Goal: Transaction & Acquisition: Book appointment/travel/reservation

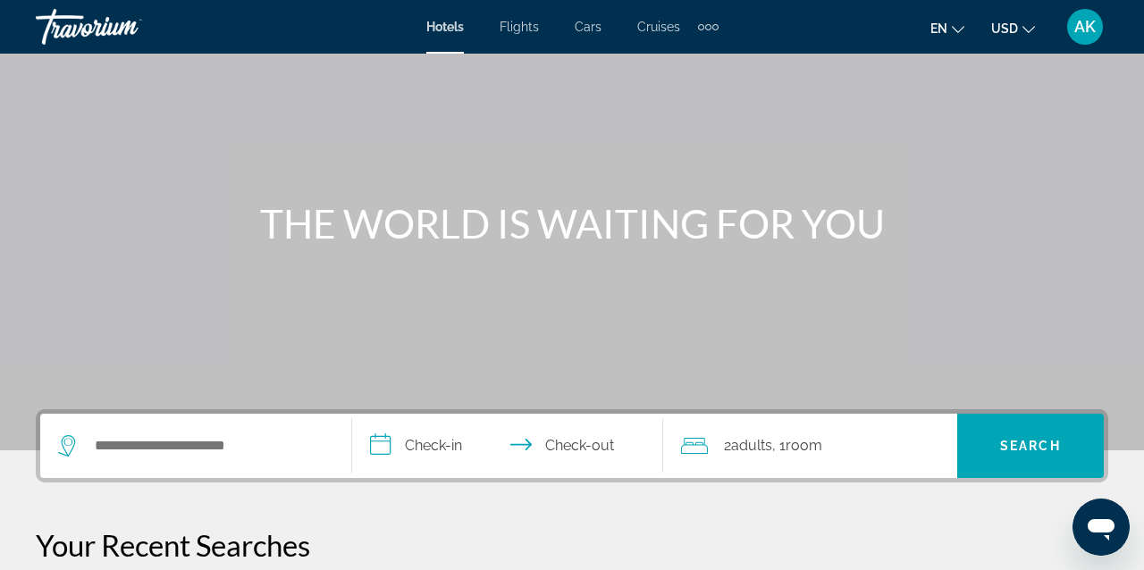
scroll to position [88, 0]
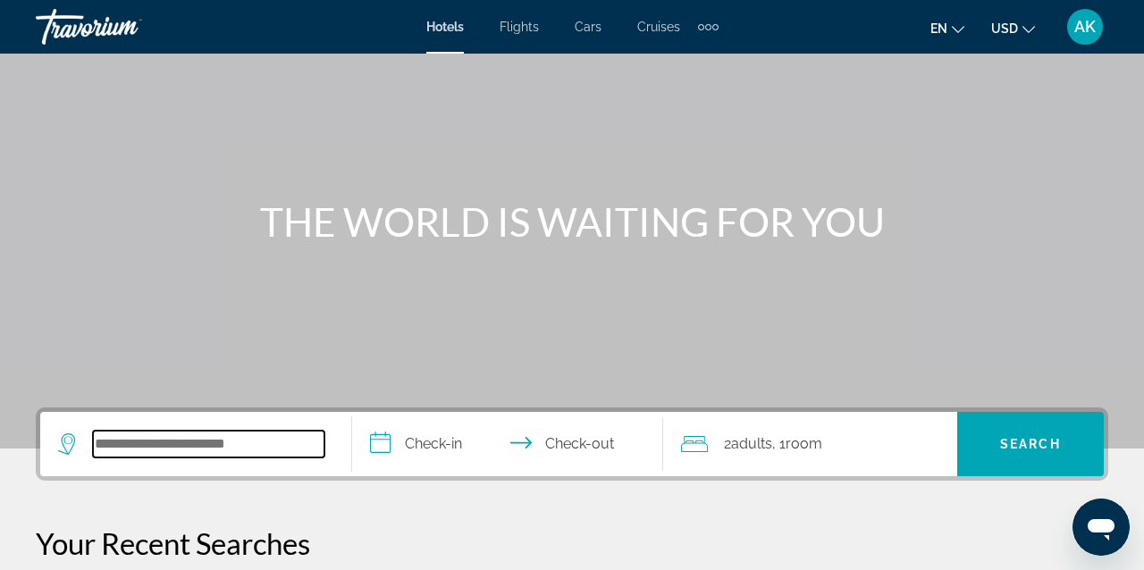
click at [108, 445] on input "Search hotel destination" at bounding box center [208, 444] width 231 height 27
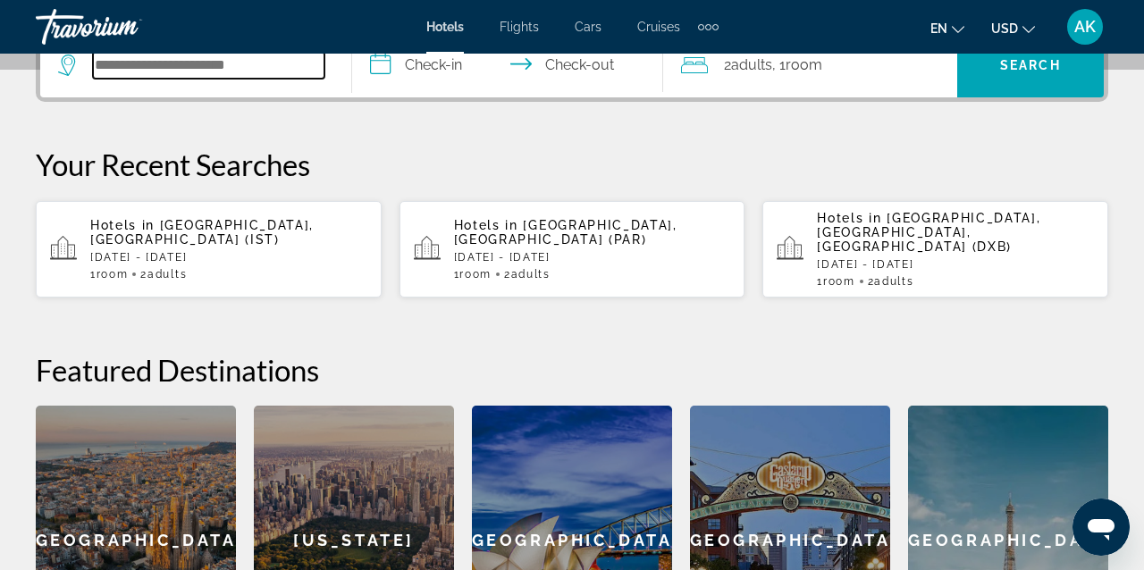
scroll to position [462, 0]
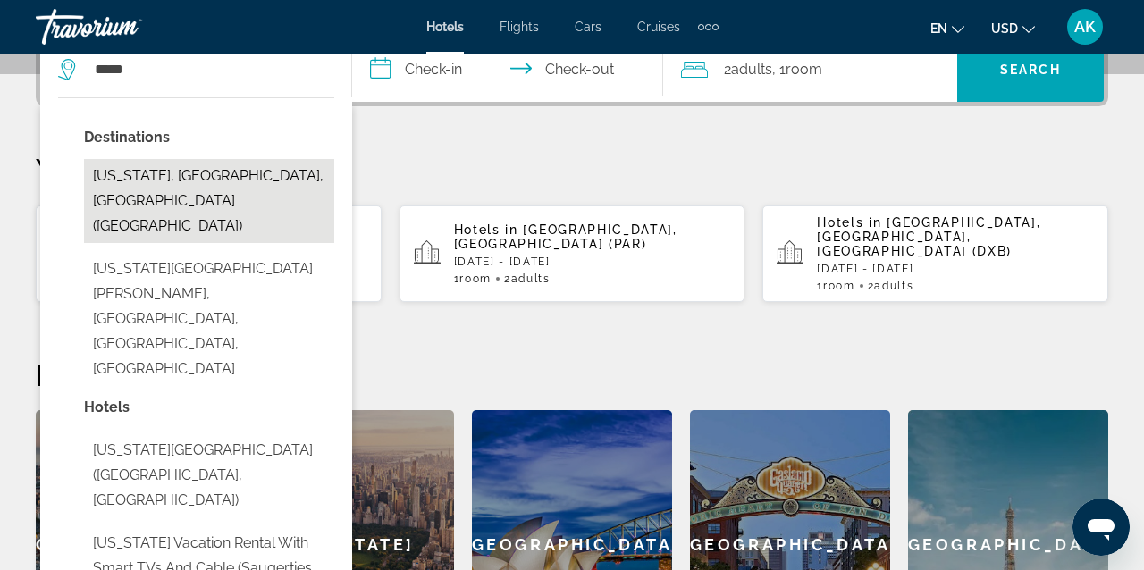
click at [180, 167] on button "[US_STATE], [GEOGRAPHIC_DATA], [GEOGRAPHIC_DATA] ([GEOGRAPHIC_DATA])" at bounding box center [209, 201] width 250 height 84
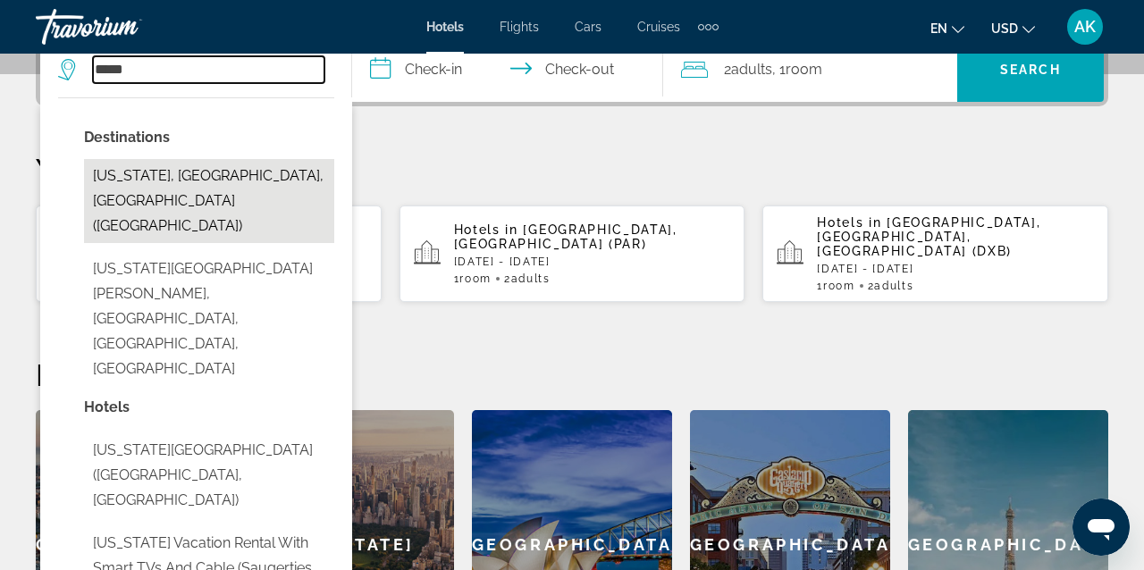
type input "**********"
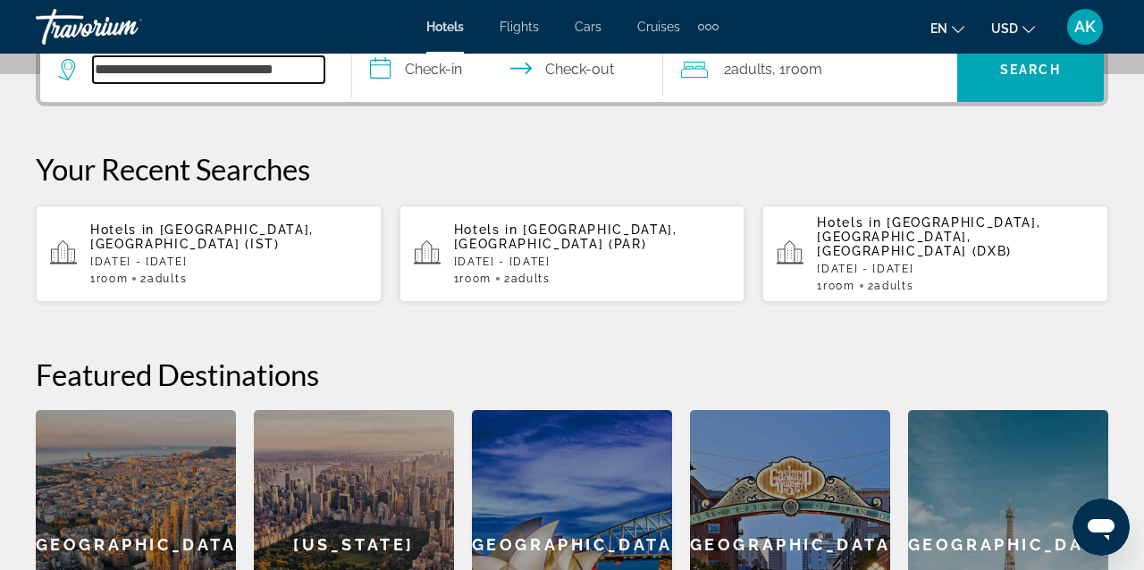
scroll to position [437, 0]
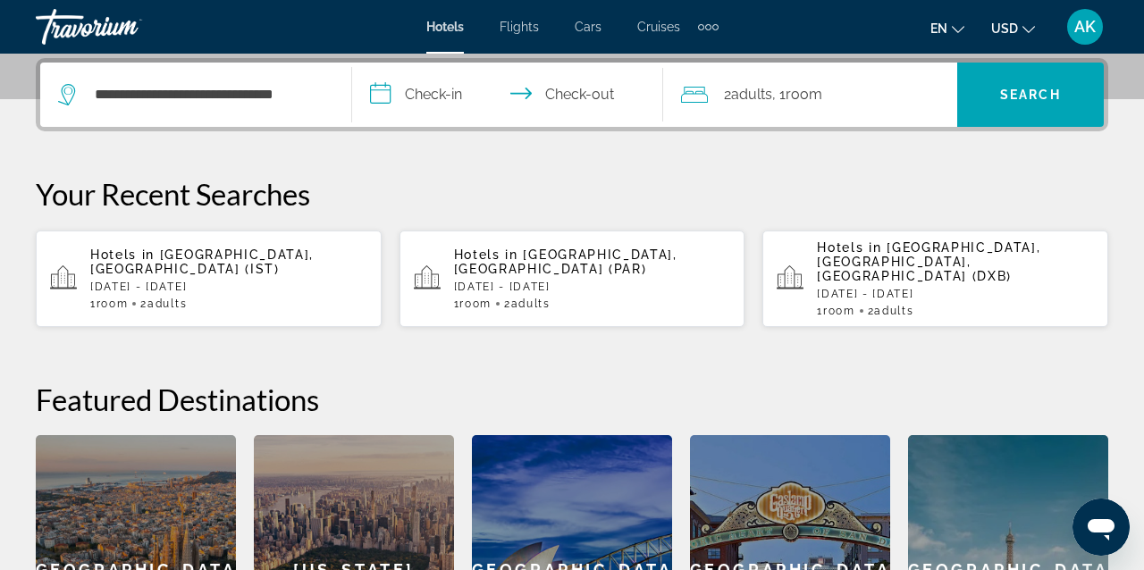
click at [446, 94] on input "**********" at bounding box center [511, 98] width 319 height 70
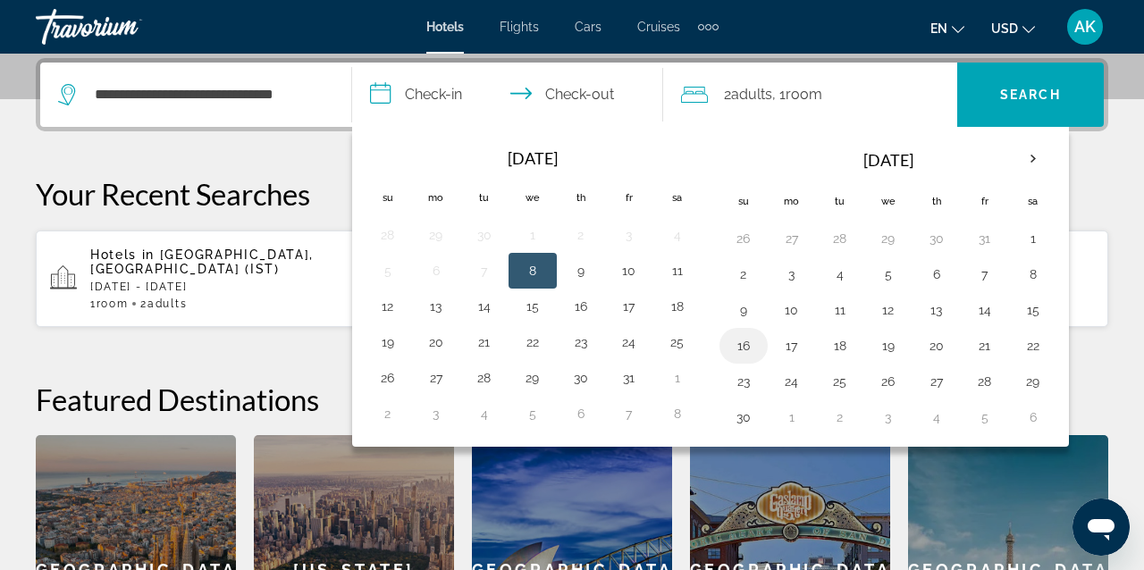
click at [747, 347] on button "16" at bounding box center [743, 345] width 29 height 25
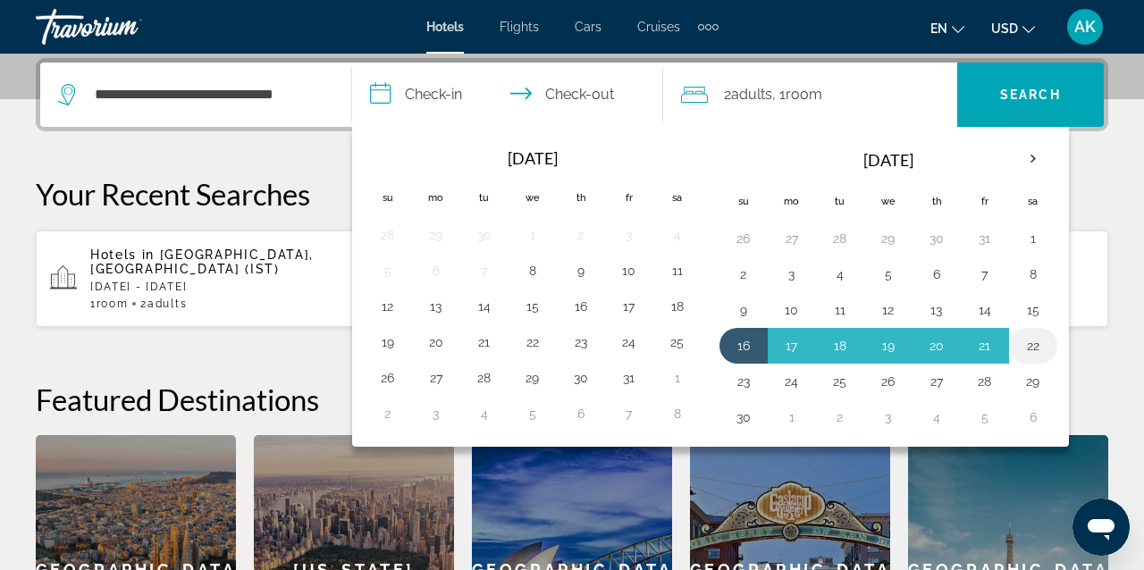
click at [1042, 348] on button "22" at bounding box center [1033, 345] width 29 height 25
type input "**********"
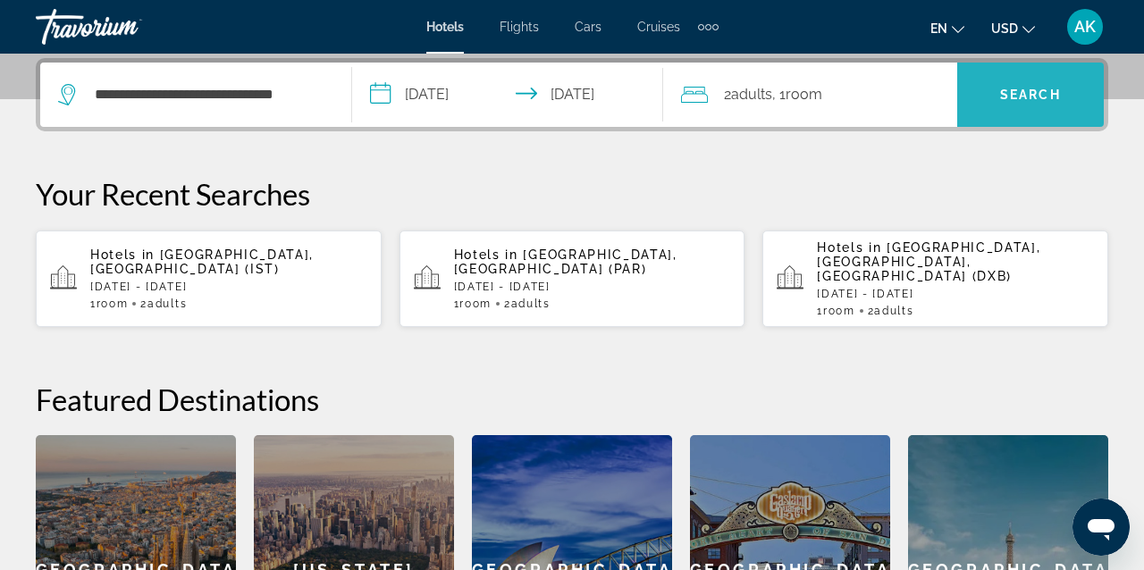
click at [1028, 96] on span "Search" at bounding box center [1030, 95] width 61 height 14
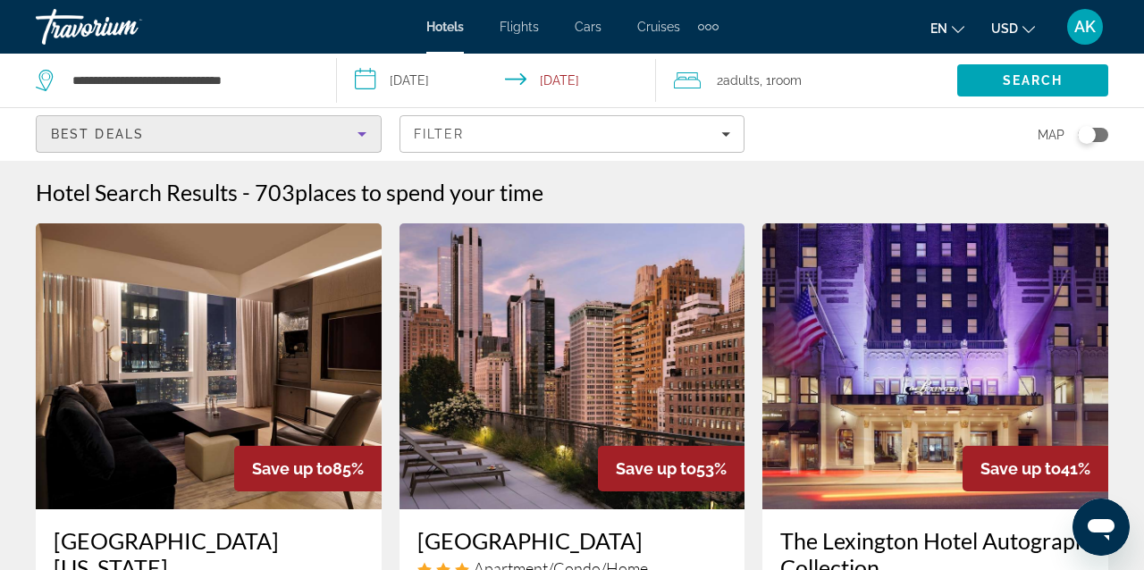
click at [360, 134] on icon "Sort by" at bounding box center [361, 134] width 9 height 4
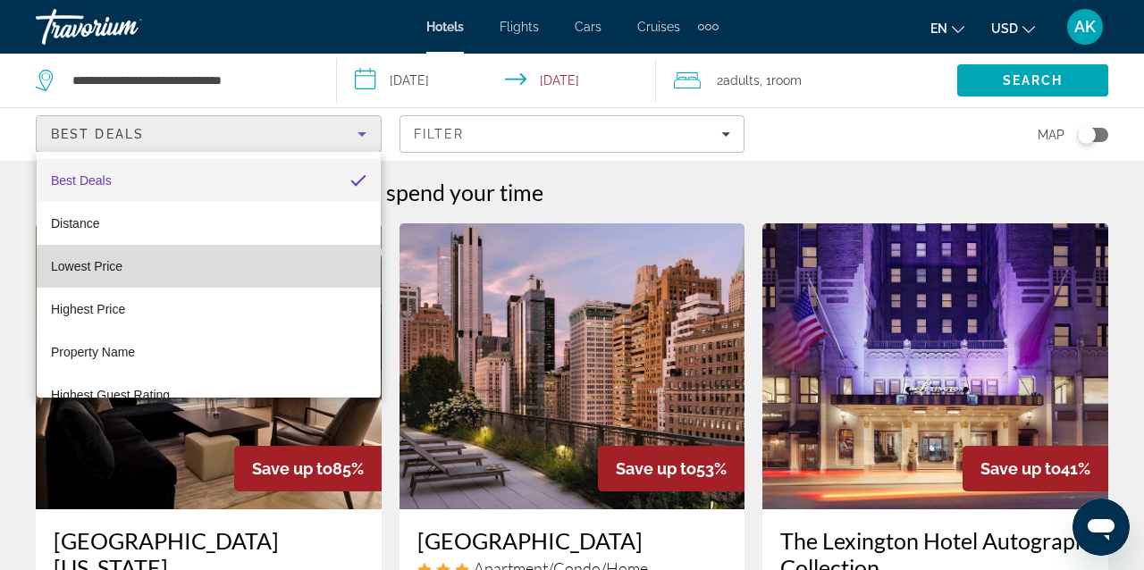
click at [82, 273] on span "Lowest Price" at bounding box center [86, 266] width 71 height 21
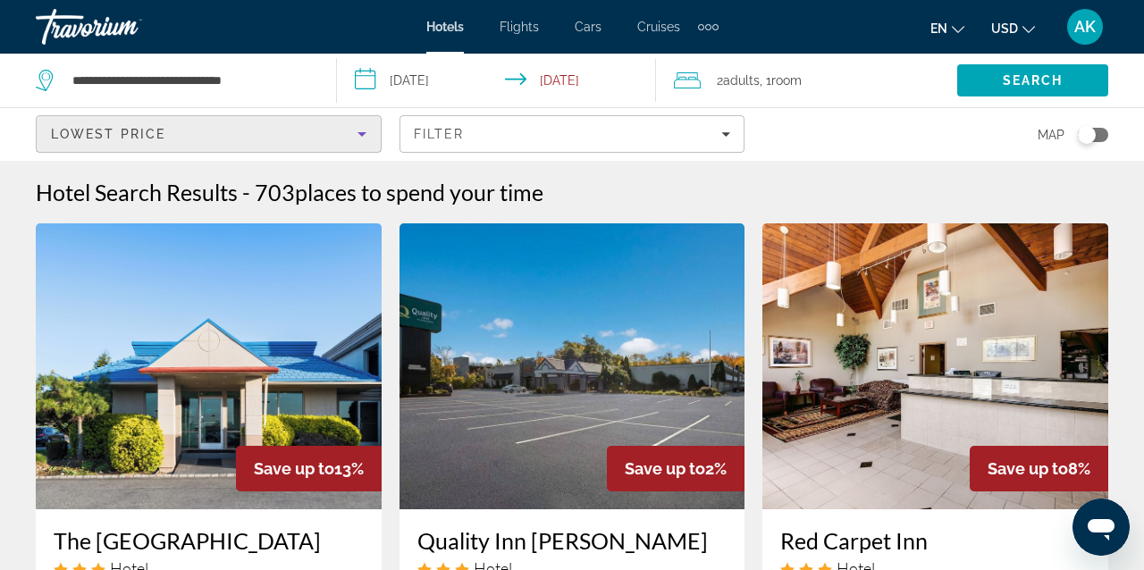
click at [366, 132] on icon "Sort by" at bounding box center [361, 133] width 21 height 21
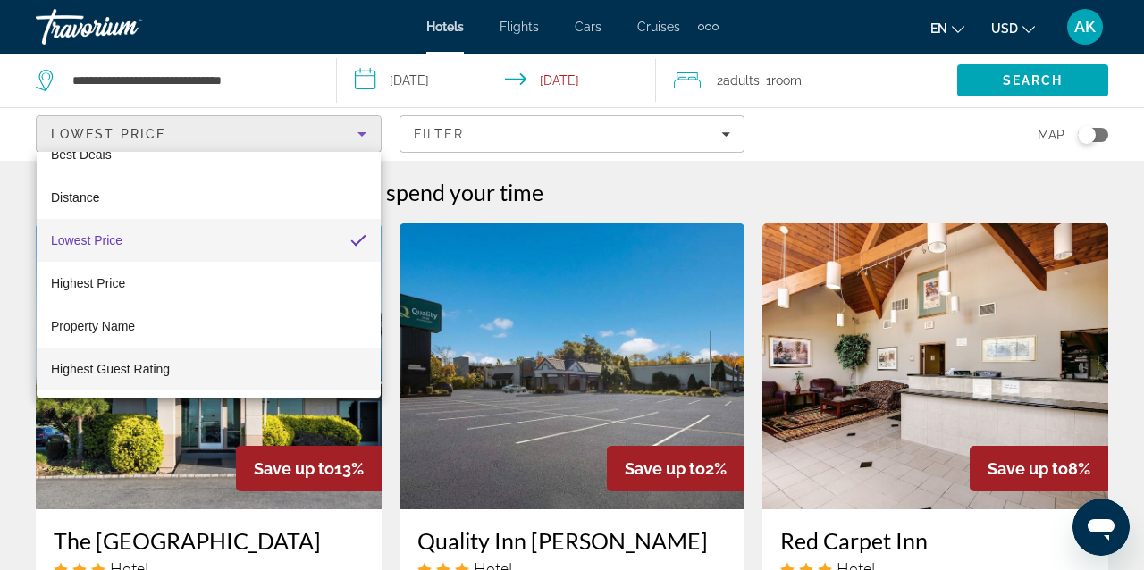
scroll to position [26, 0]
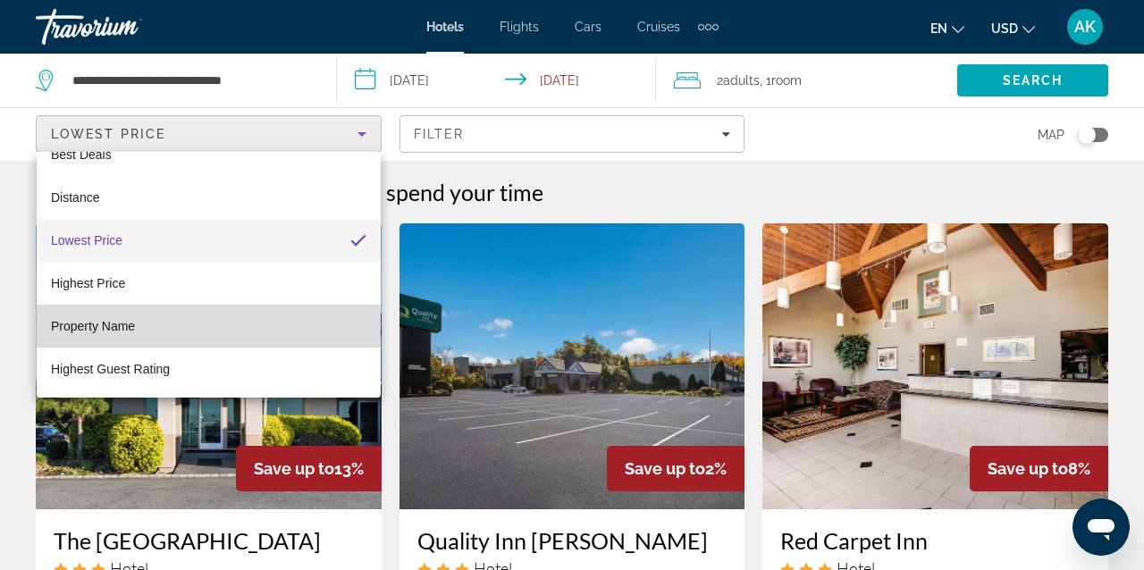
click at [164, 324] on mat-option "Property Name" at bounding box center [209, 326] width 344 height 43
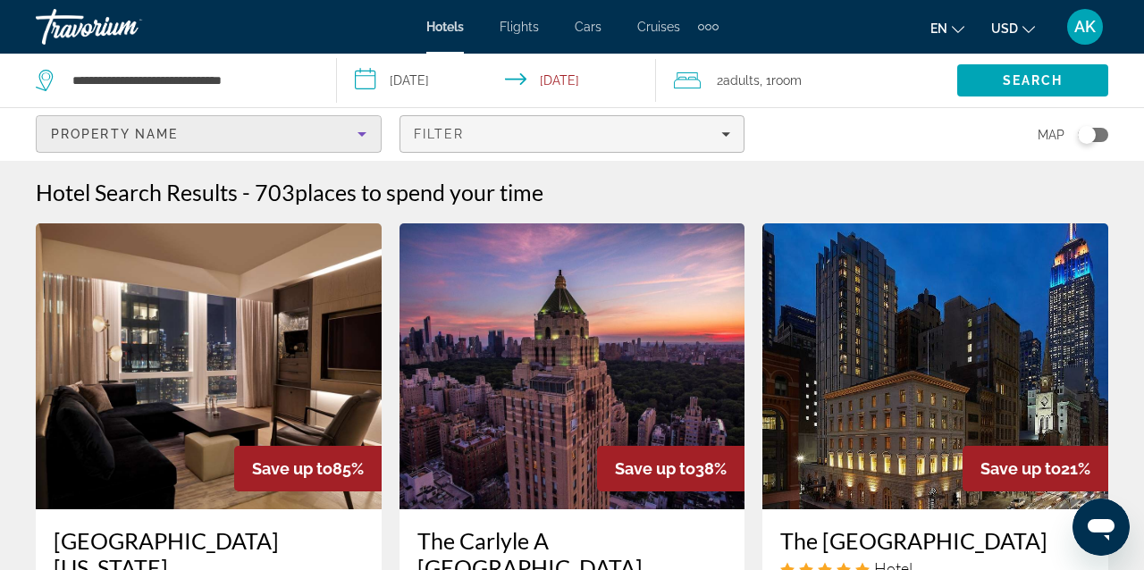
click at [514, 133] on div "Filter" at bounding box center [572, 134] width 317 height 14
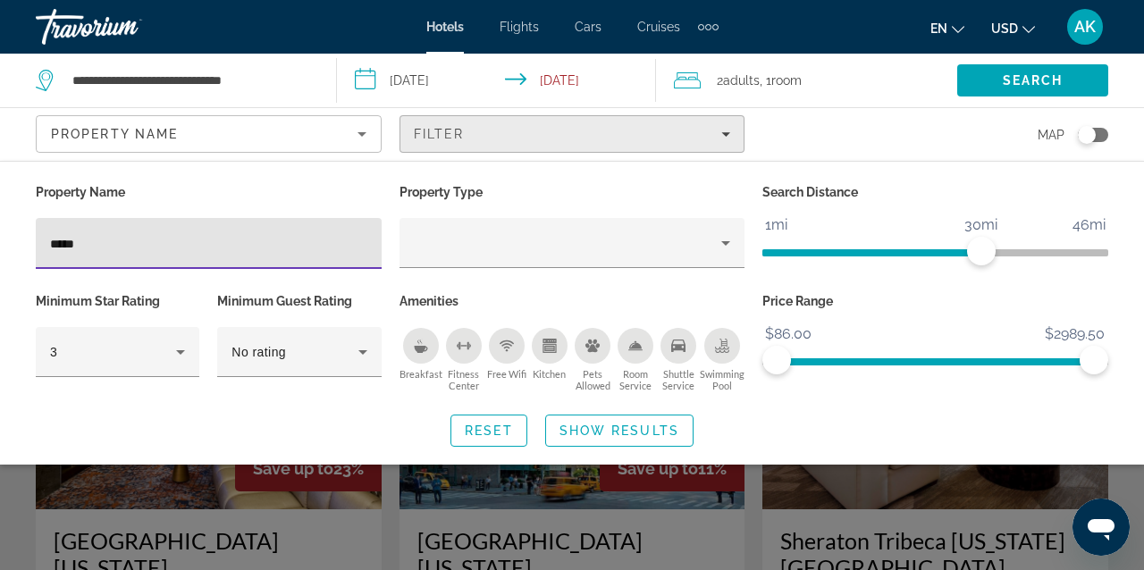
type input "*****"
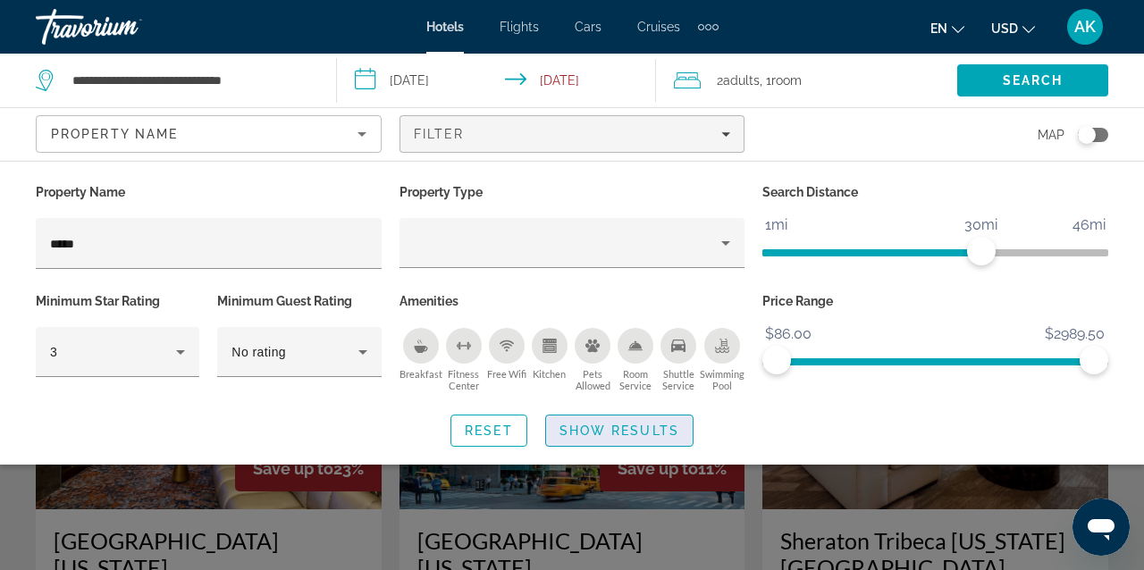
drag, startPoint x: 514, startPoint y: 133, endPoint x: 618, endPoint y: 429, distance: 313.7
click at [618, 429] on span "Show Results" at bounding box center [619, 431] width 120 height 14
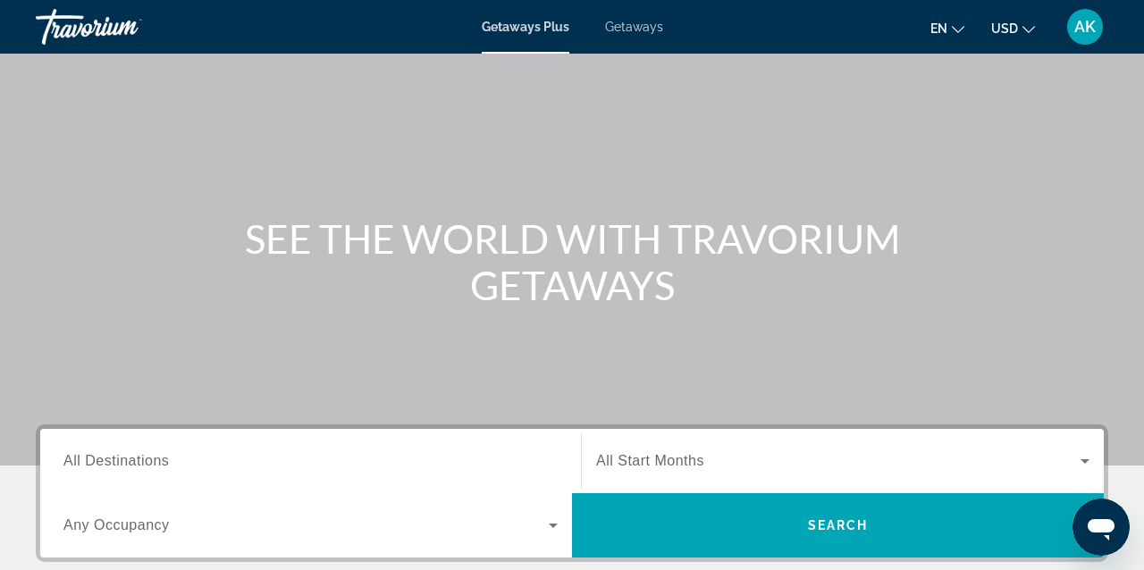
scroll to position [82, 0]
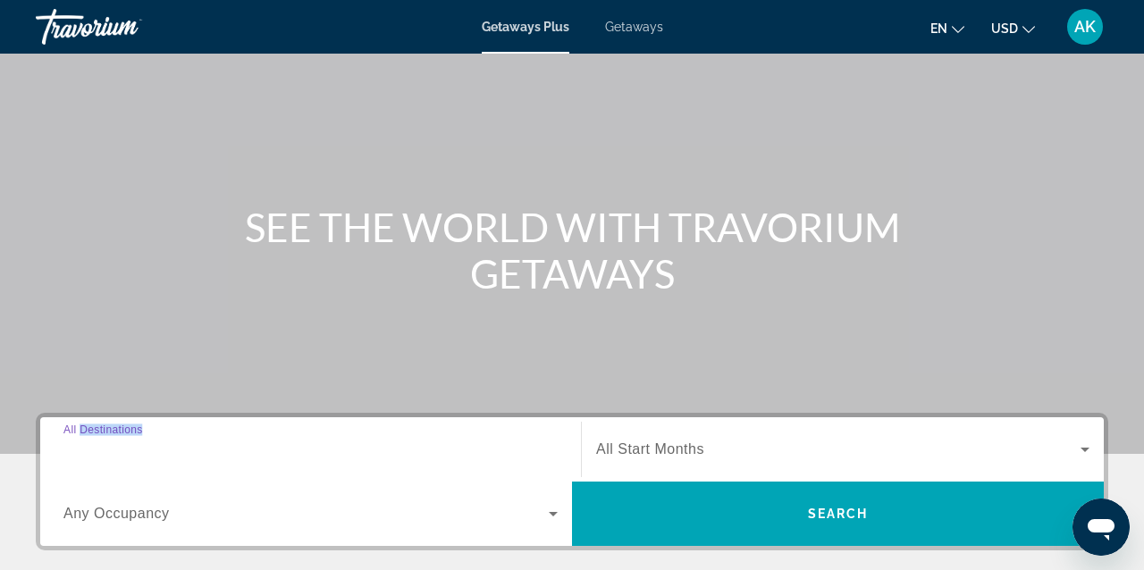
click at [90, 457] on input "Destination All Destinations" at bounding box center [310, 450] width 494 height 21
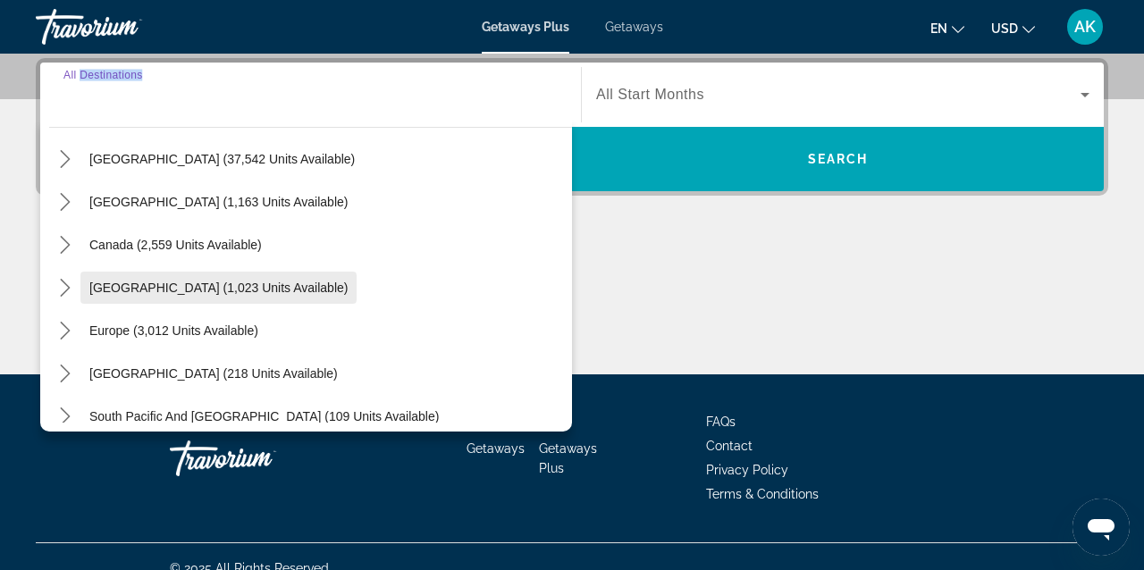
scroll to position [53, 0]
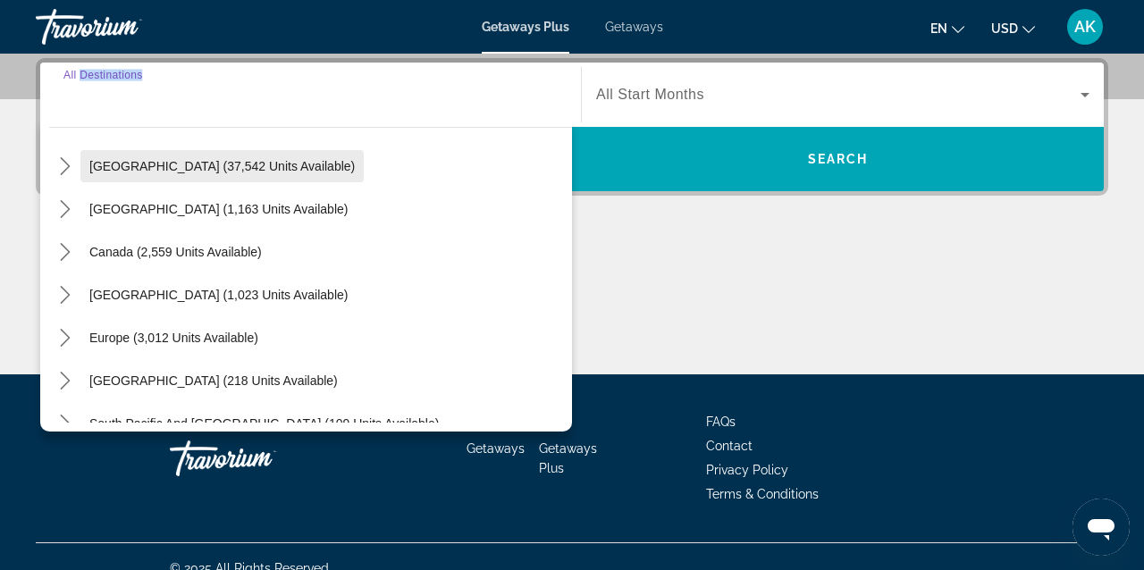
click at [192, 167] on span "United States (37,542 units available)" at bounding box center [221, 166] width 265 height 14
type input "**********"
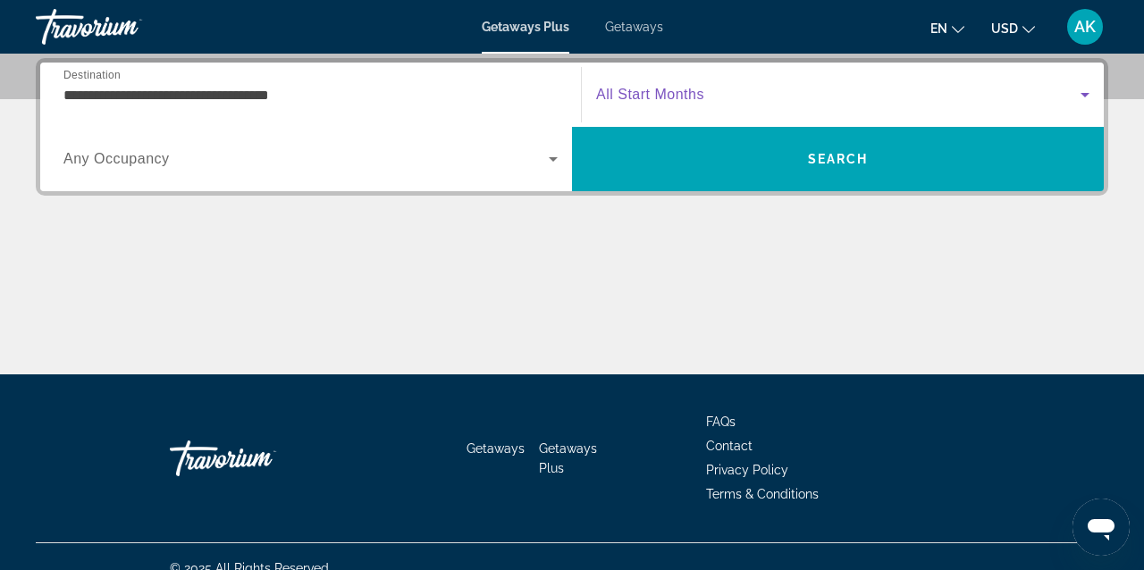
click at [714, 93] on span "Search widget" at bounding box center [838, 94] width 484 height 21
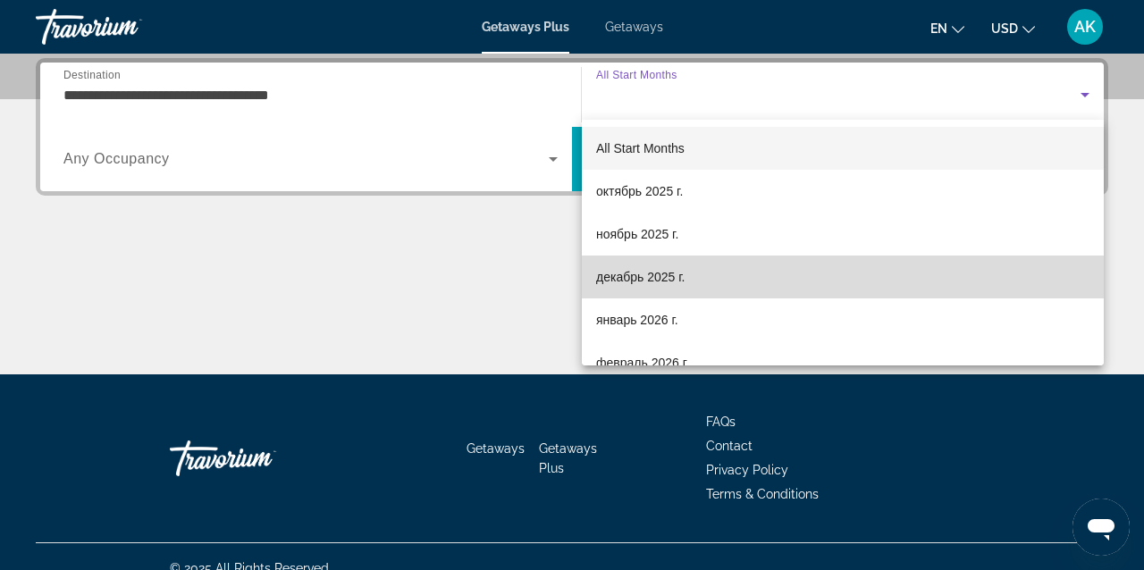
click at [662, 275] on span "декабрь 2025 г." at bounding box center [640, 276] width 88 height 21
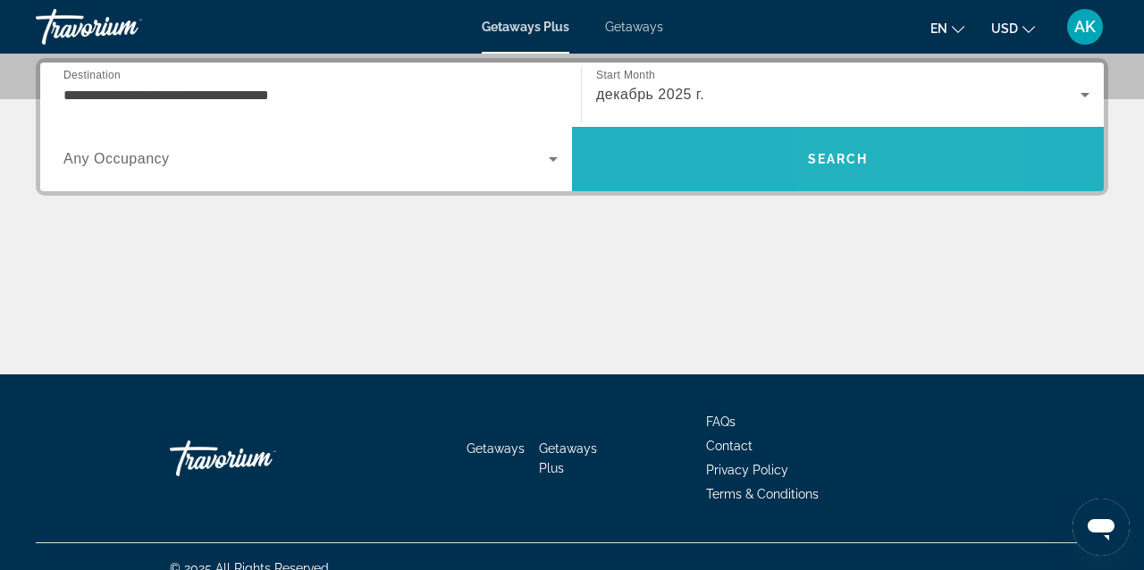
click at [876, 163] on span "Search" at bounding box center [838, 159] width 532 height 43
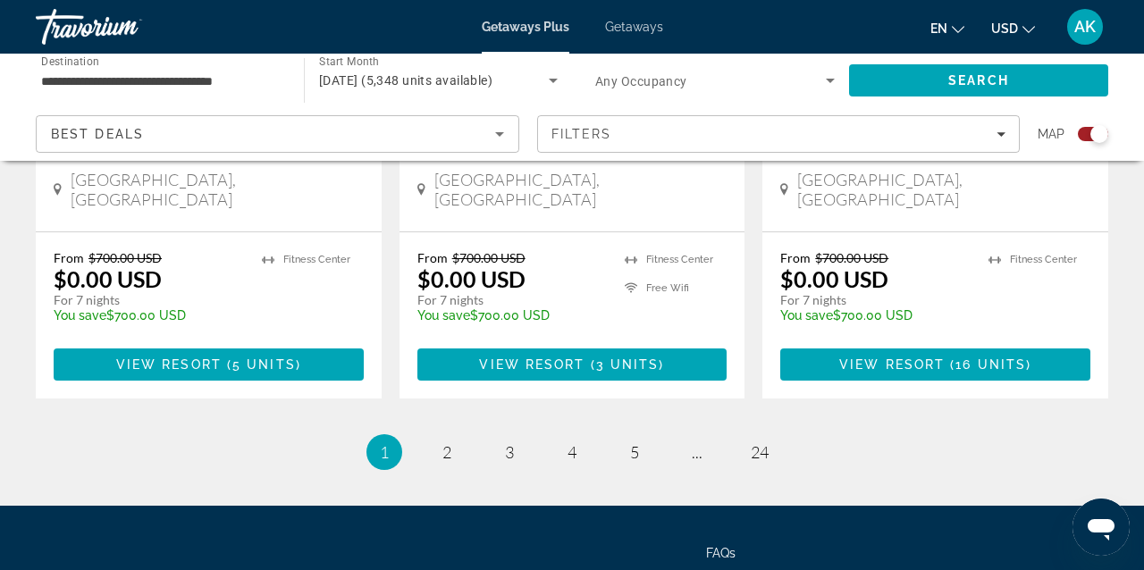
scroll to position [2934, 0]
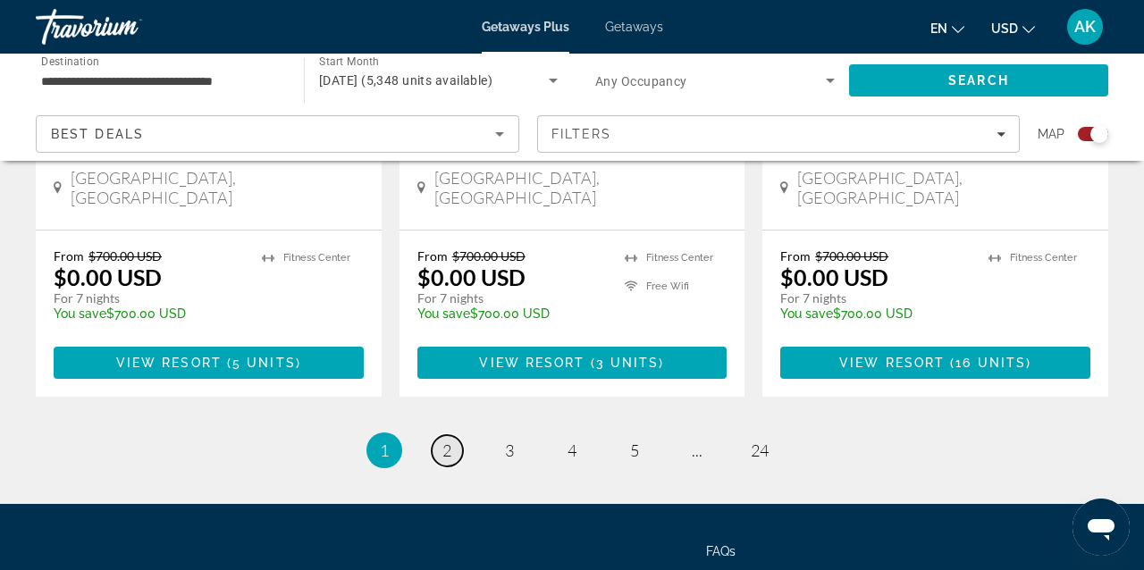
click at [443, 441] on span "2" at bounding box center [446, 451] width 9 height 20
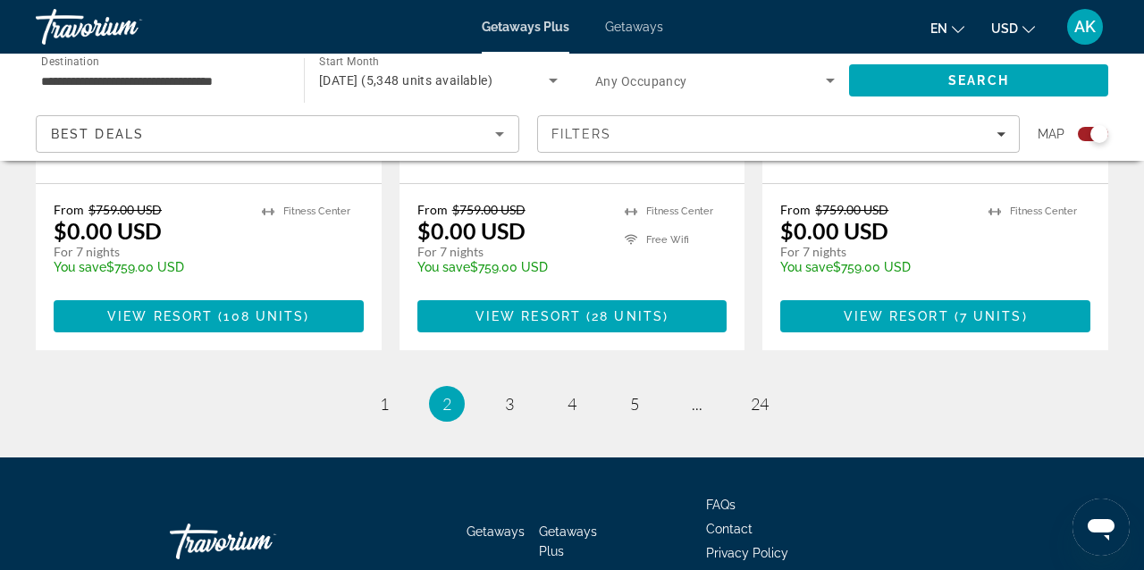
scroll to position [3000, 0]
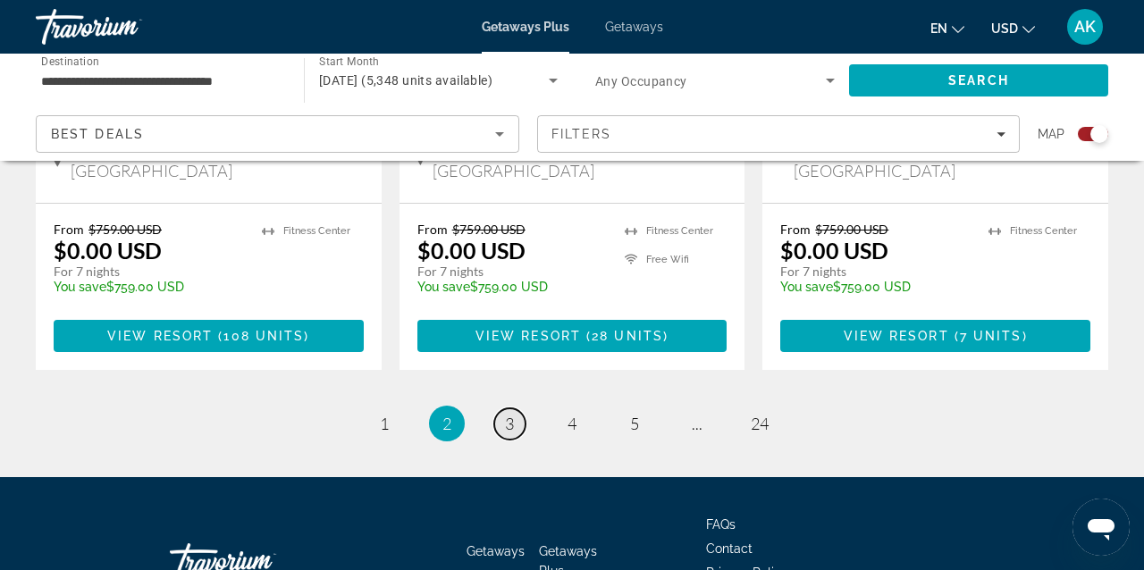
click at [511, 414] on span "3" at bounding box center [509, 424] width 9 height 20
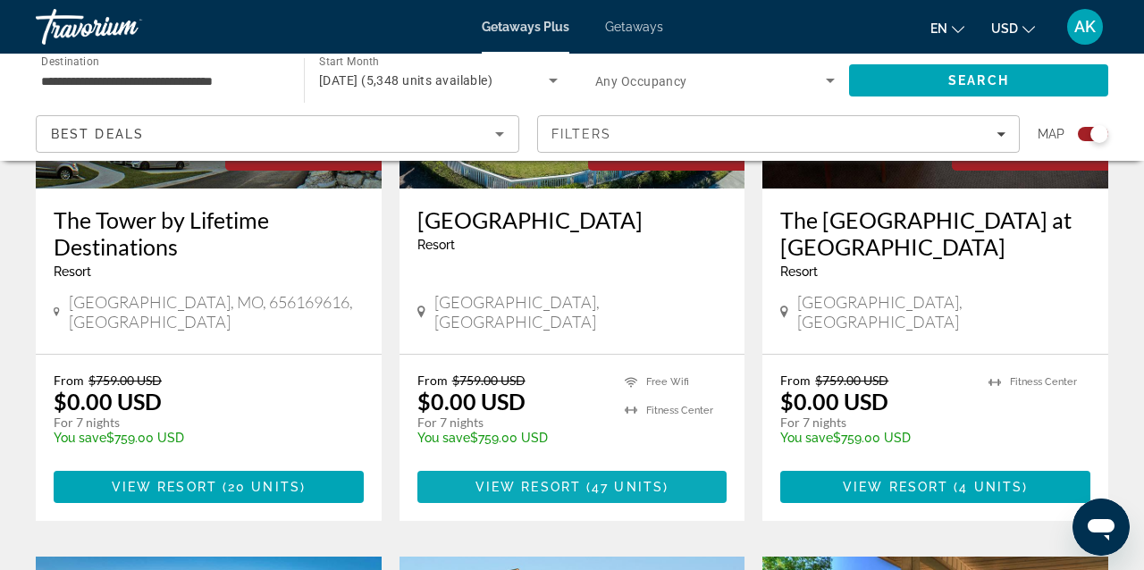
scroll to position [875, 0]
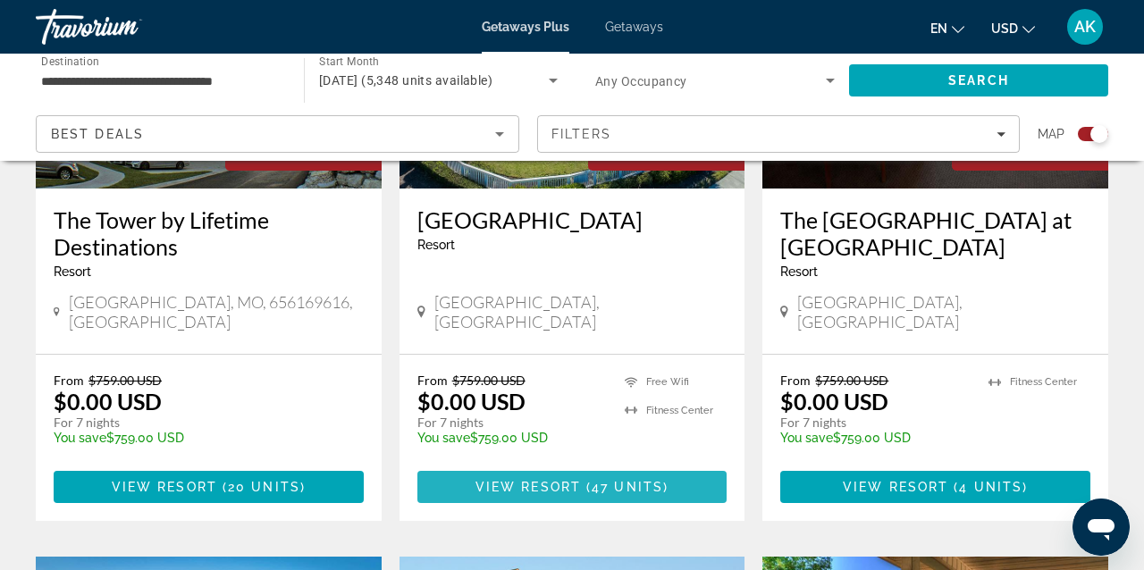
click at [626, 480] on span "47 units" at bounding box center [627, 487] width 71 height 14
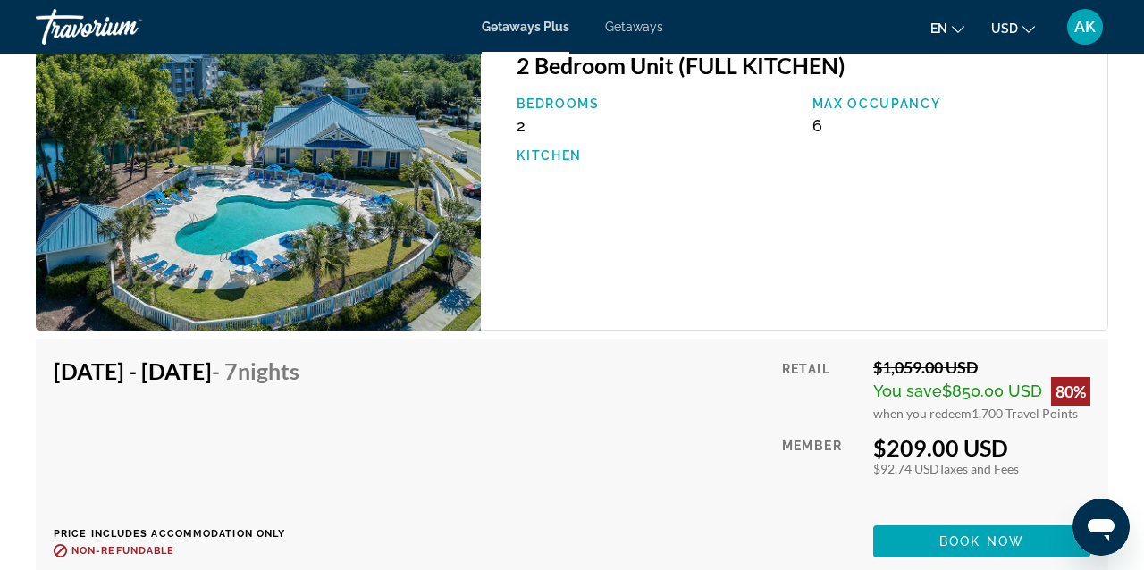
scroll to position [4480, 0]
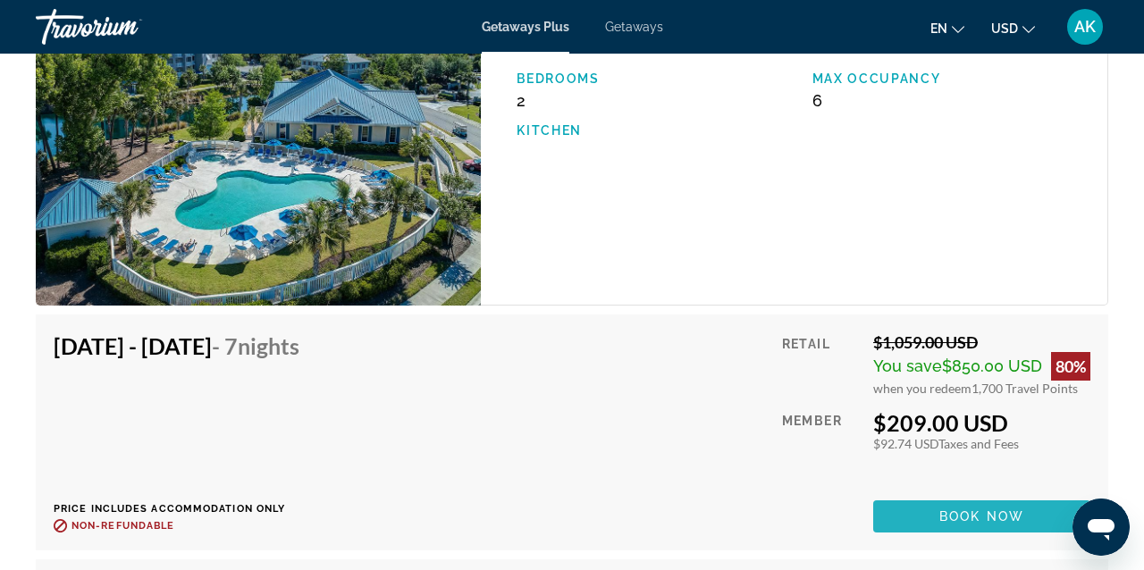
click at [1028, 518] on span "Main content" at bounding box center [981, 516] width 217 height 43
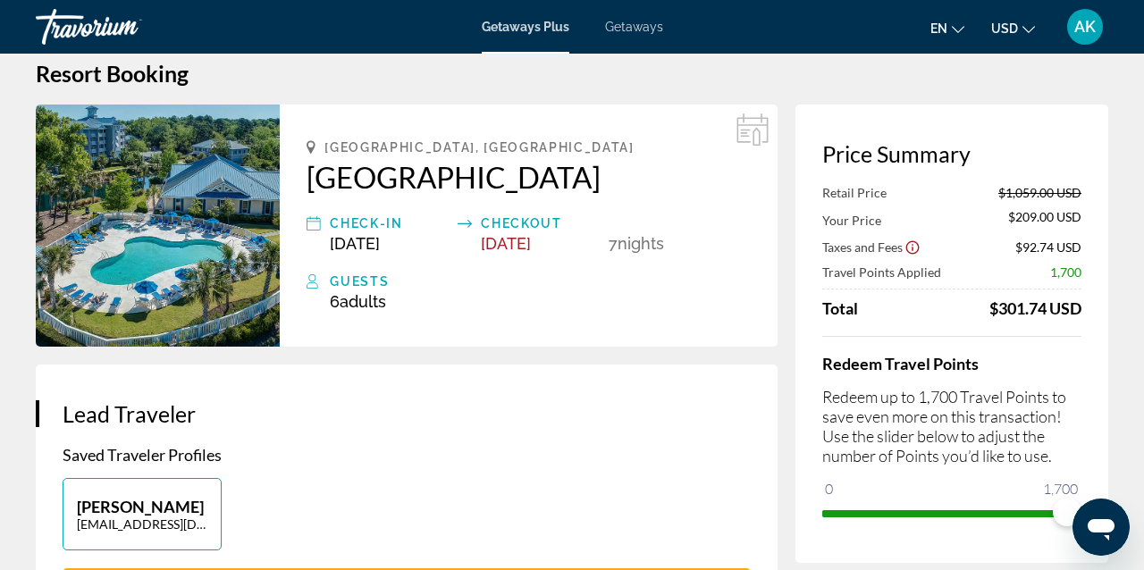
scroll to position [29, 0]
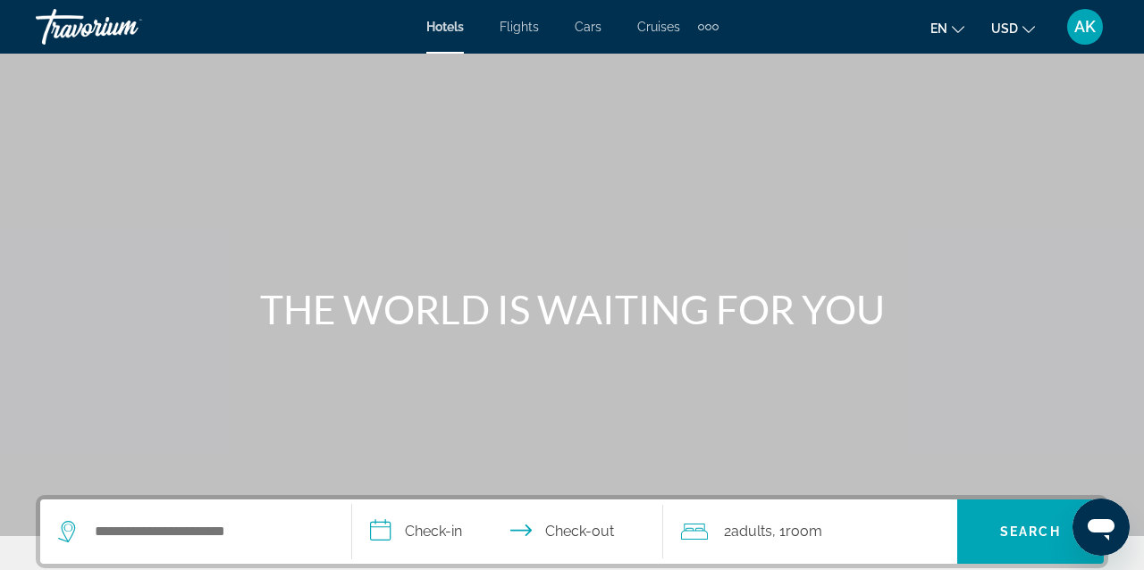
click at [713, 31] on div "Extra navigation items" at bounding box center [708, 26] width 21 height 27
click at [650, 26] on span "Cruises" at bounding box center [658, 27] width 43 height 14
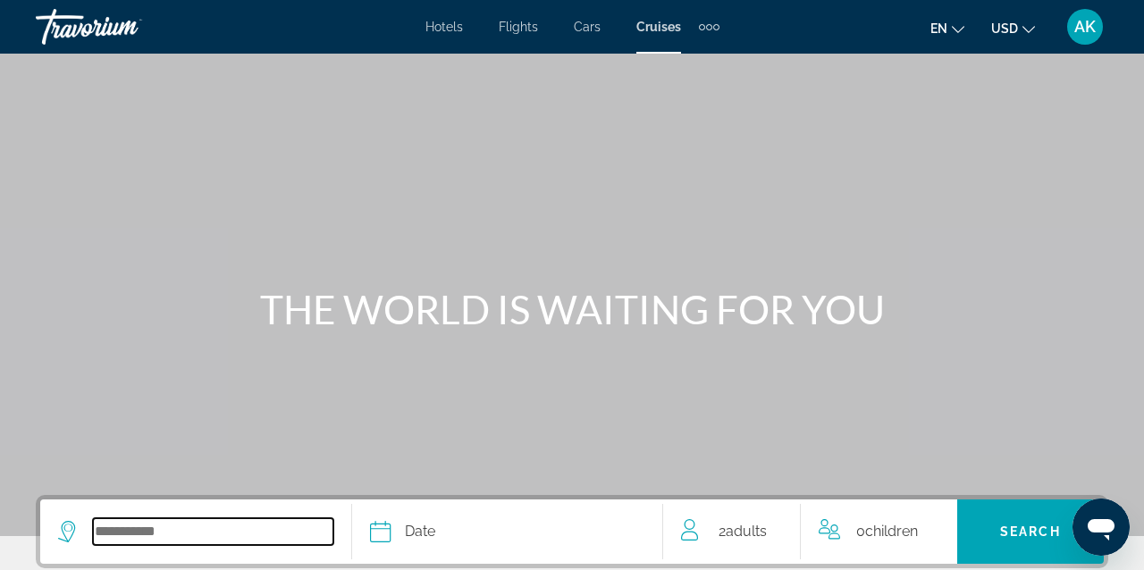
click at [133, 529] on input "Select cruise destination" at bounding box center [213, 531] width 240 height 27
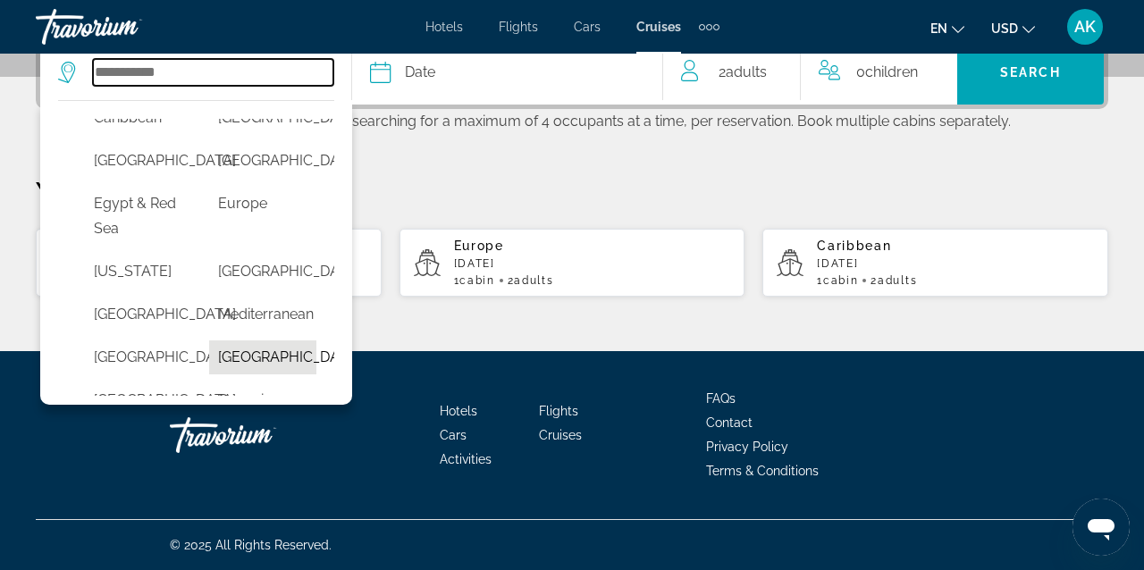
scroll to position [259, 0]
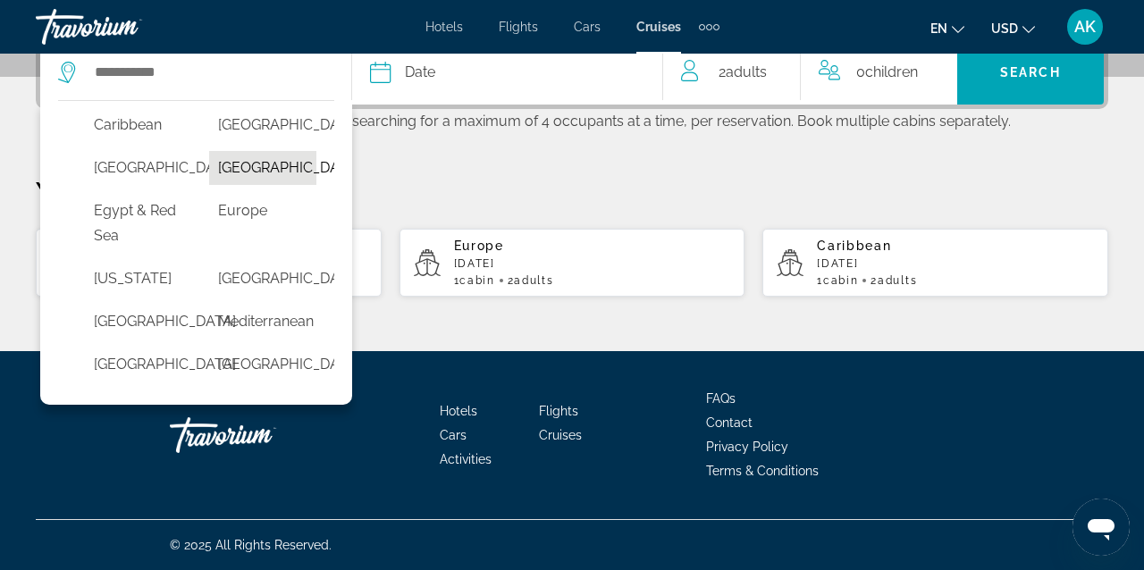
click at [247, 185] on button "Dubai & Emirates" at bounding box center [262, 168] width 106 height 34
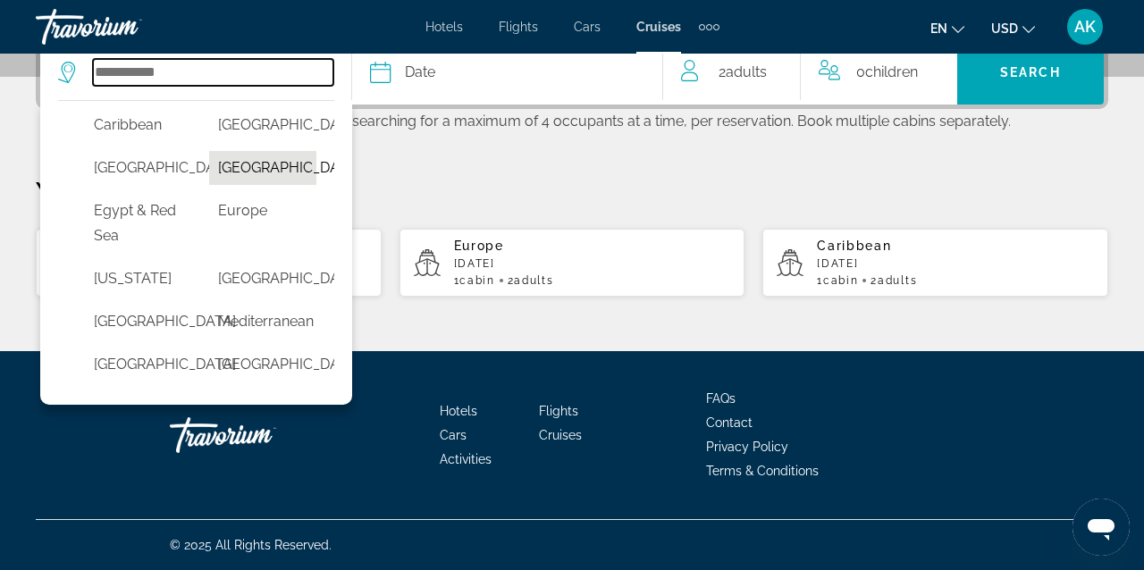
type input "**********"
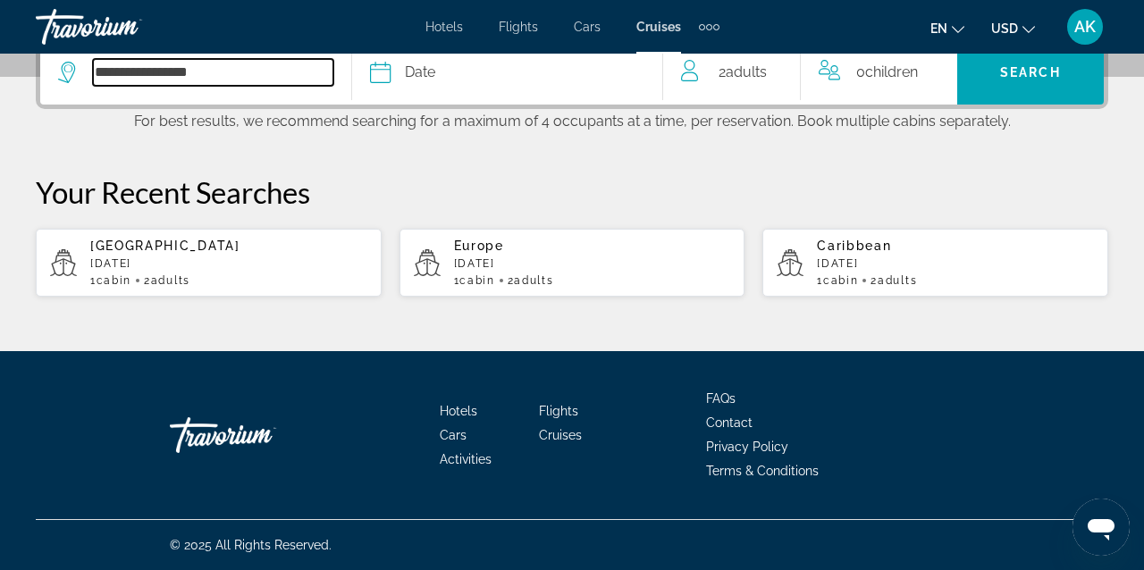
scroll to position [437, 0]
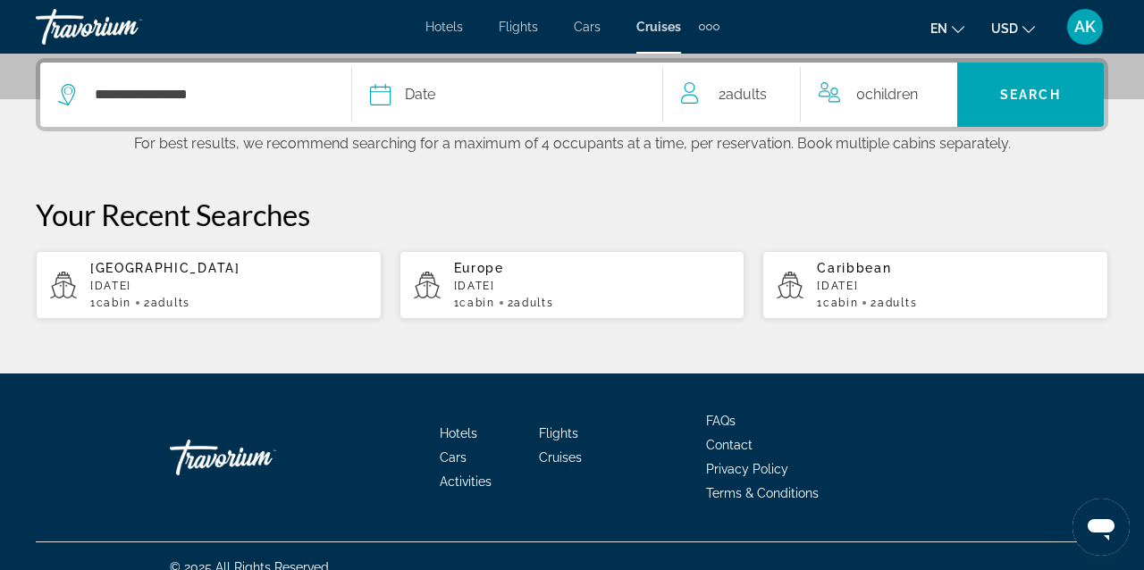
click at [437, 88] on div "Date" at bounding box center [507, 94] width 275 height 25
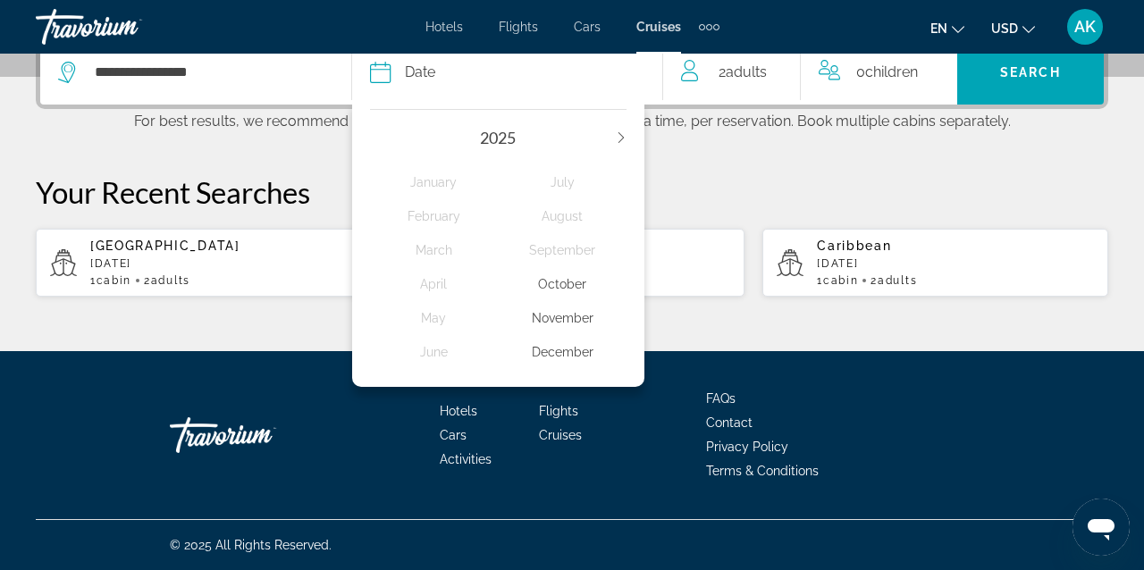
scroll to position [462, 0]
click at [625, 136] on icon "Next year" at bounding box center [621, 137] width 11 height 11
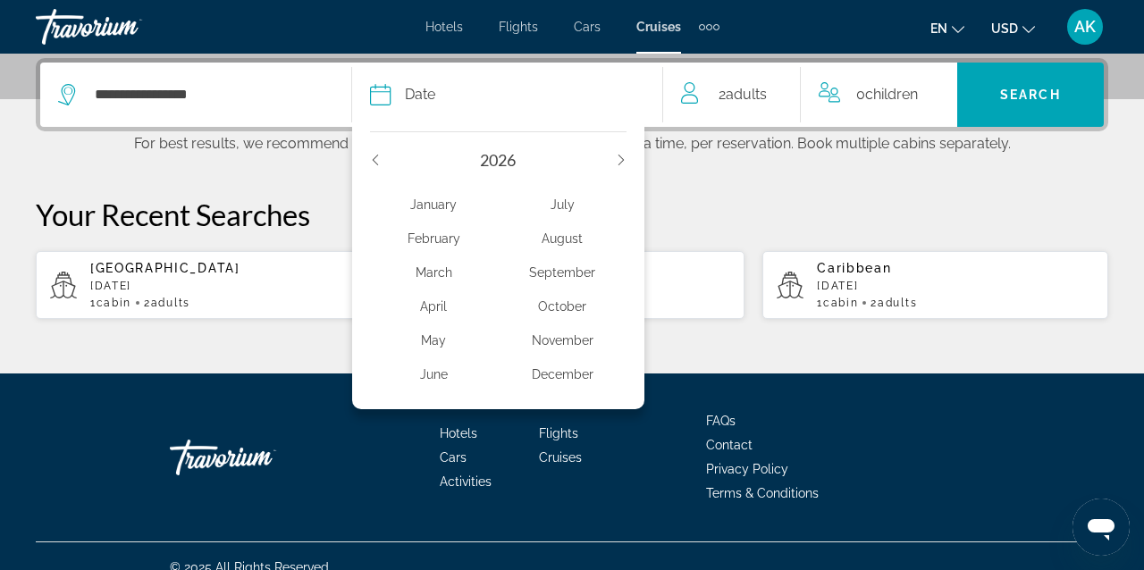
click at [375, 162] on icon "Previous year" at bounding box center [374, 160] width 5 height 11
click at [625, 161] on icon "Next year" at bounding box center [621, 160] width 11 height 11
click at [438, 245] on div "February" at bounding box center [434, 238] width 129 height 32
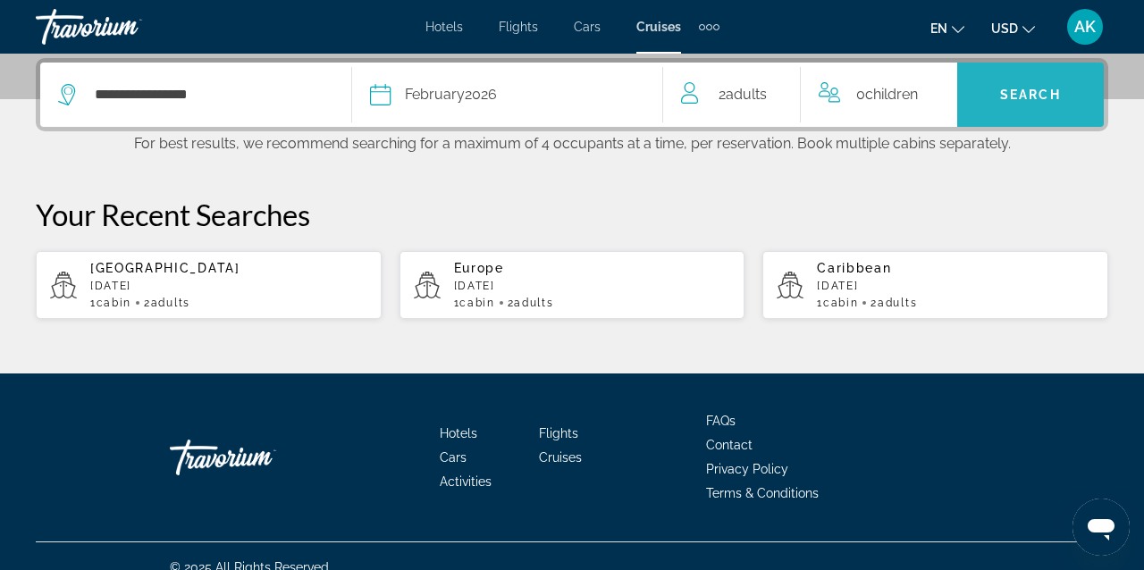
click at [1039, 90] on span "Search" at bounding box center [1030, 95] width 61 height 14
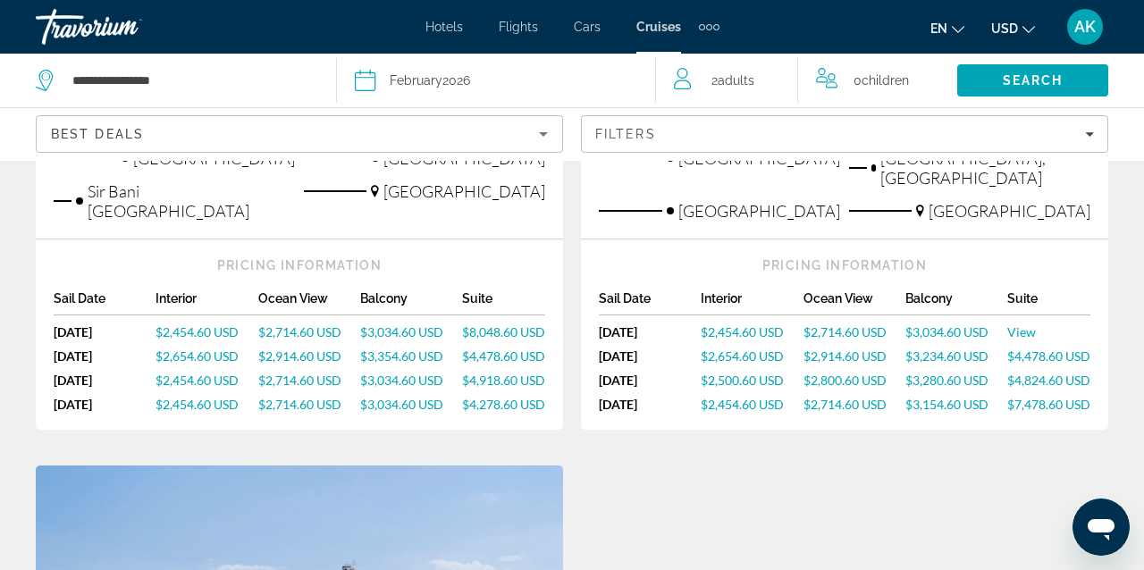
scroll to position [710, 0]
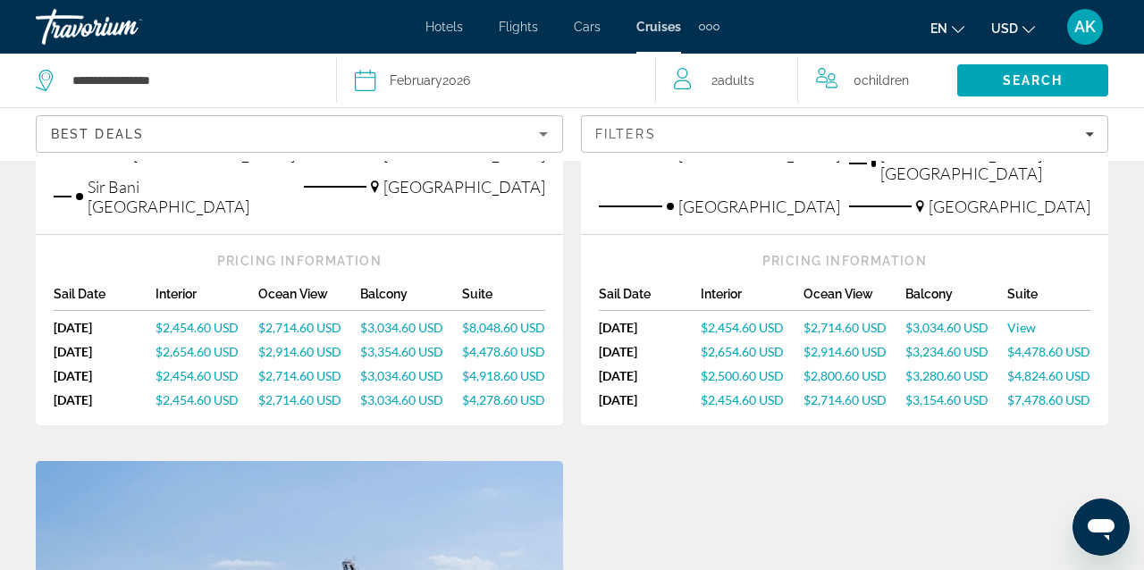
click at [303, 320] on span "$2,714.60 USD" at bounding box center [299, 327] width 83 height 15
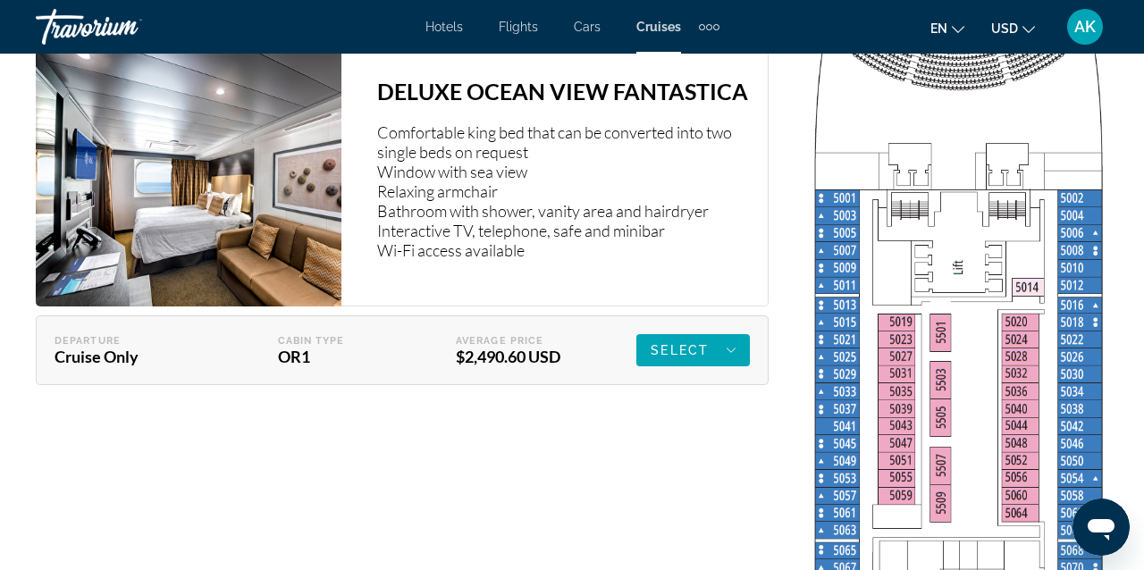
scroll to position [3201, 0]
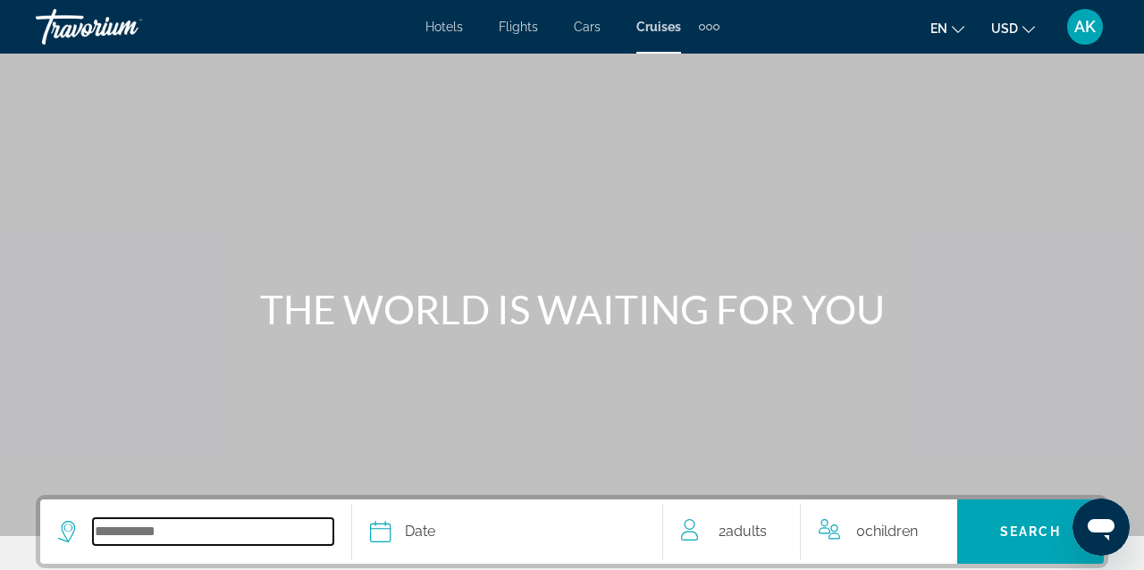
click at [177, 530] on input "Select cruise destination" at bounding box center [213, 531] width 240 height 27
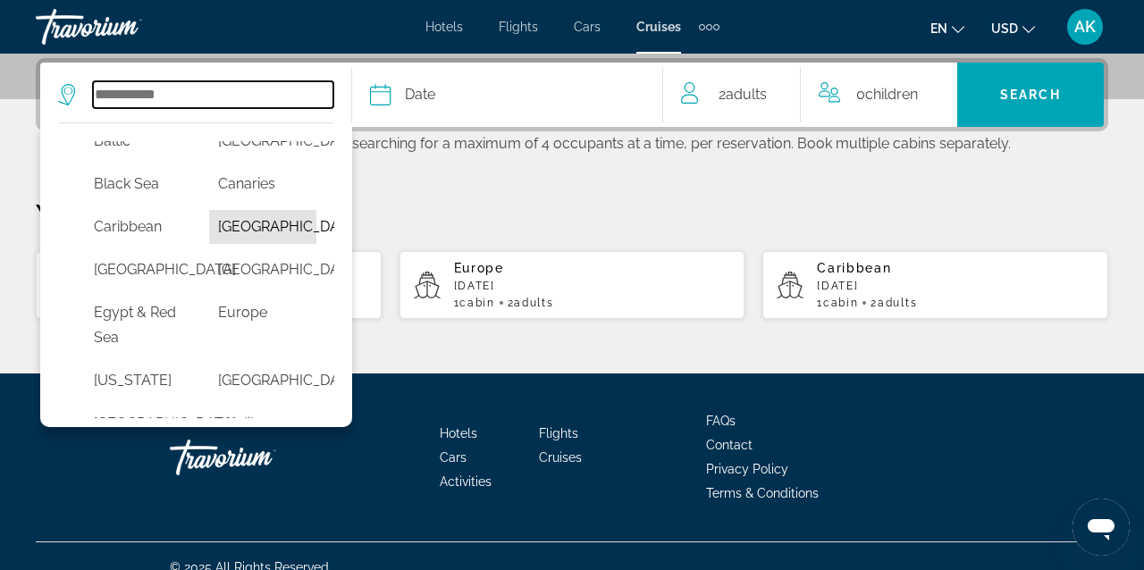
scroll to position [209, 0]
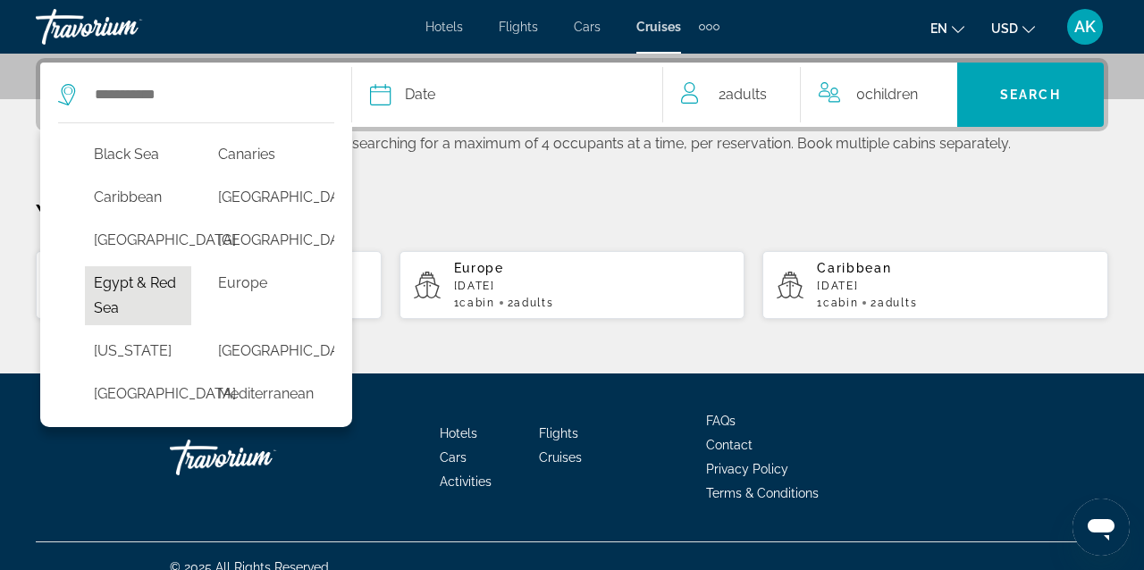
click at [116, 325] on button "Egypt & Red Sea" at bounding box center [138, 295] width 106 height 59
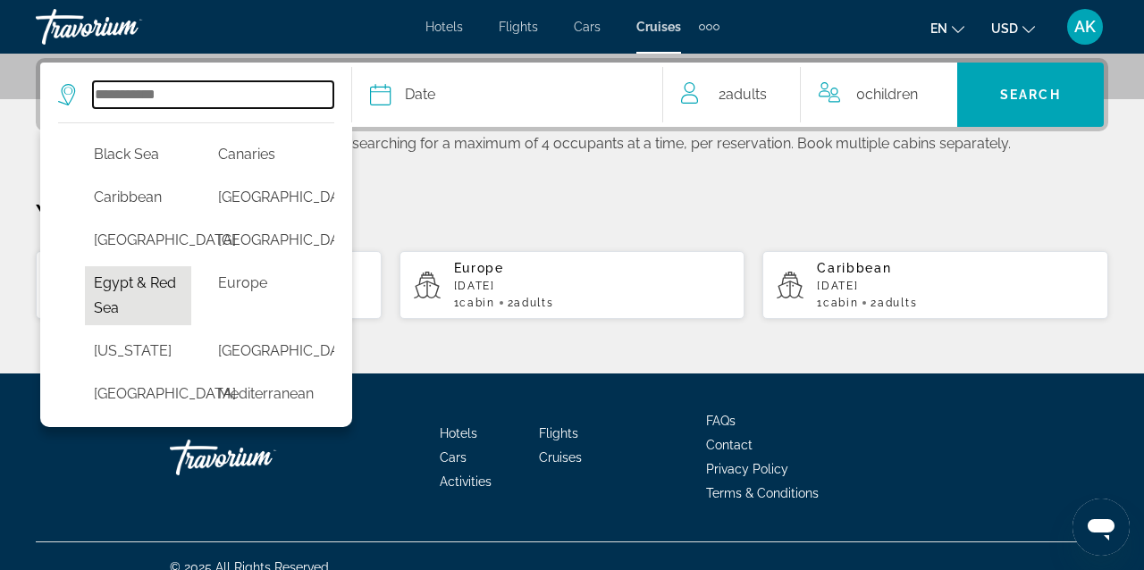
type input "**********"
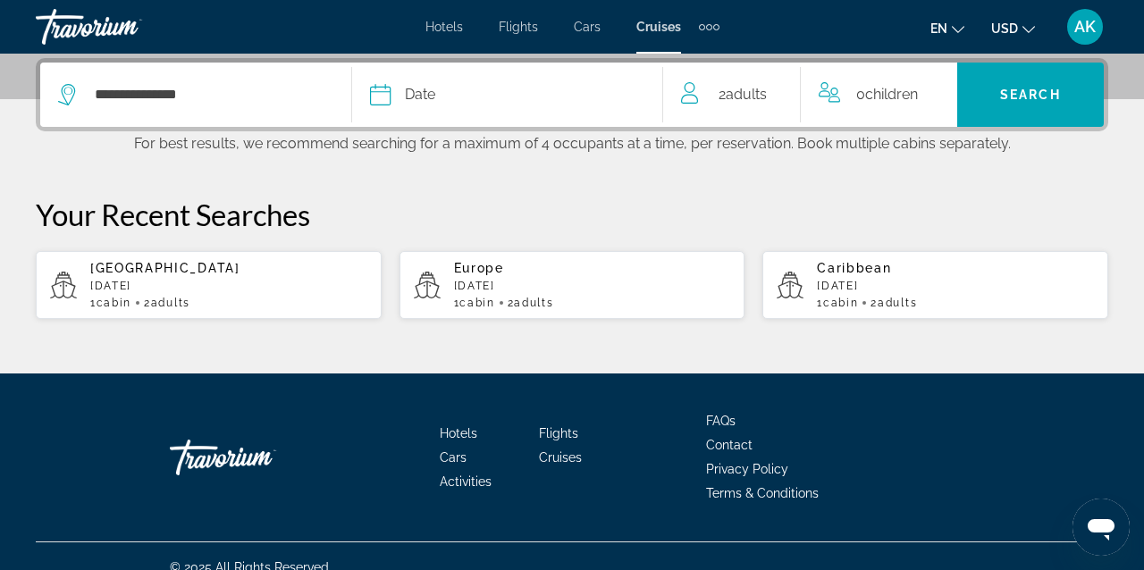
click at [449, 100] on div "Date" at bounding box center [507, 94] width 275 height 25
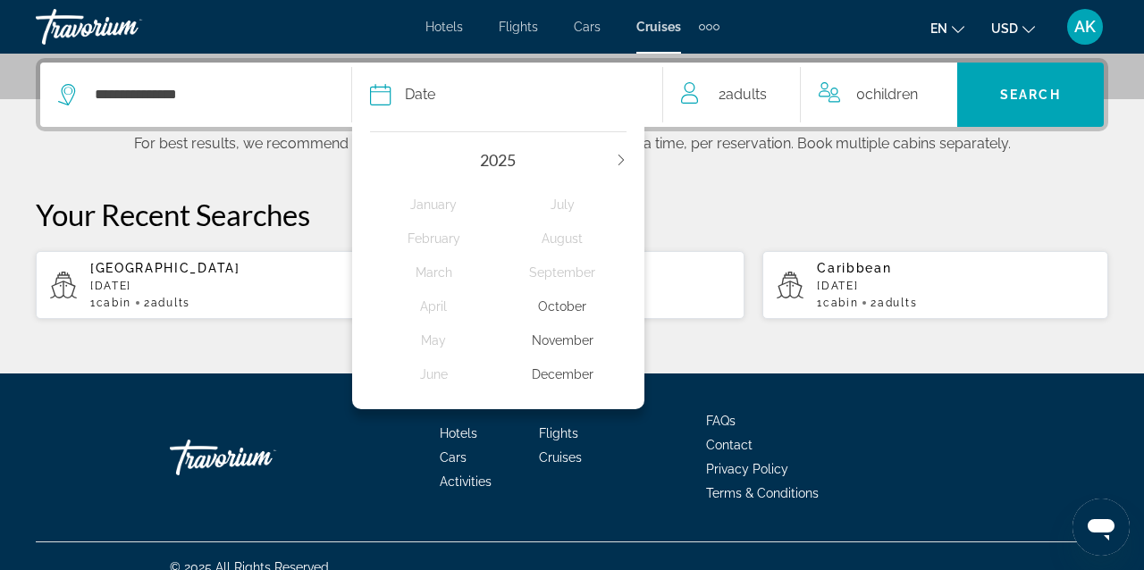
click at [562, 348] on div "November" at bounding box center [562, 340] width 129 height 32
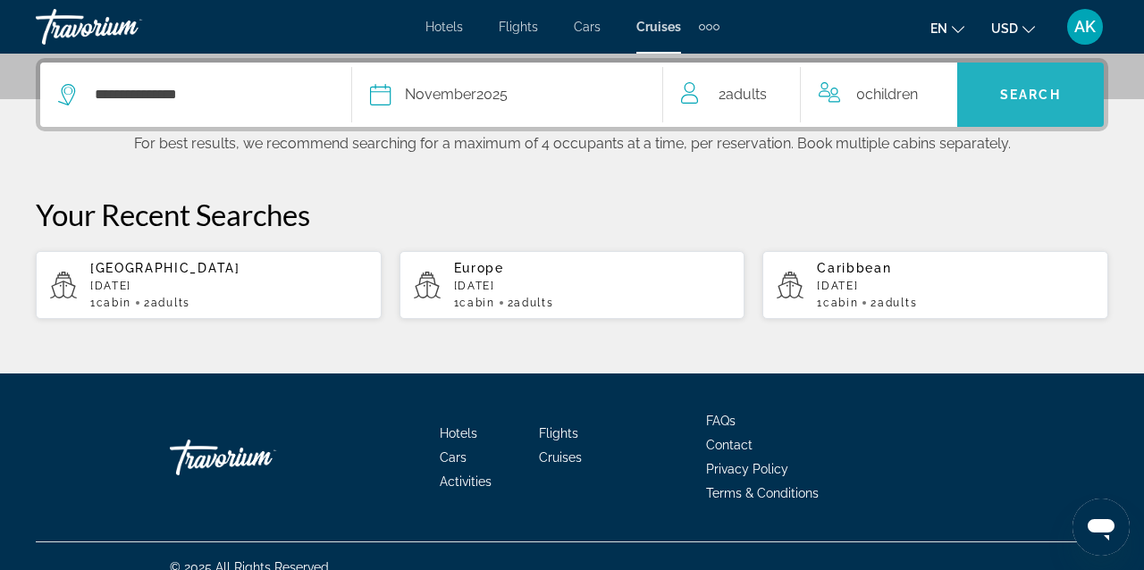
click at [1032, 91] on span "Search" at bounding box center [1030, 95] width 61 height 14
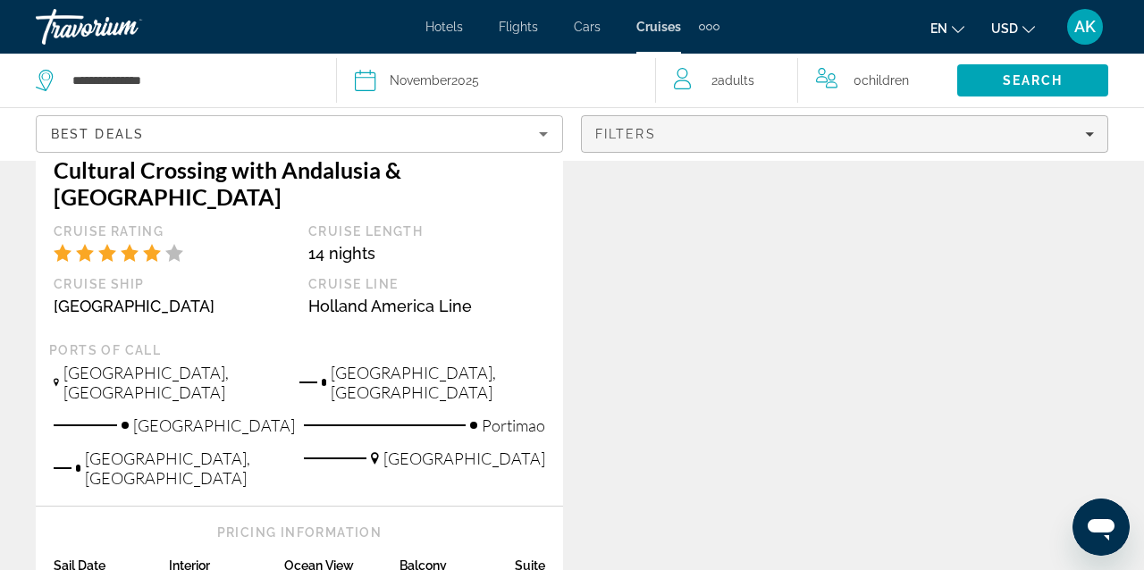
scroll to position [1491, 0]
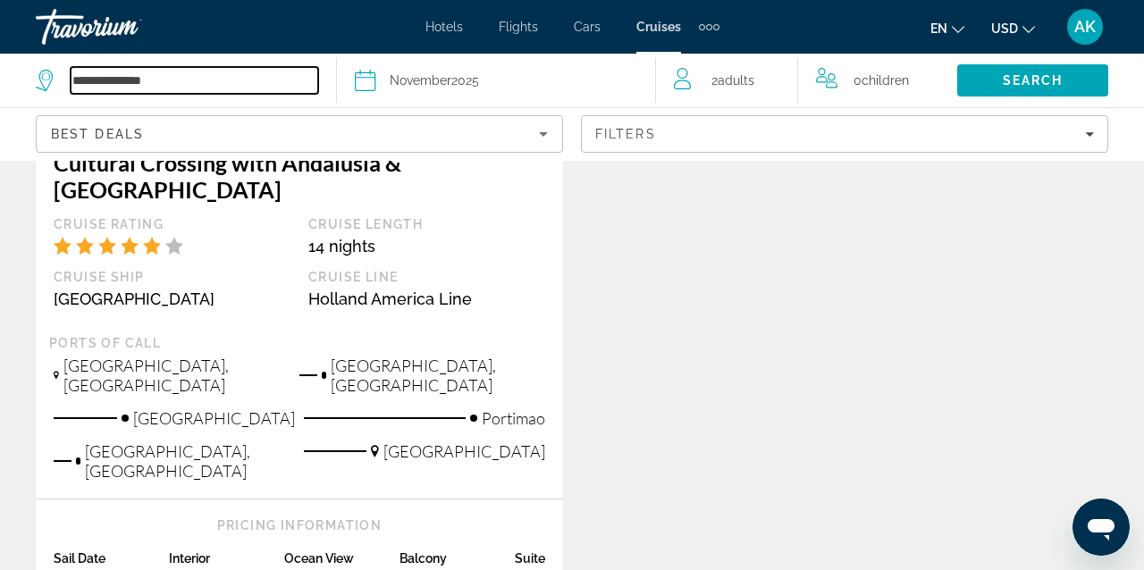
click at [289, 78] on input "**********" at bounding box center [195, 80] width 248 height 27
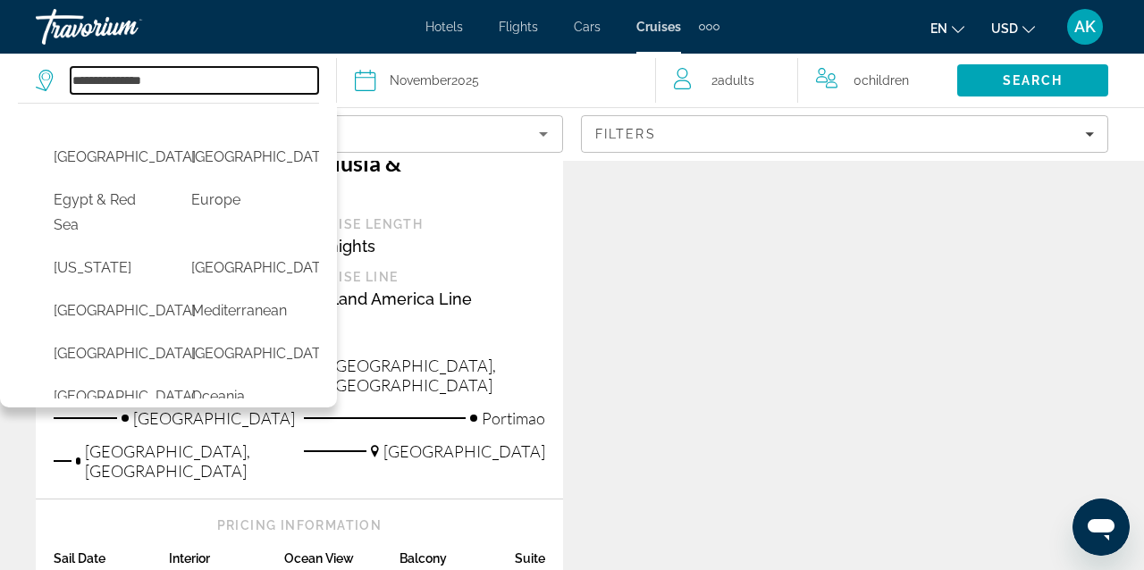
scroll to position [283, 0]
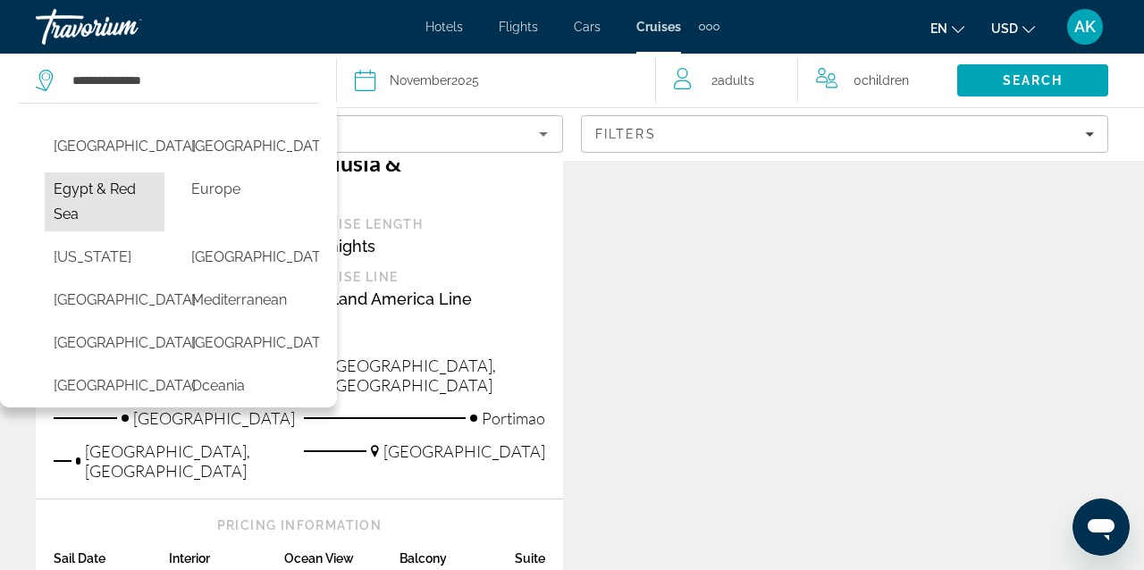
click at [124, 231] on button "Egypt & Red Sea" at bounding box center [105, 201] width 120 height 59
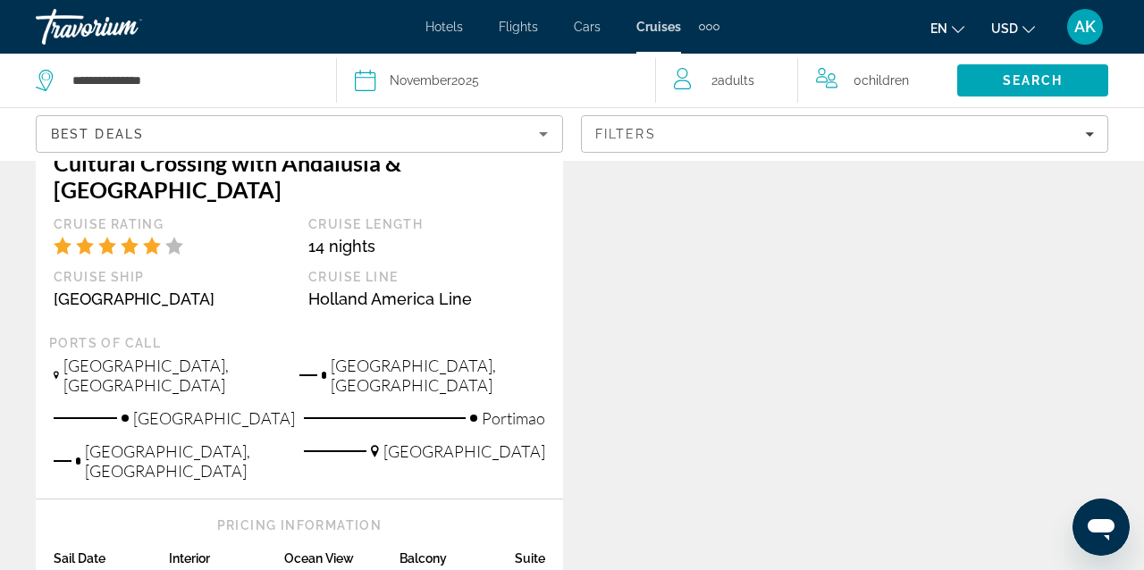
click at [531, 81] on div "Date November 2025" at bounding box center [496, 80] width 282 height 25
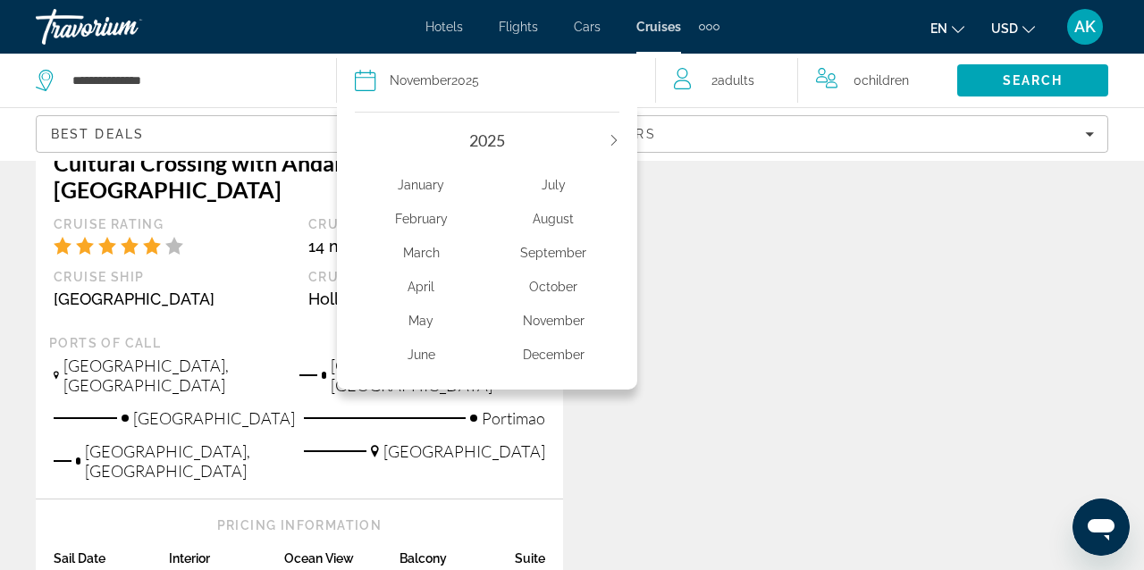
click at [621, 138] on div "2025 January February March April May June July August September October Novemb…" at bounding box center [487, 246] width 300 height 287
click at [619, 139] on icon "Next year" at bounding box center [613, 140] width 11 height 11
click at [432, 223] on div "February" at bounding box center [421, 219] width 132 height 32
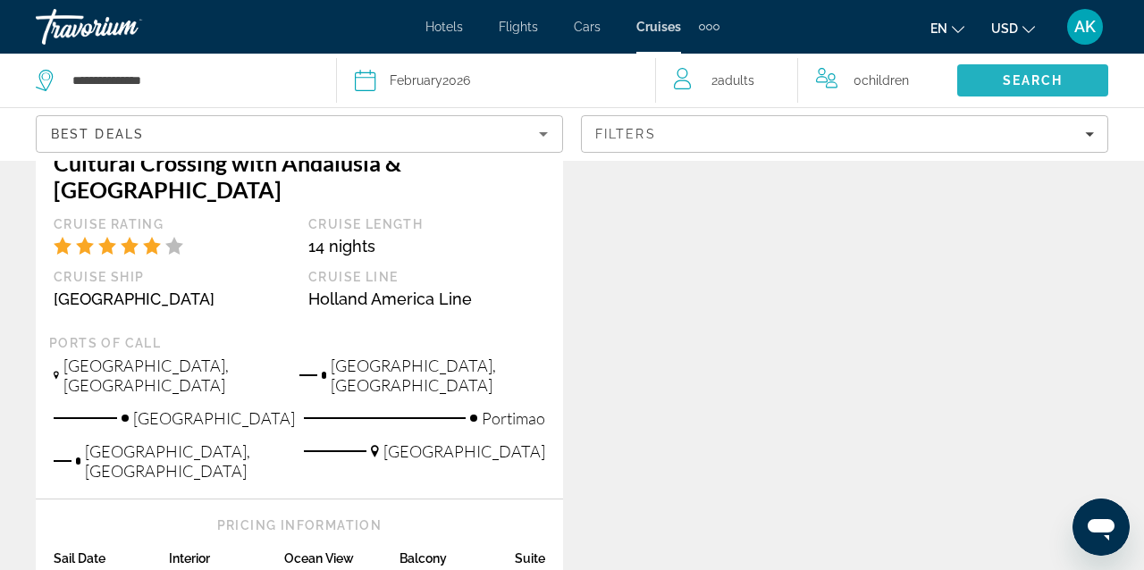
click at [1021, 76] on span "Search" at bounding box center [1033, 80] width 61 height 14
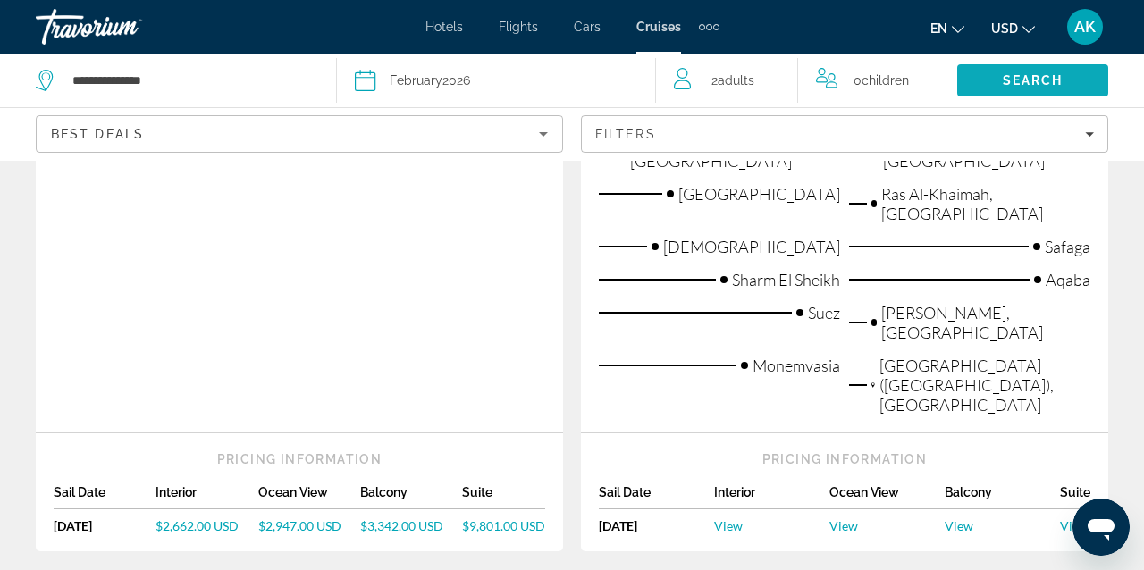
scroll to position [982, 0]
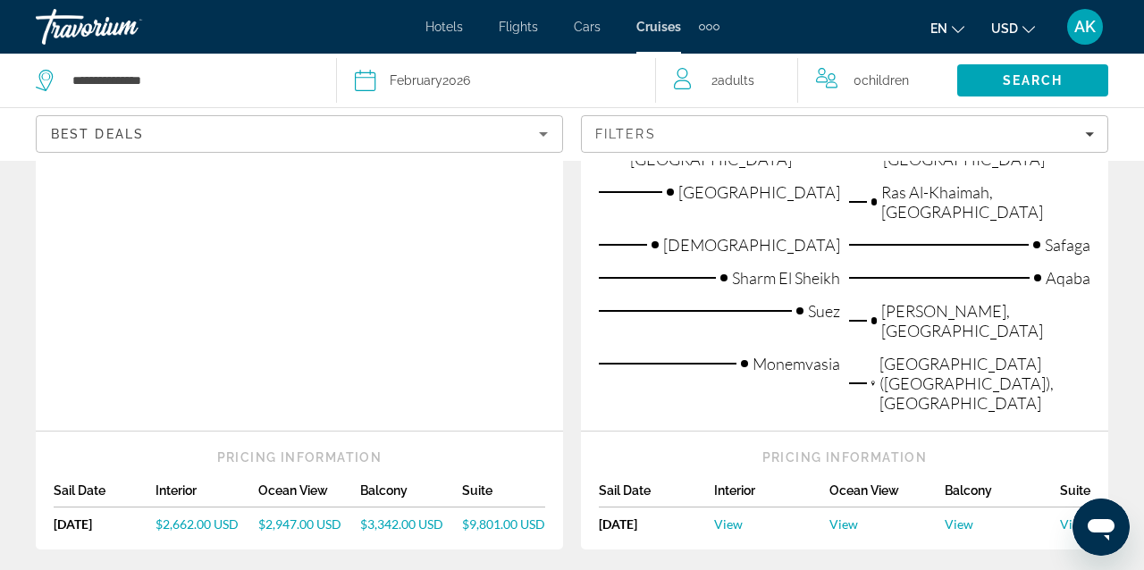
click at [294, 516] on span "$2,947.00 USD" at bounding box center [299, 523] width 83 height 15
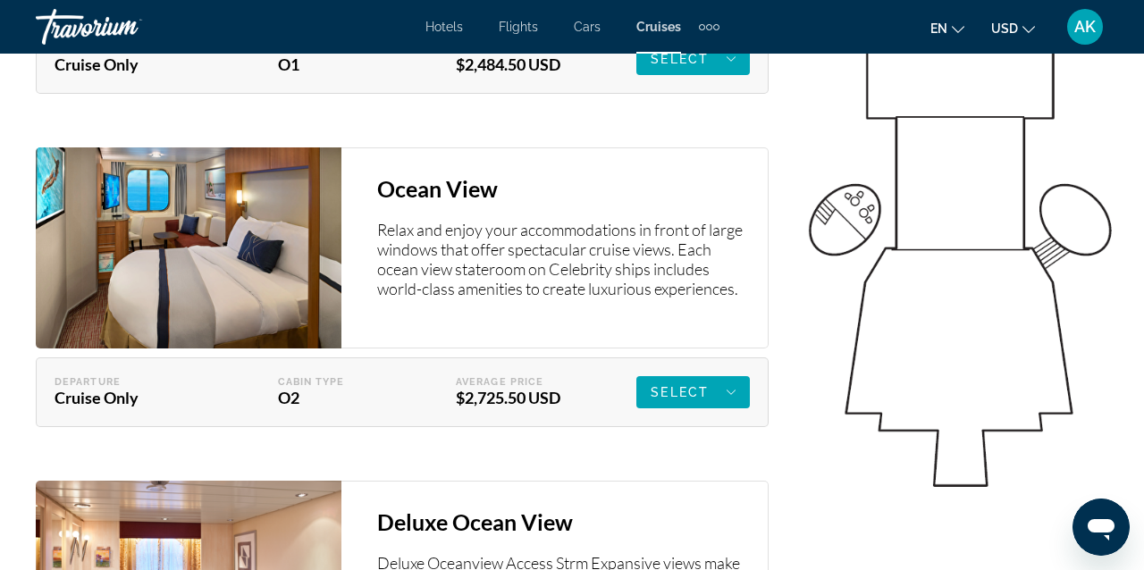
scroll to position [3294, 0]
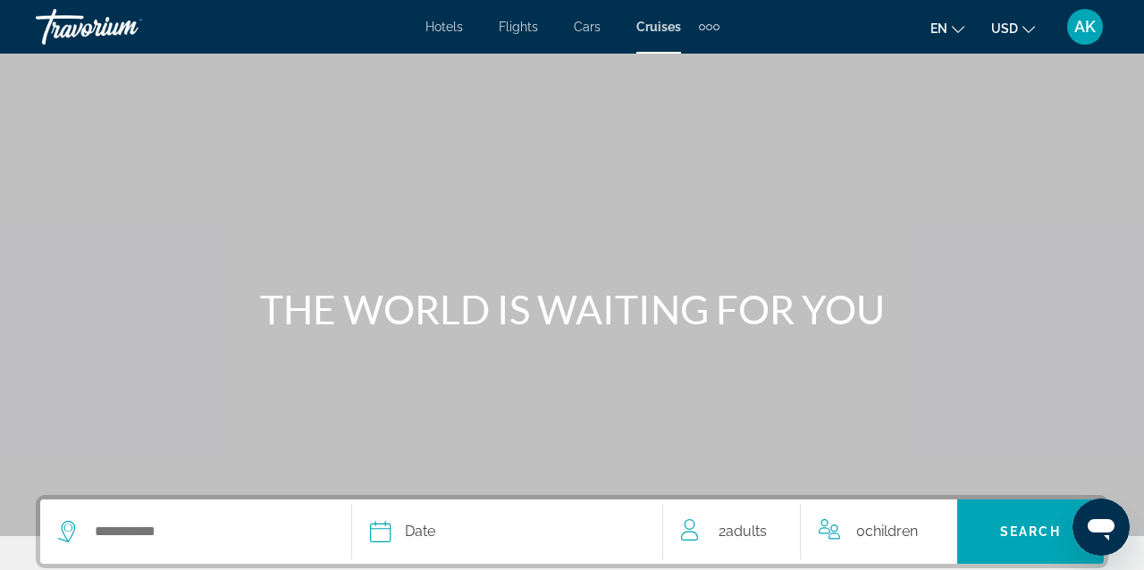
click at [713, 28] on div "Extra navigation items" at bounding box center [716, 27] width 6 height 6
click at [687, 62] on span "Activities" at bounding box center [679, 60] width 52 height 14
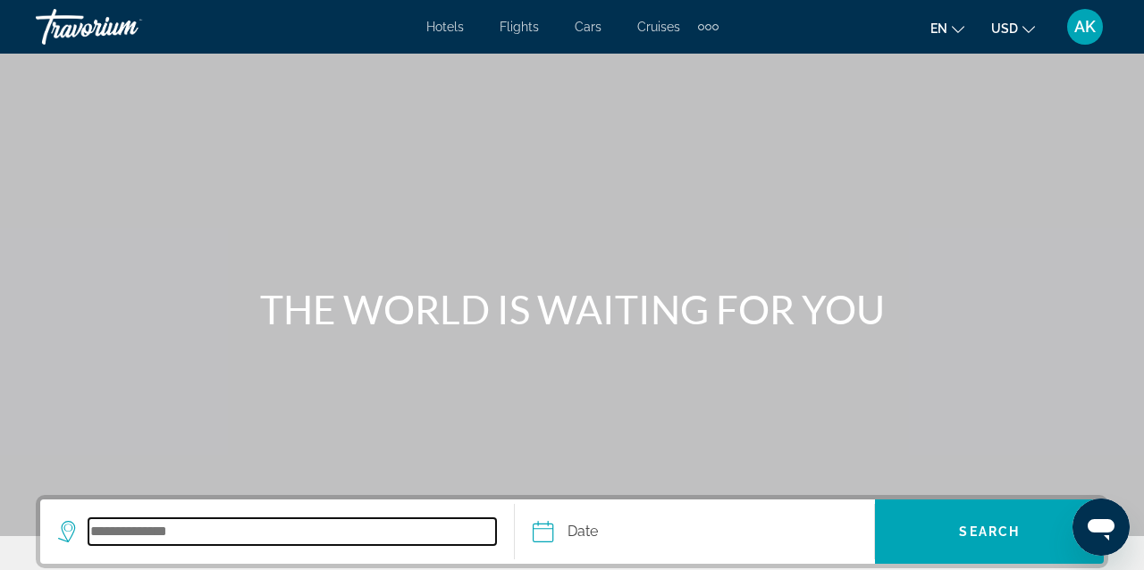
click at [147, 540] on input "Search destination" at bounding box center [291, 531] width 407 height 27
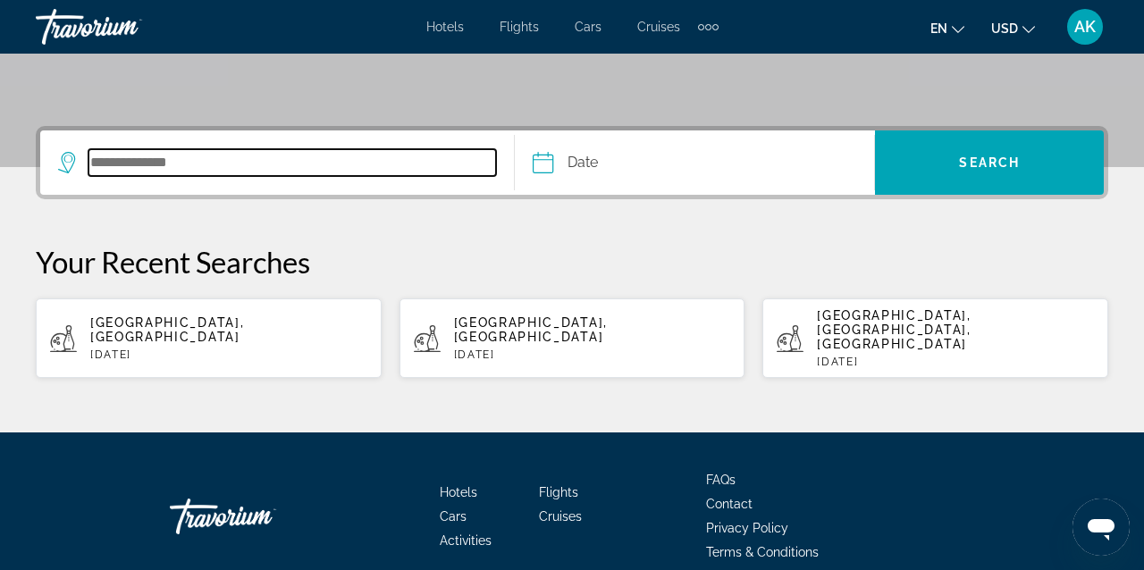
scroll to position [424, 0]
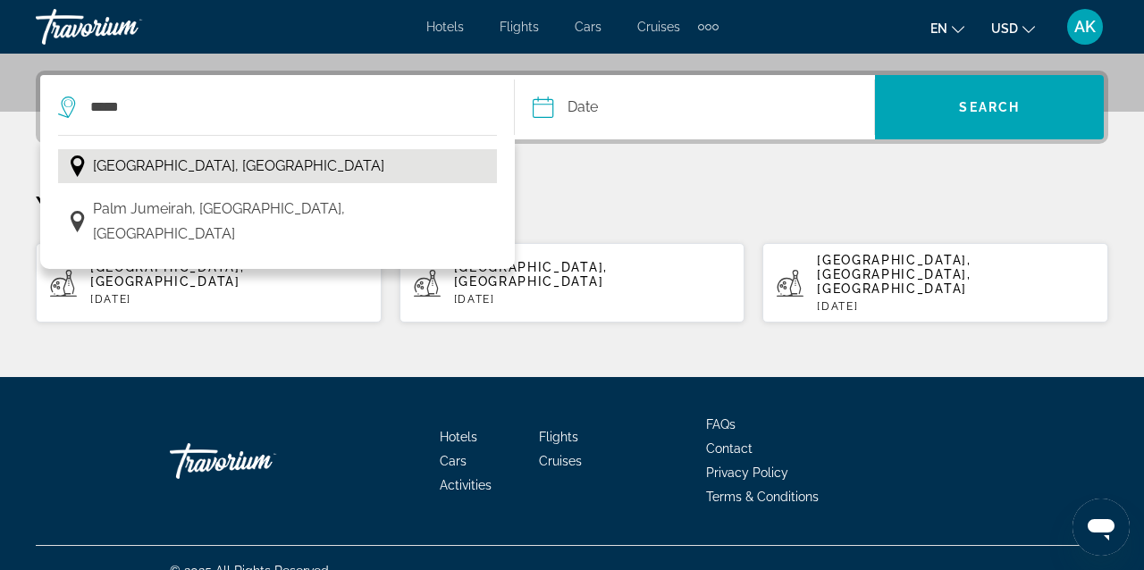
drag, startPoint x: 147, startPoint y: 540, endPoint x: 241, endPoint y: 163, distance: 388.8
click at [241, 163] on span "Dubai, United Arab Emirates" at bounding box center [238, 166] width 291 height 25
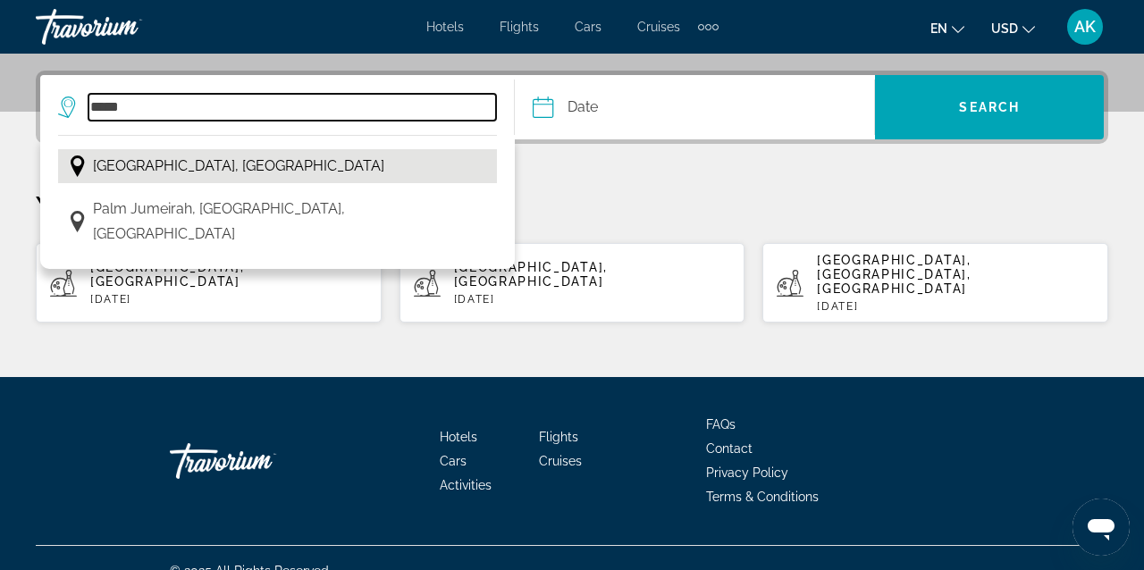
type input "**********"
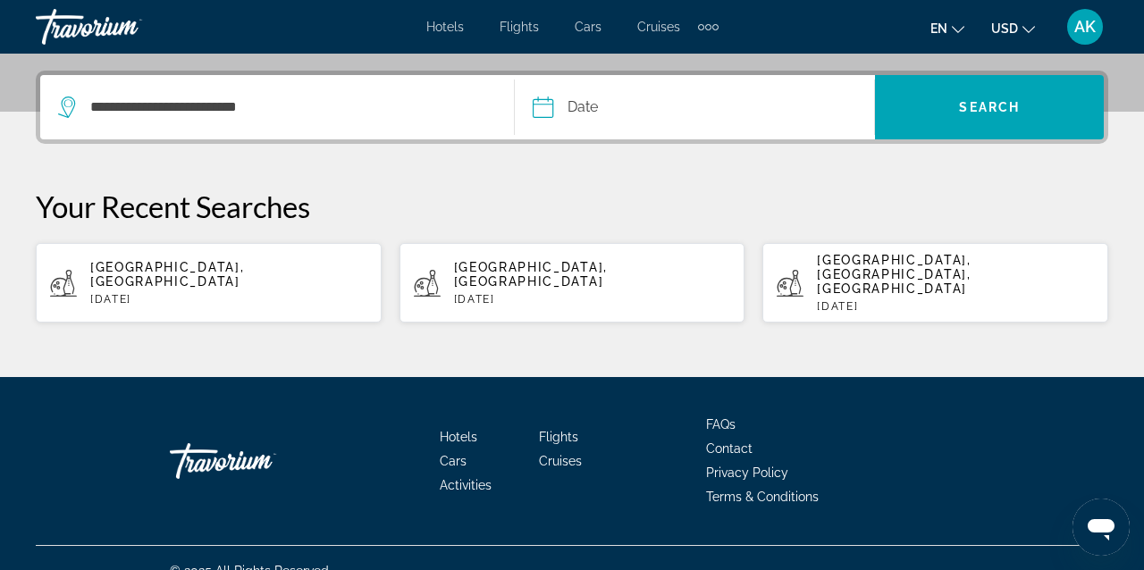
click at [623, 112] on input "Date" at bounding box center [617, 110] width 178 height 70
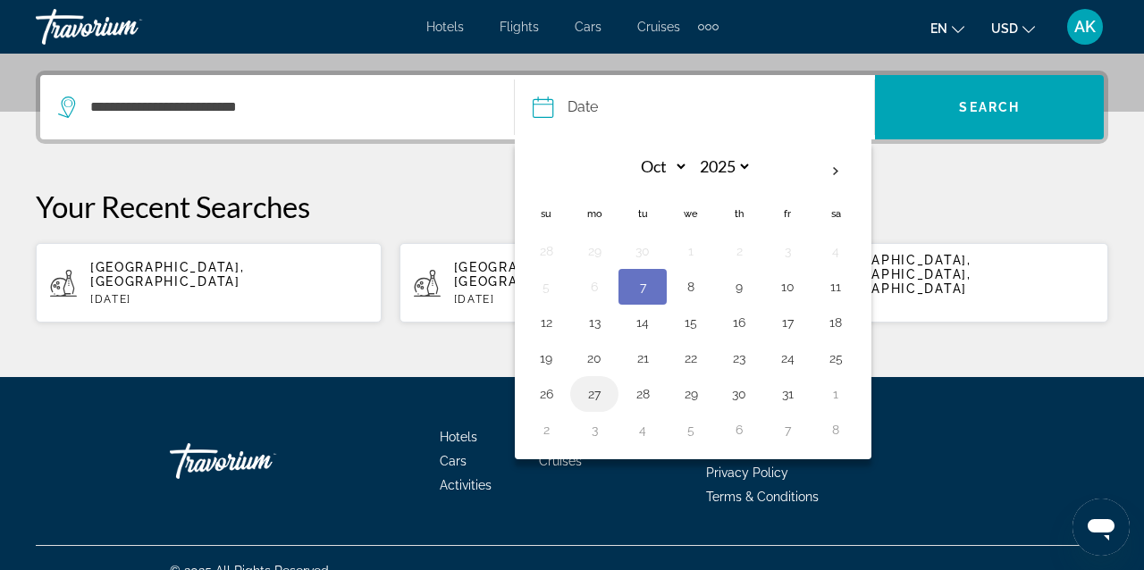
click at [597, 397] on button "27" at bounding box center [594, 394] width 29 height 25
type input "**********"
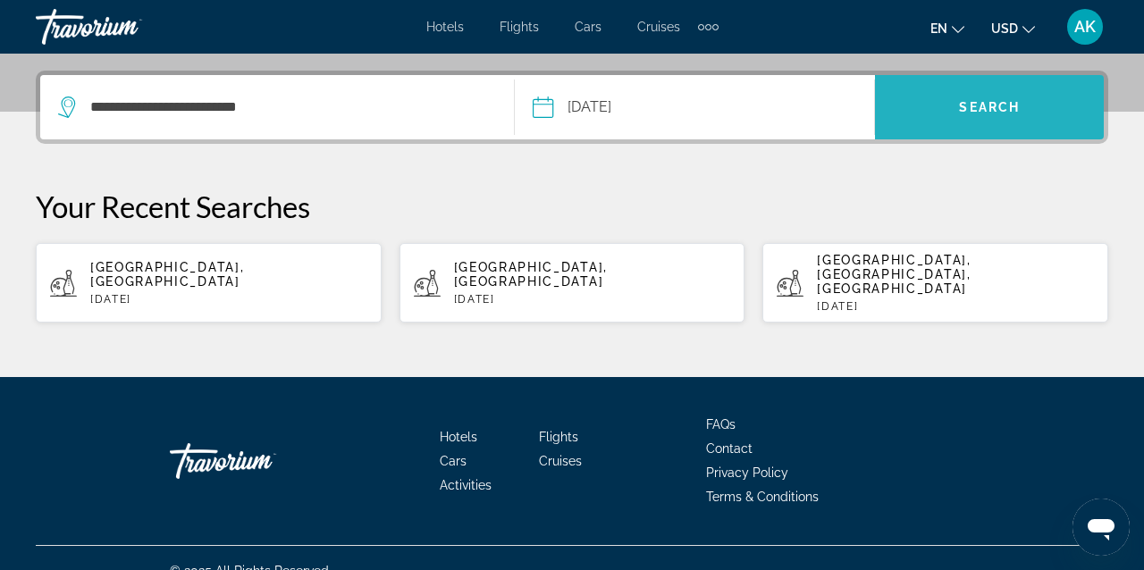
click at [995, 110] on span "Search" at bounding box center [989, 107] width 61 height 14
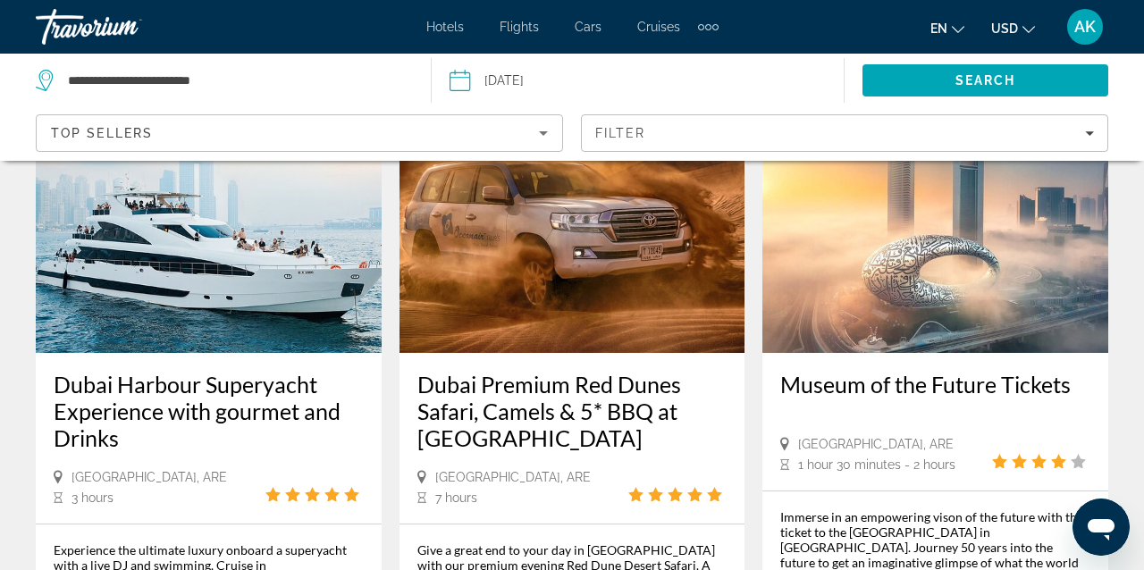
scroll to position [1886, 0]
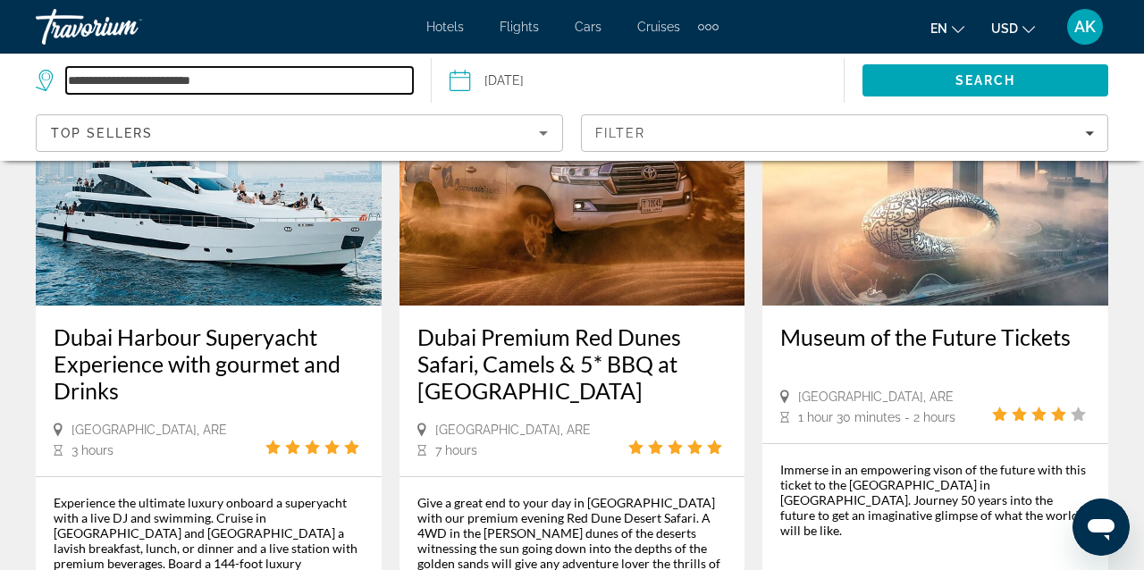
click at [246, 82] on input "**********" at bounding box center [239, 80] width 347 height 27
type input "*"
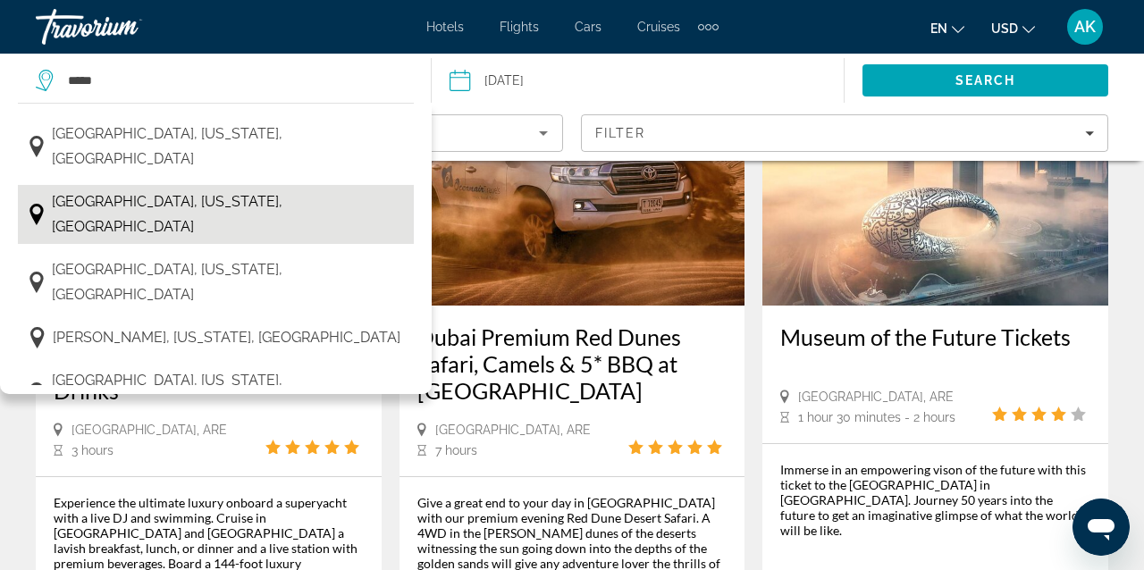
click at [122, 189] on span "Brooklyn, New York, USA" at bounding box center [228, 214] width 353 height 50
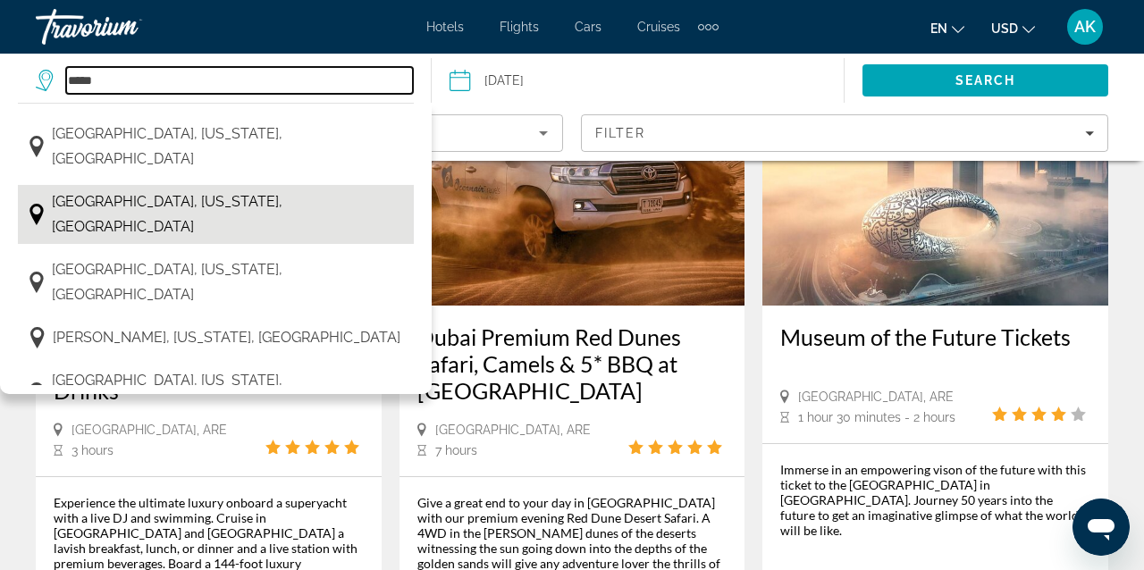
type input "**********"
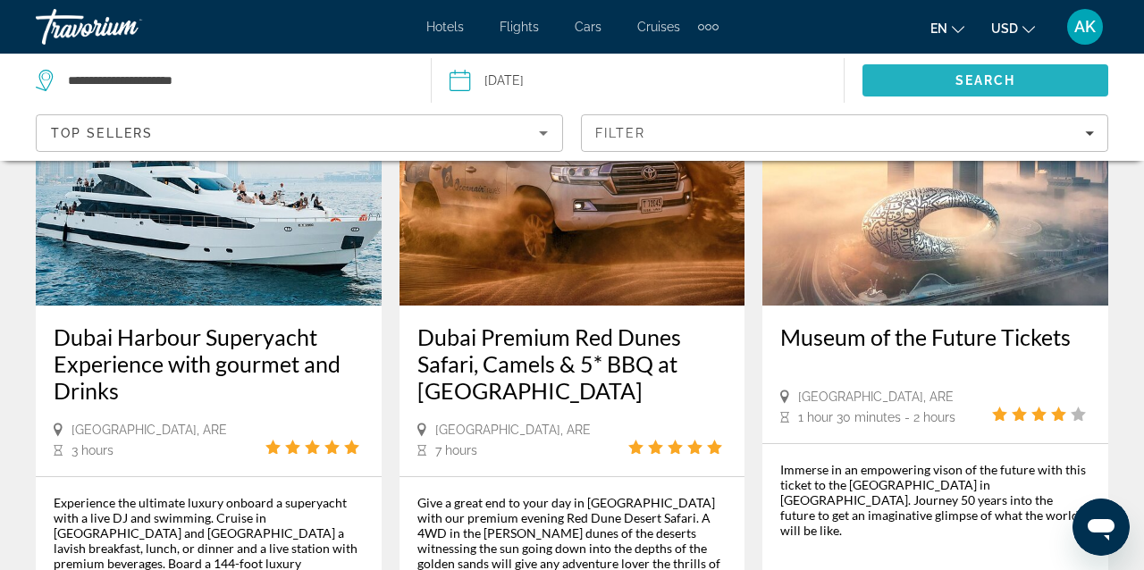
click at [937, 74] on span "Search" at bounding box center [985, 80] width 246 height 43
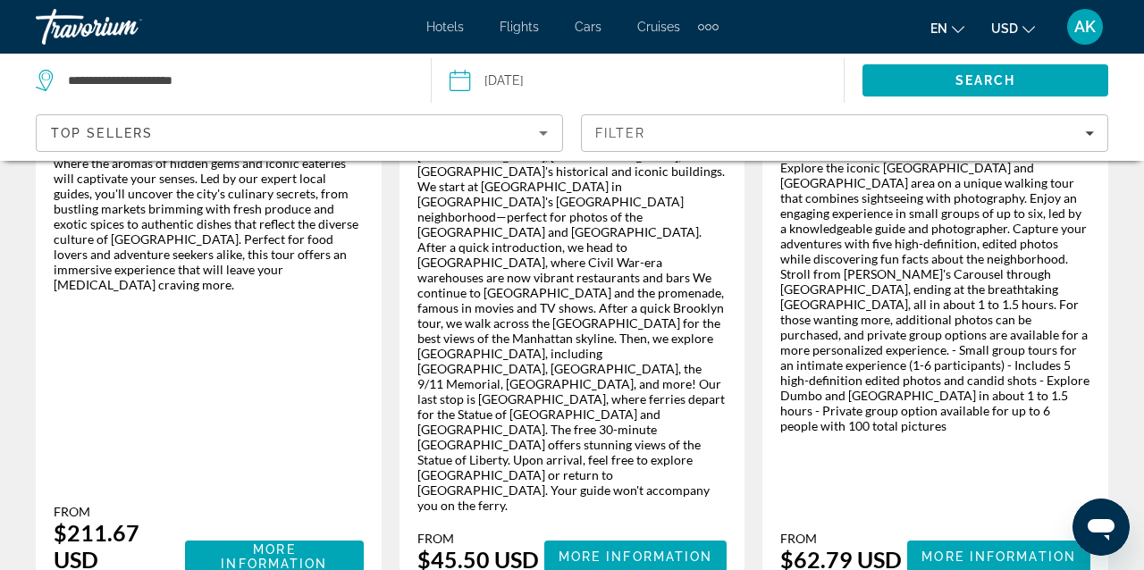
scroll to position [3225, 0]
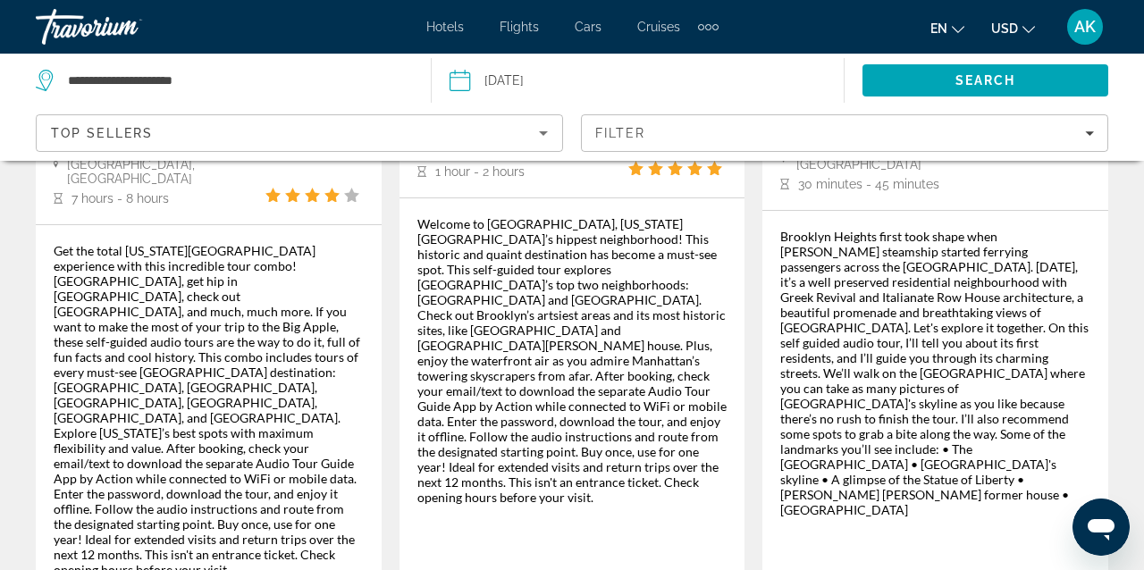
scroll to position [3274, 0]
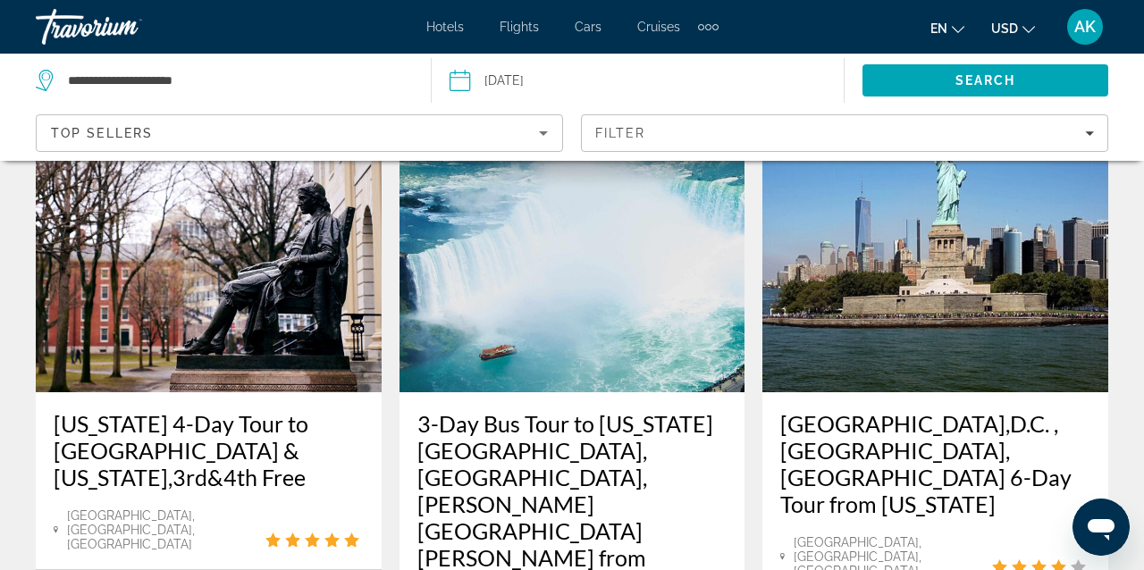
scroll to position [2908, 0]
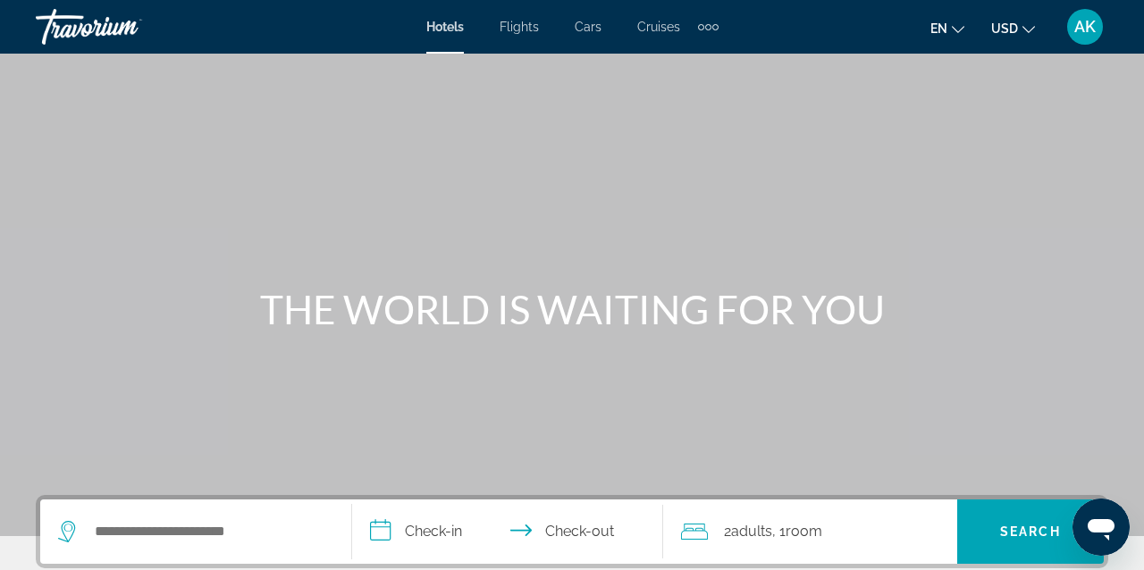
click at [717, 23] on div "Extra navigation items" at bounding box center [708, 26] width 21 height 27
click at [1084, 29] on span "AK" at bounding box center [1084, 27] width 21 height 18
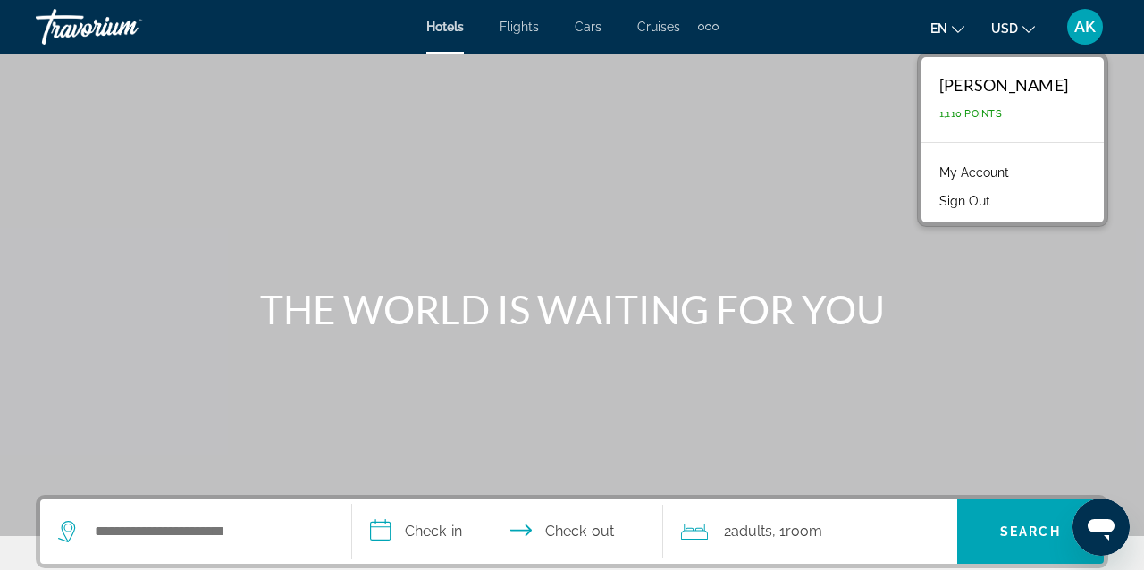
click at [982, 171] on link "My Account" at bounding box center [974, 172] width 88 height 23
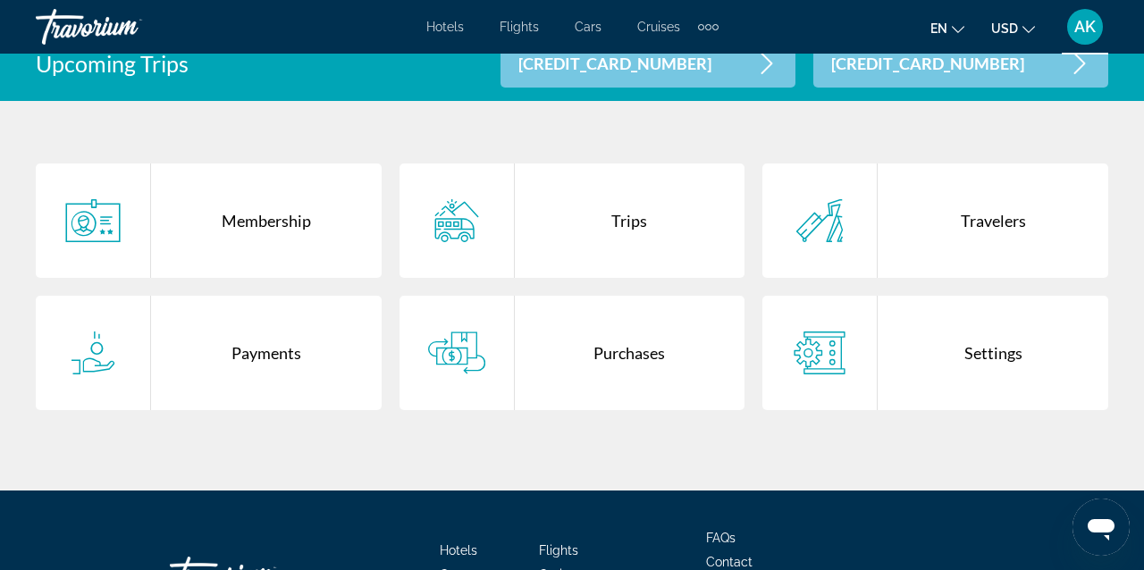
scroll to position [368, 0]
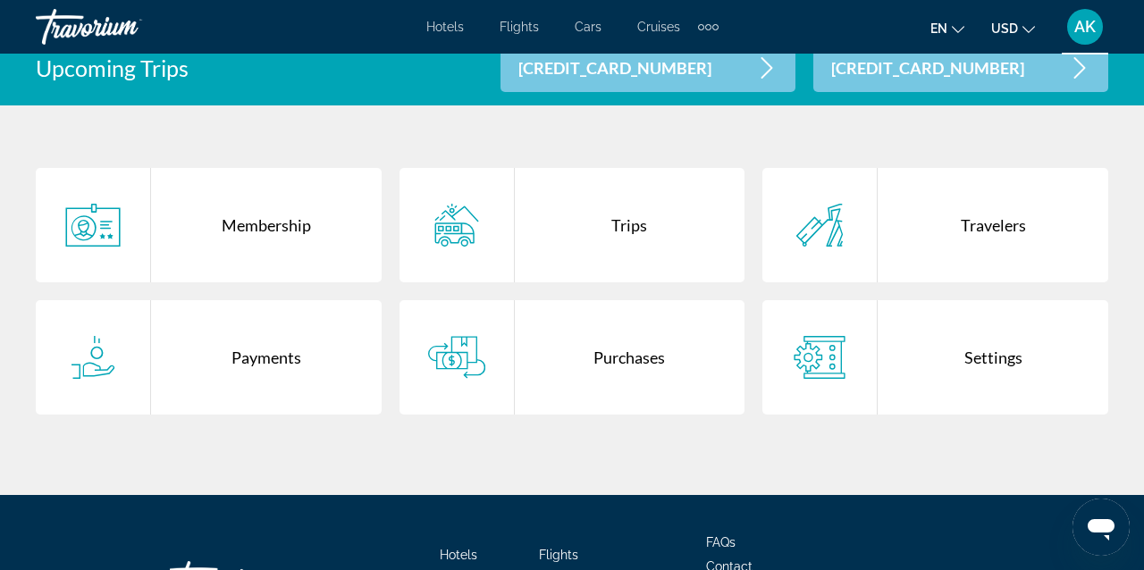
click at [989, 216] on div "Travelers" at bounding box center [992, 225] width 231 height 114
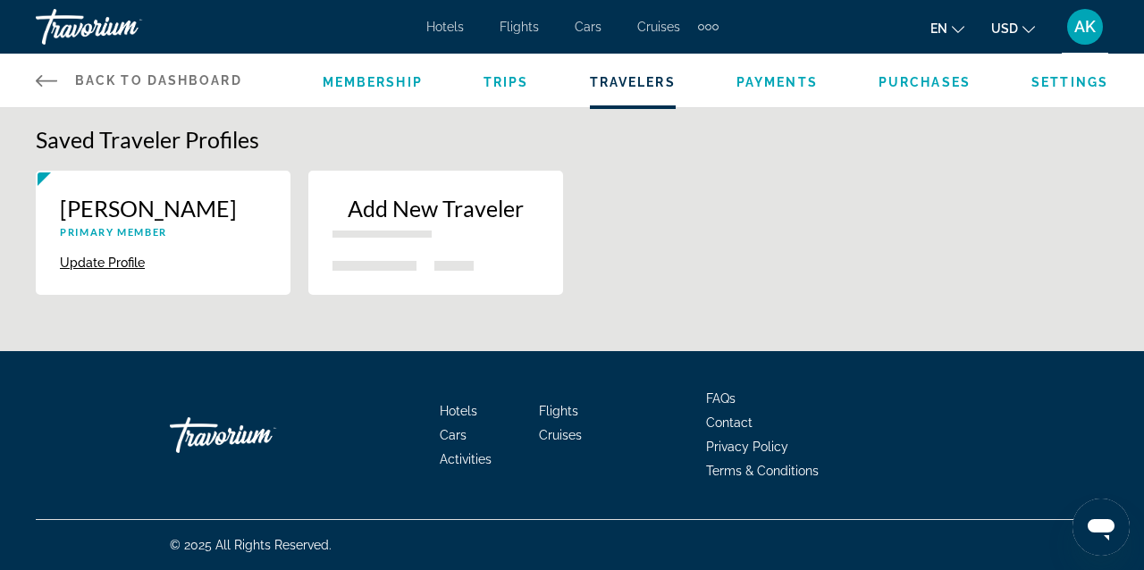
click at [499, 83] on span "Trips" at bounding box center [506, 82] width 46 height 14
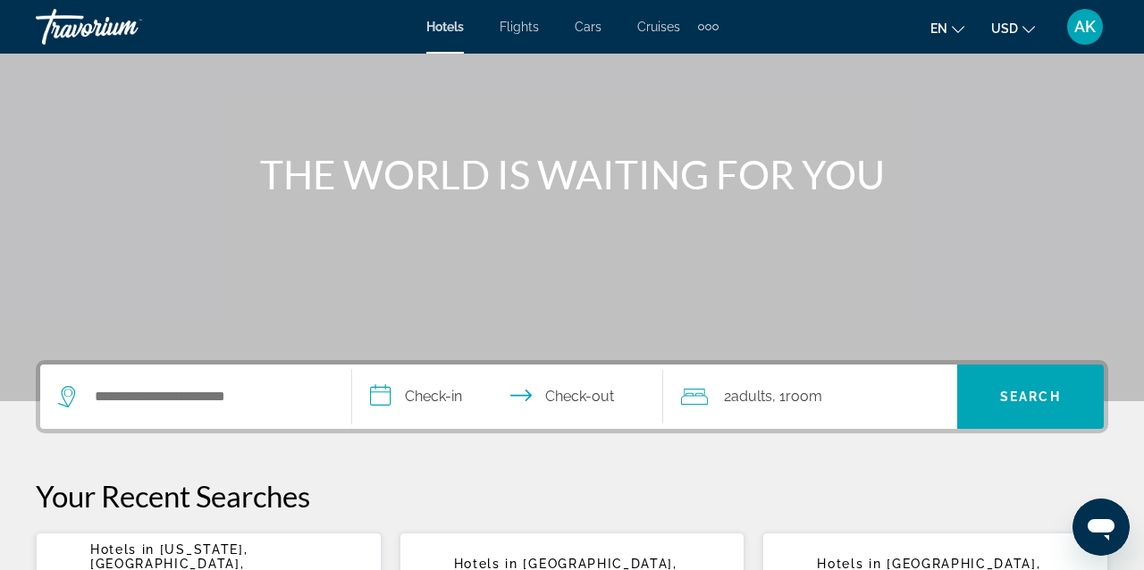
scroll to position [137, 0]
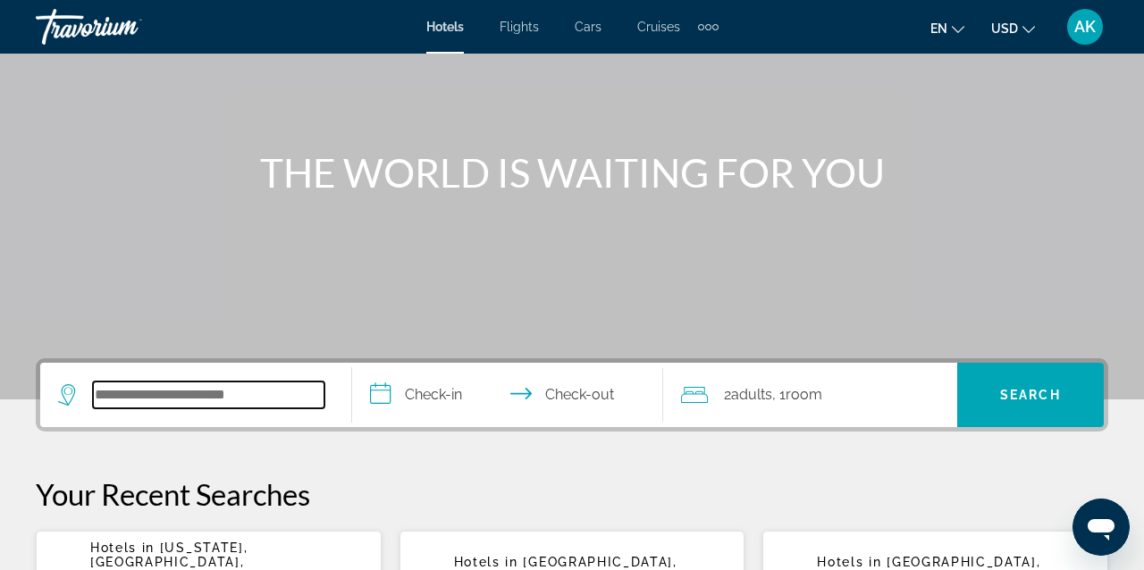
click at [122, 392] on input "Search hotel destination" at bounding box center [208, 395] width 231 height 27
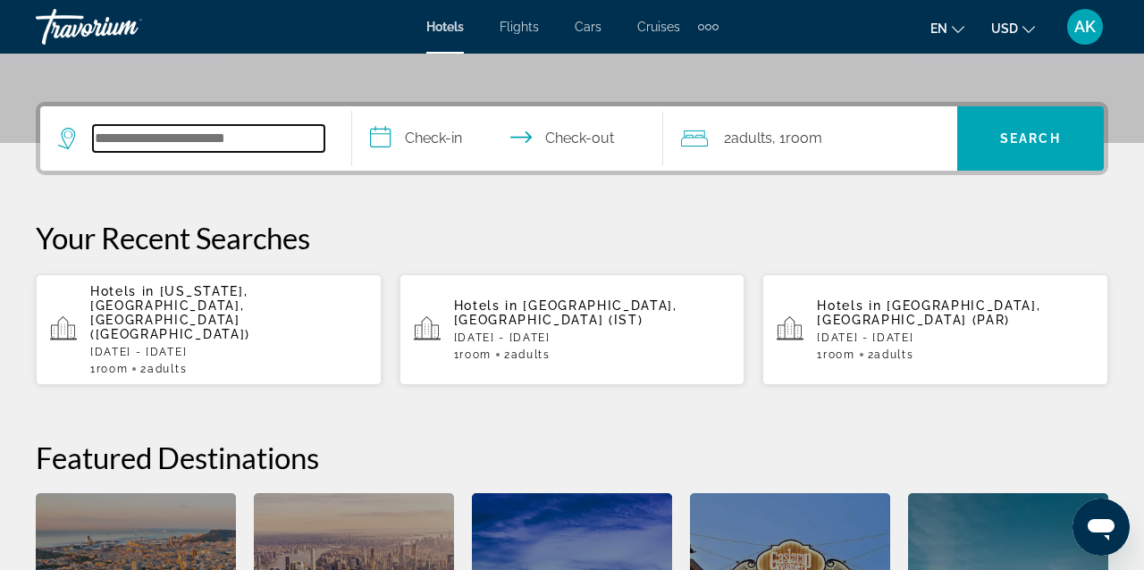
scroll to position [437, 0]
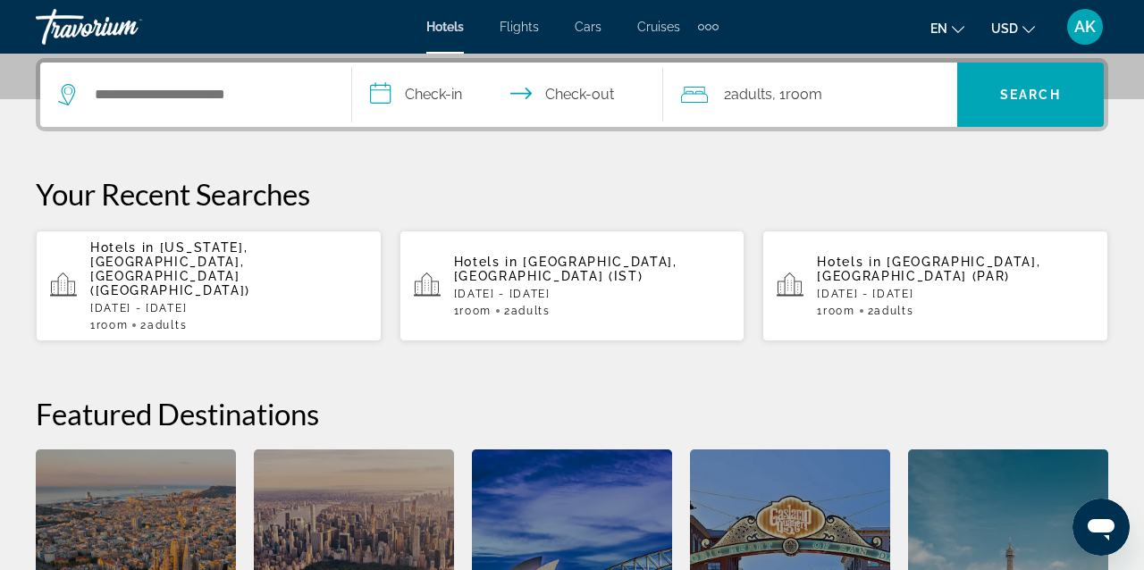
click at [234, 265] on p "Hotels in [US_STATE], [GEOGRAPHIC_DATA], [GEOGRAPHIC_DATA] ([GEOGRAPHIC_DATA])" at bounding box center [228, 268] width 277 height 57
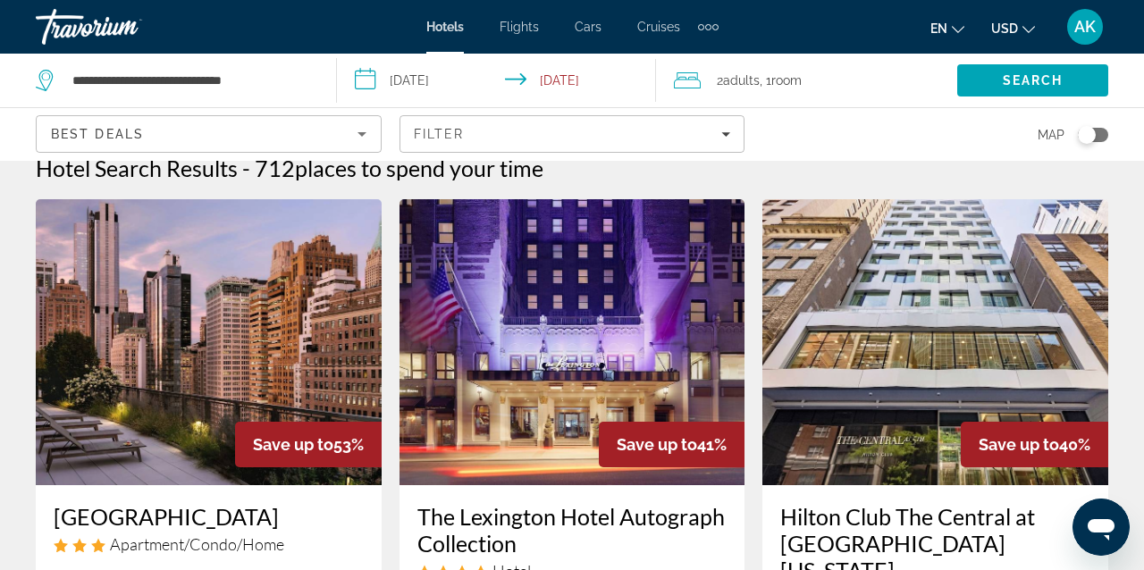
scroll to position [17, 0]
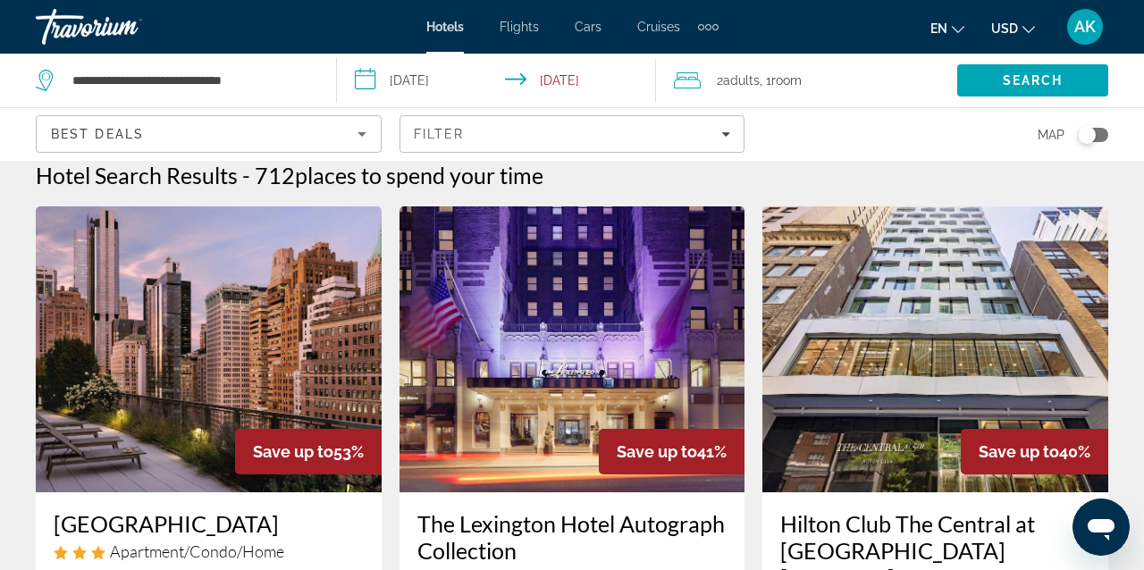
click at [791, 83] on span "Room" at bounding box center [786, 80] width 30 height 14
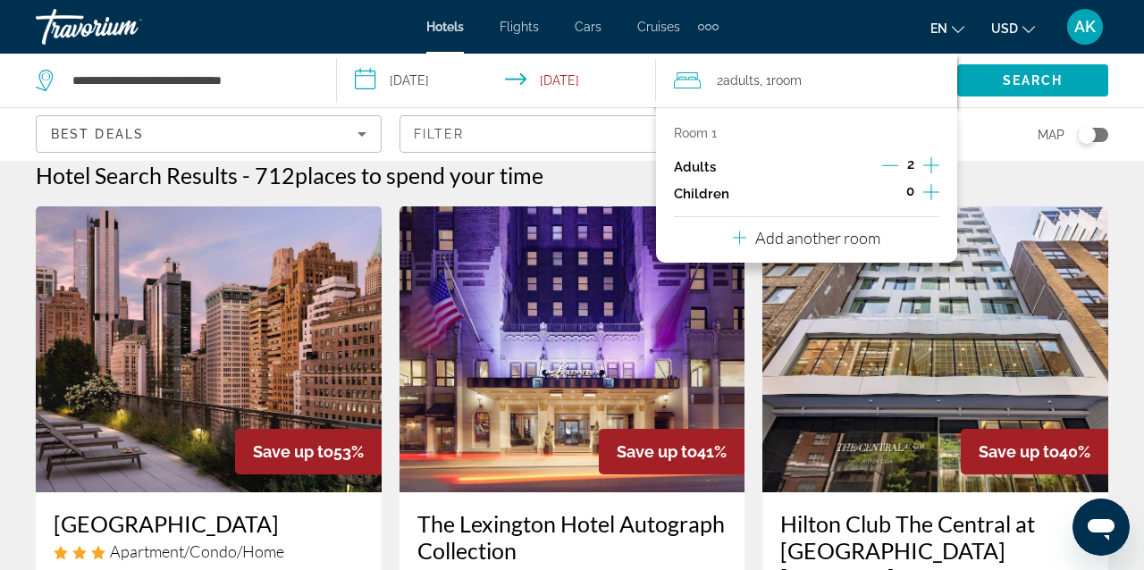
click at [870, 247] on p "Add another room" at bounding box center [817, 238] width 125 height 20
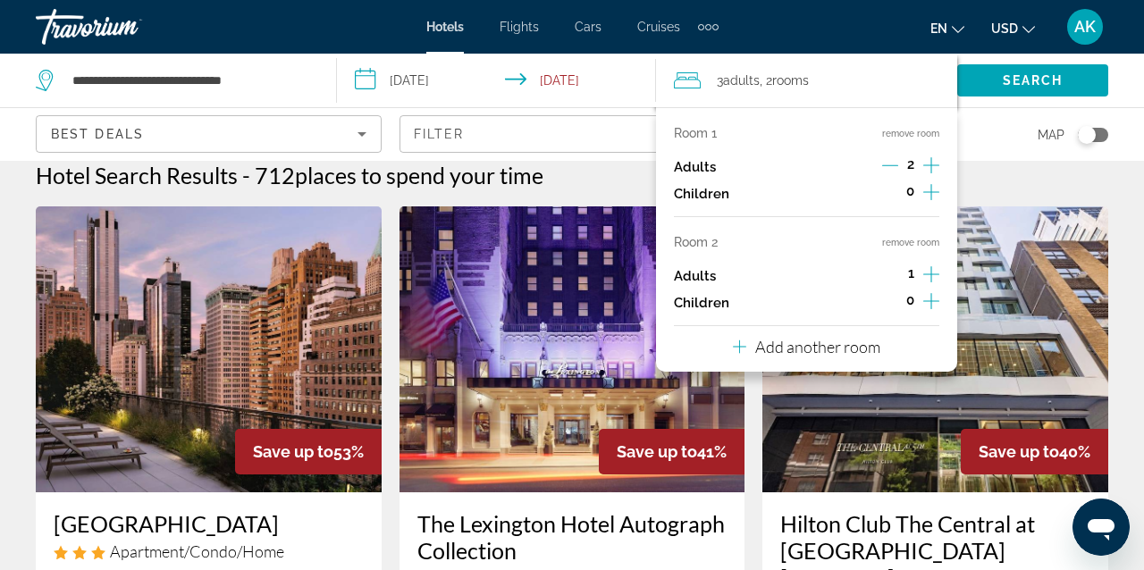
click at [935, 277] on icon "Increment adults" at bounding box center [931, 274] width 16 height 21
click at [845, 357] on p "Add another room" at bounding box center [817, 347] width 125 height 20
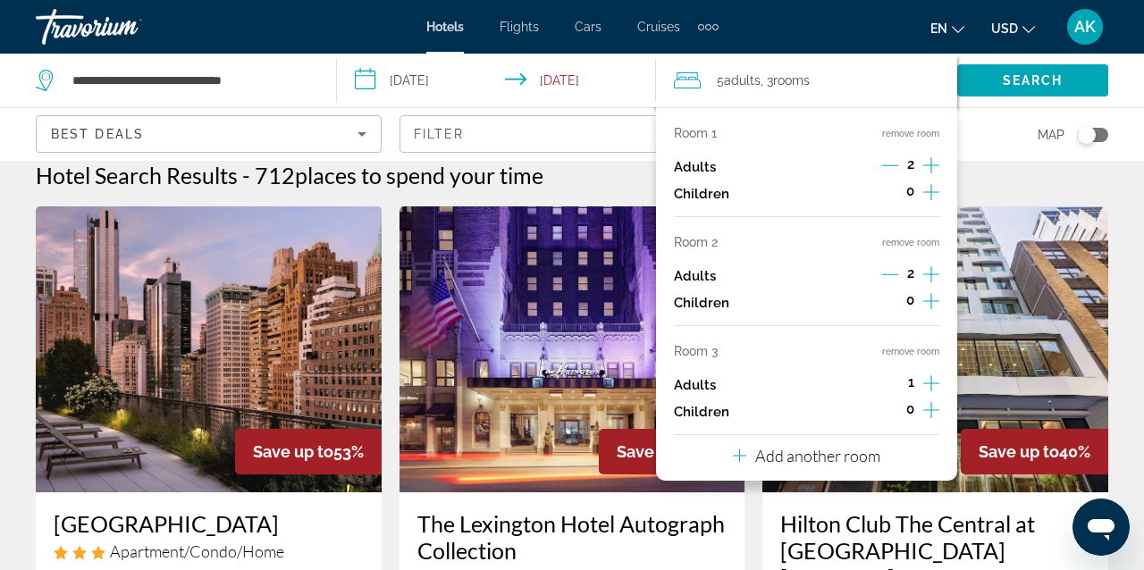
click at [926, 394] on icon "Increment adults" at bounding box center [931, 383] width 16 height 21
click at [822, 466] on p "Add another room" at bounding box center [817, 456] width 125 height 20
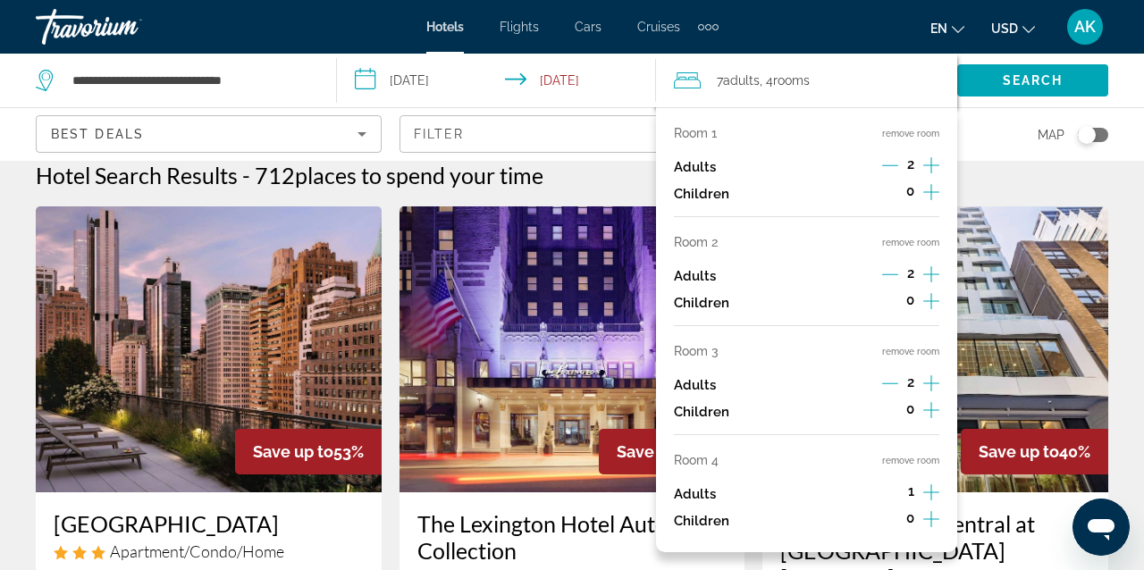
click at [932, 503] on icon "Increment adults" at bounding box center [931, 492] width 16 height 21
click at [1070, 76] on span "Search" at bounding box center [1032, 80] width 151 height 43
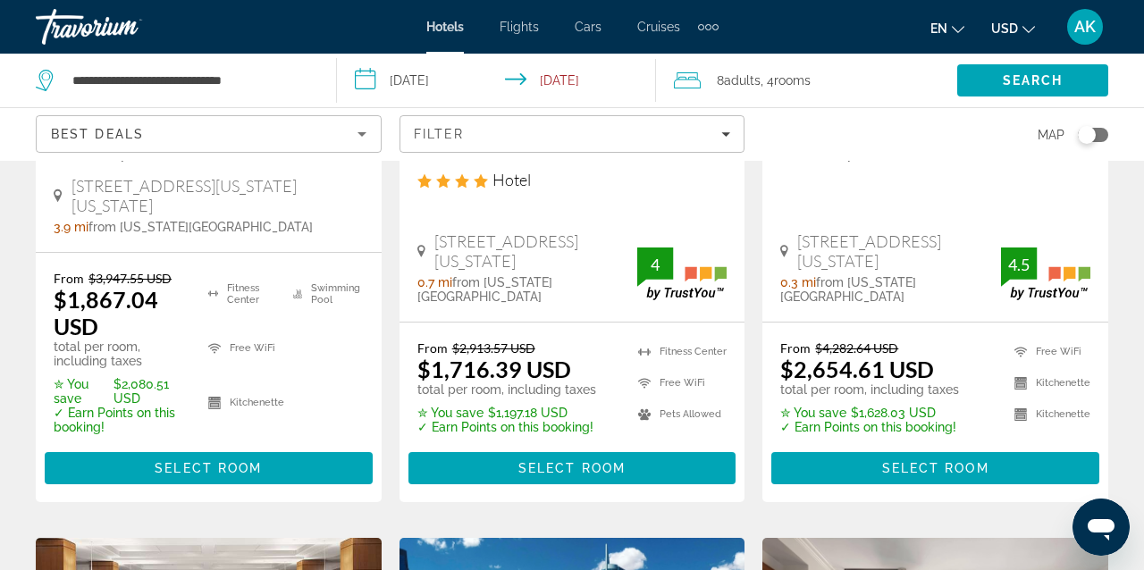
scroll to position [418, 0]
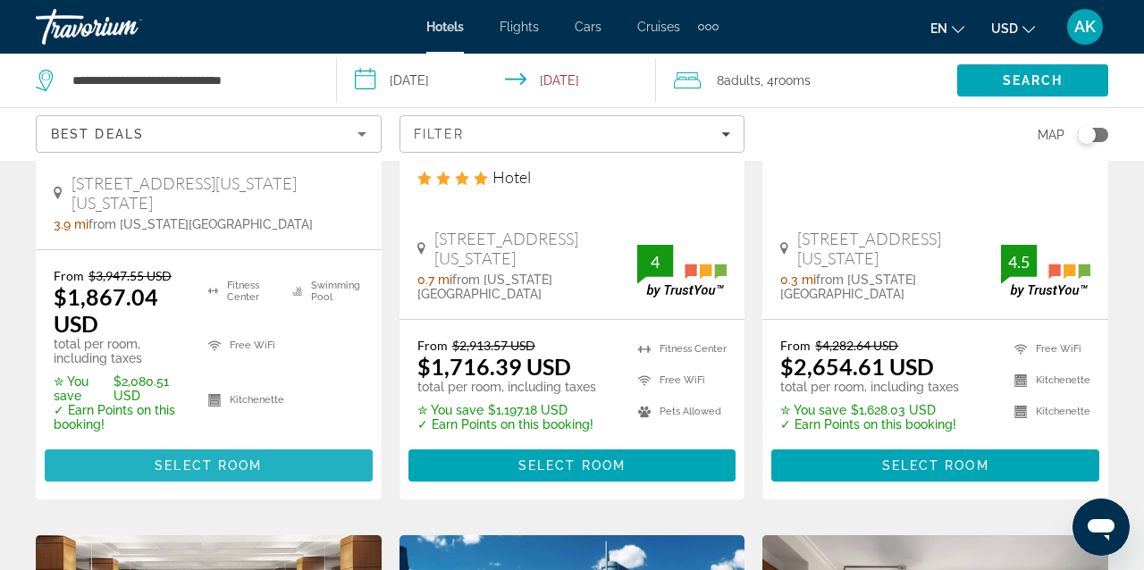
click at [261, 458] on span "Select Room" at bounding box center [208, 465] width 107 height 14
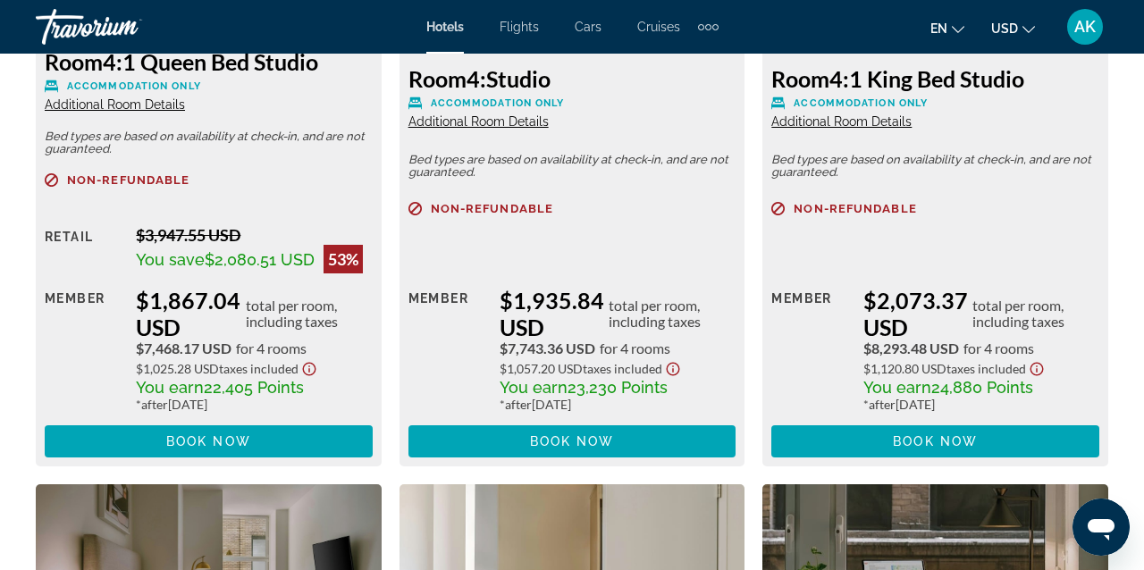
scroll to position [3238, 0]
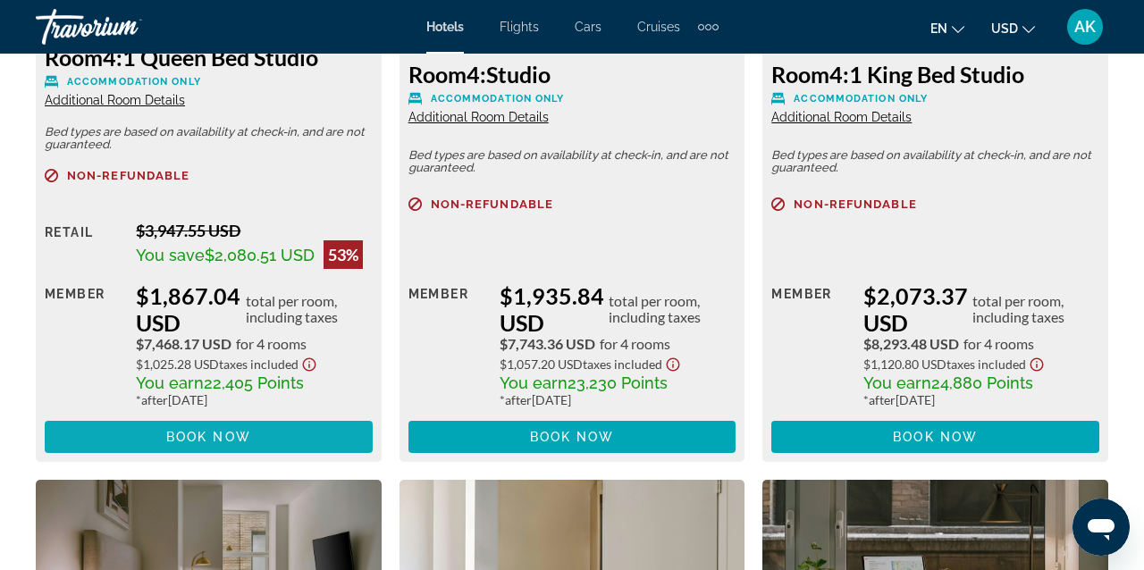
click at [281, 443] on span "Main content" at bounding box center [209, 436] width 328 height 43
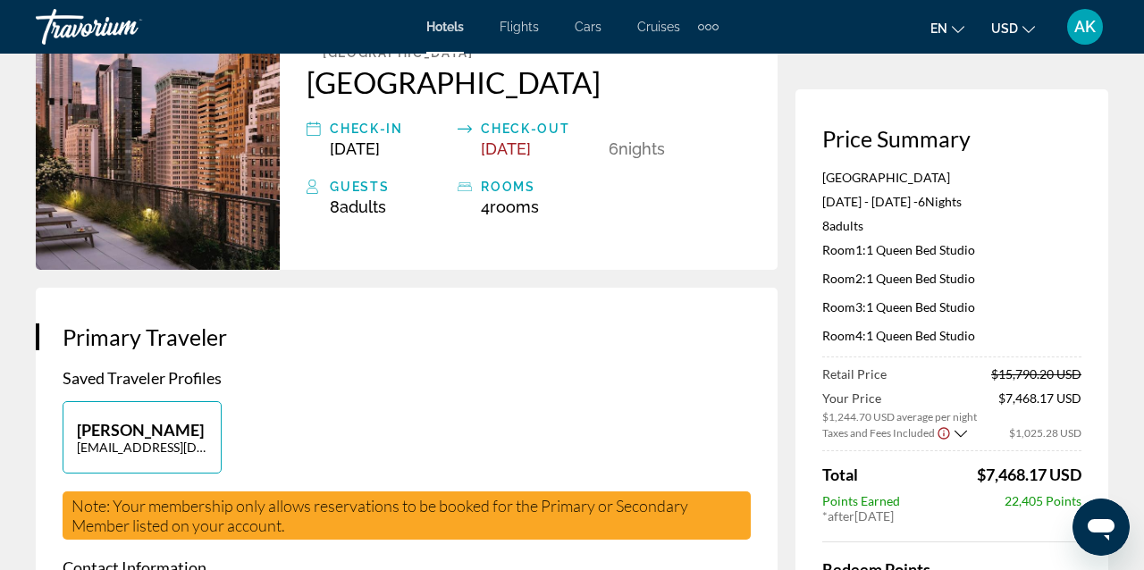
scroll to position [140, 0]
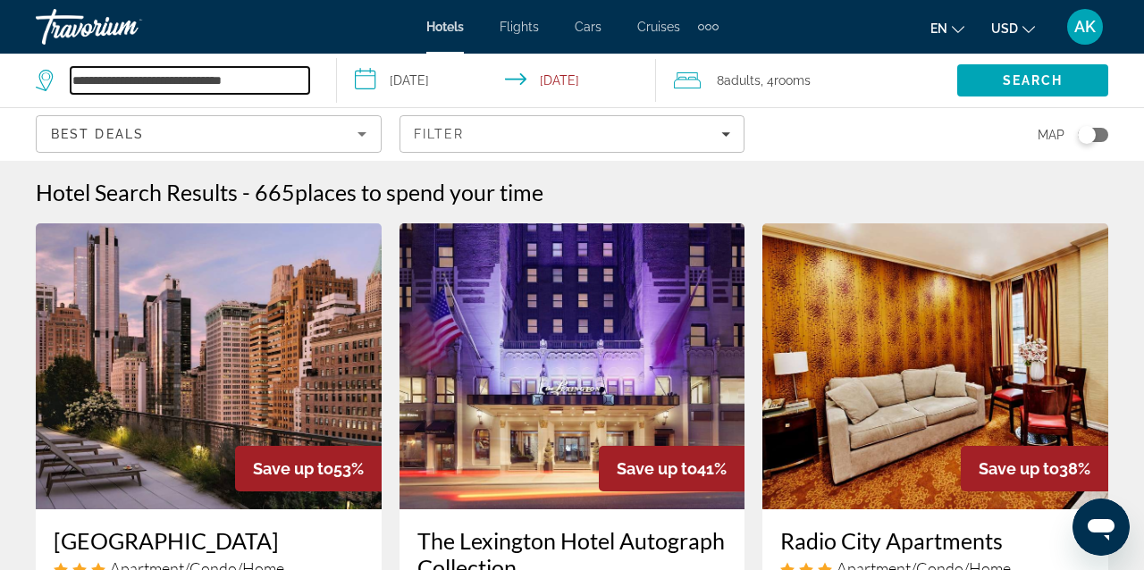
click at [239, 84] on input "**********" at bounding box center [190, 80] width 239 height 27
drag, startPoint x: 281, startPoint y: 80, endPoint x: 0, endPoint y: 60, distance: 282.2
click at [0, 60] on app-destination-search "**********" at bounding box center [168, 81] width 337 height 54
click at [259, 81] on input "**********" at bounding box center [190, 80] width 239 height 27
drag, startPoint x: 288, startPoint y: 80, endPoint x: 1, endPoint y: 83, distance: 286.8
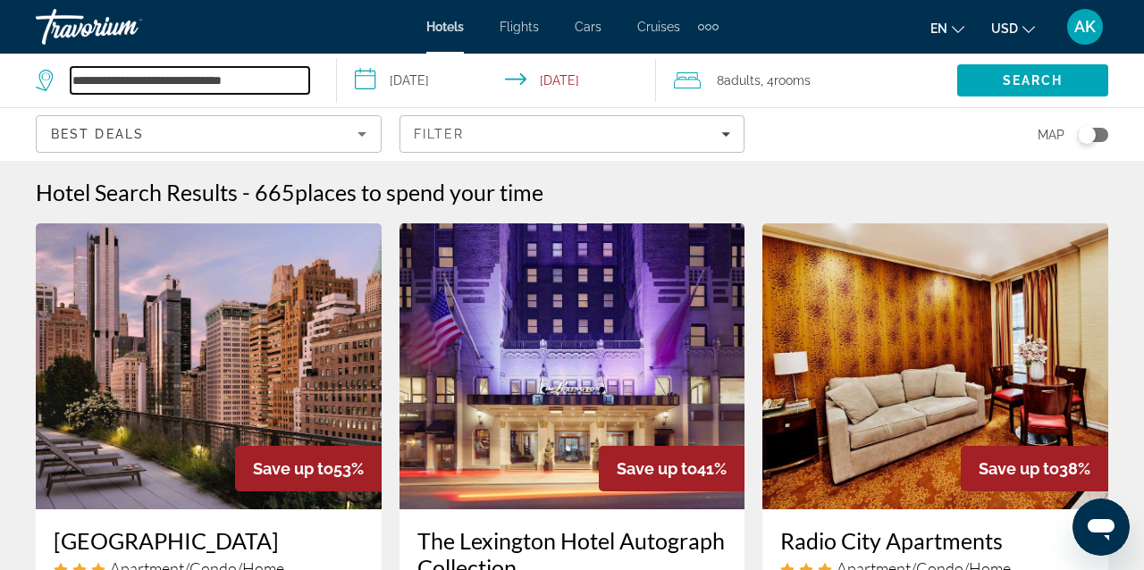
click at [1, 83] on app-destination-search "**********" at bounding box center [168, 81] width 337 height 54
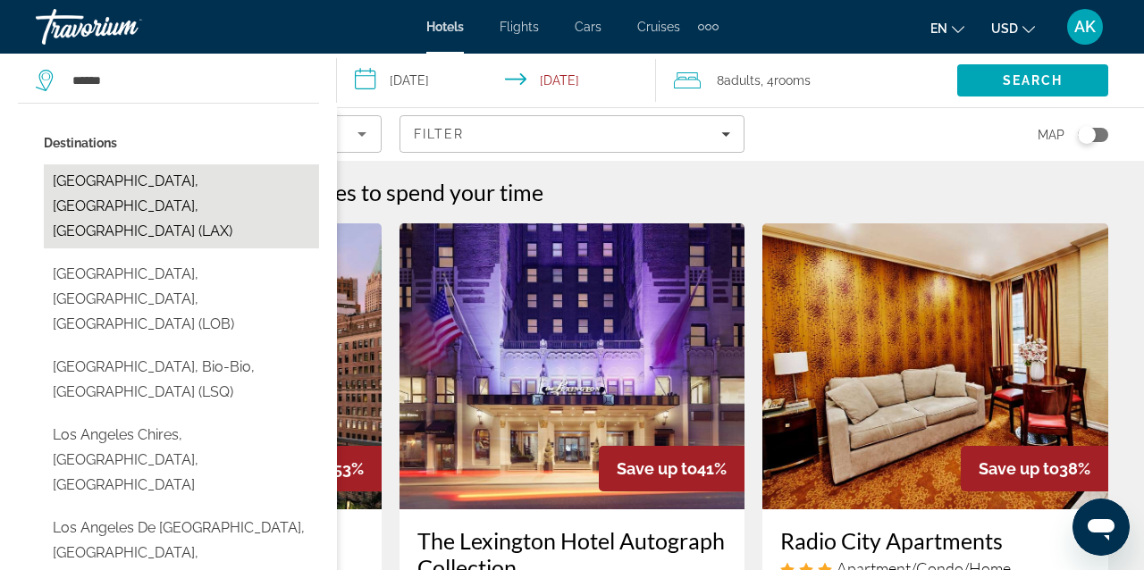
click at [147, 182] on button "[GEOGRAPHIC_DATA], [GEOGRAPHIC_DATA], [GEOGRAPHIC_DATA] (LAX)" at bounding box center [181, 206] width 275 height 84
type input "**********"
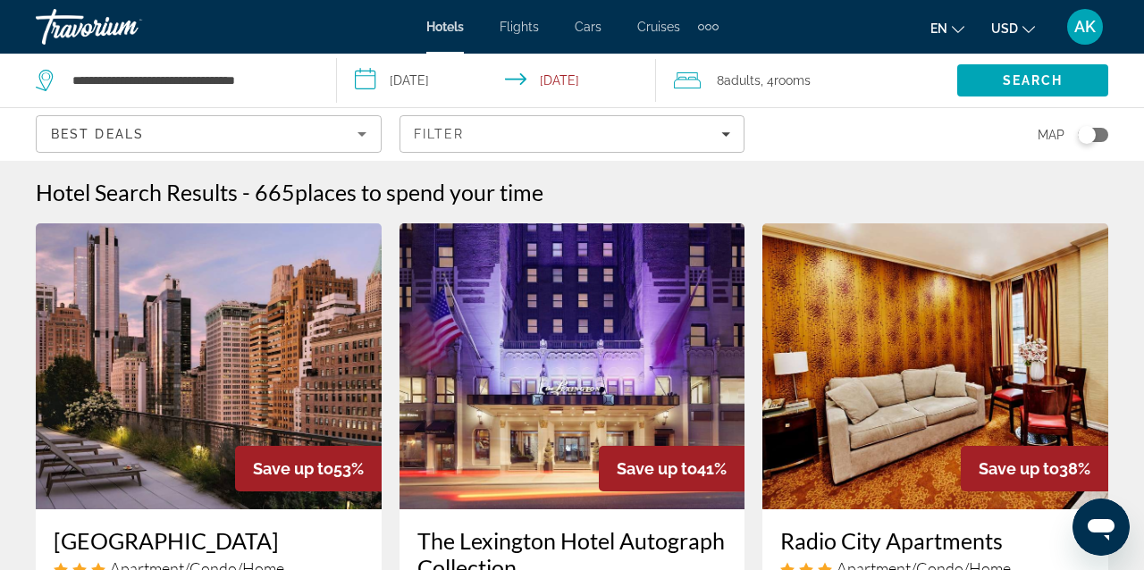
click at [855, 88] on div "8 Adult Adults , 4 Room rooms" at bounding box center [815, 80] width 283 height 25
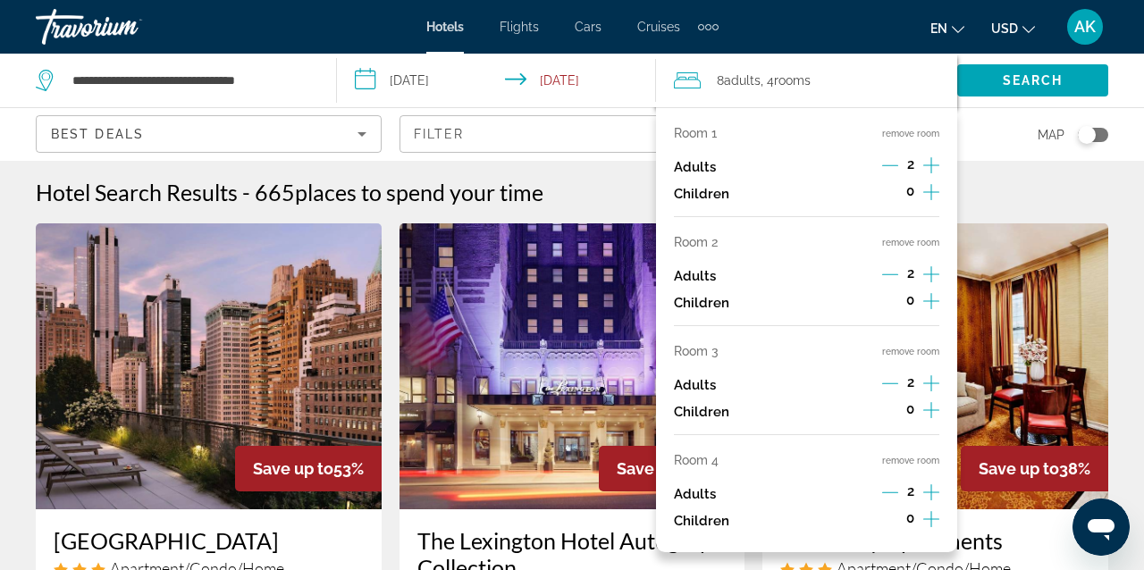
click at [894, 500] on icon "Decrement adults" at bounding box center [890, 492] width 16 height 16
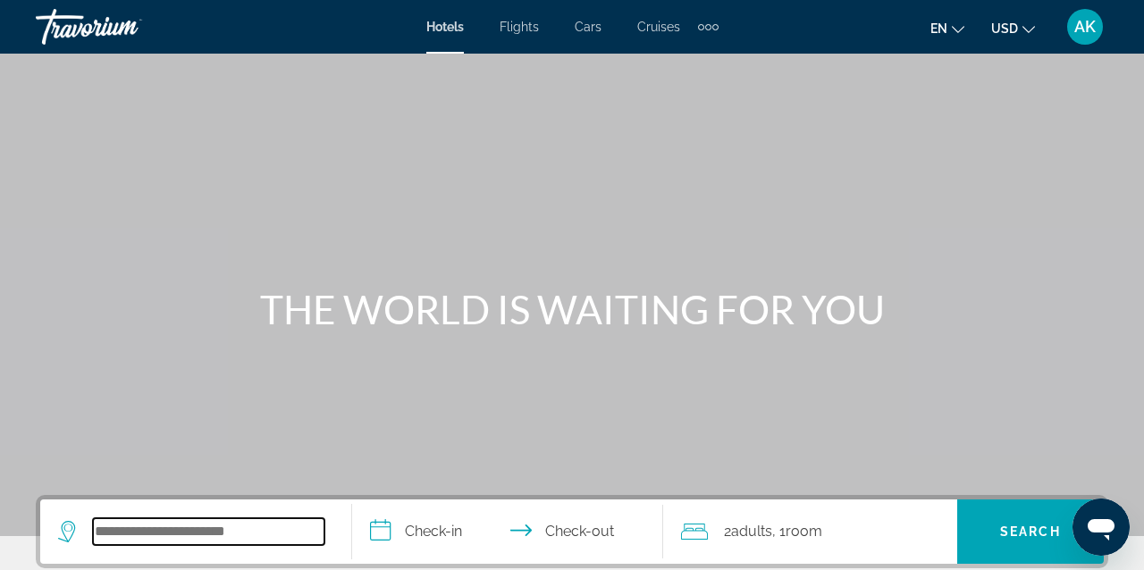
click at [125, 542] on input "Search hotel destination" at bounding box center [208, 531] width 231 height 27
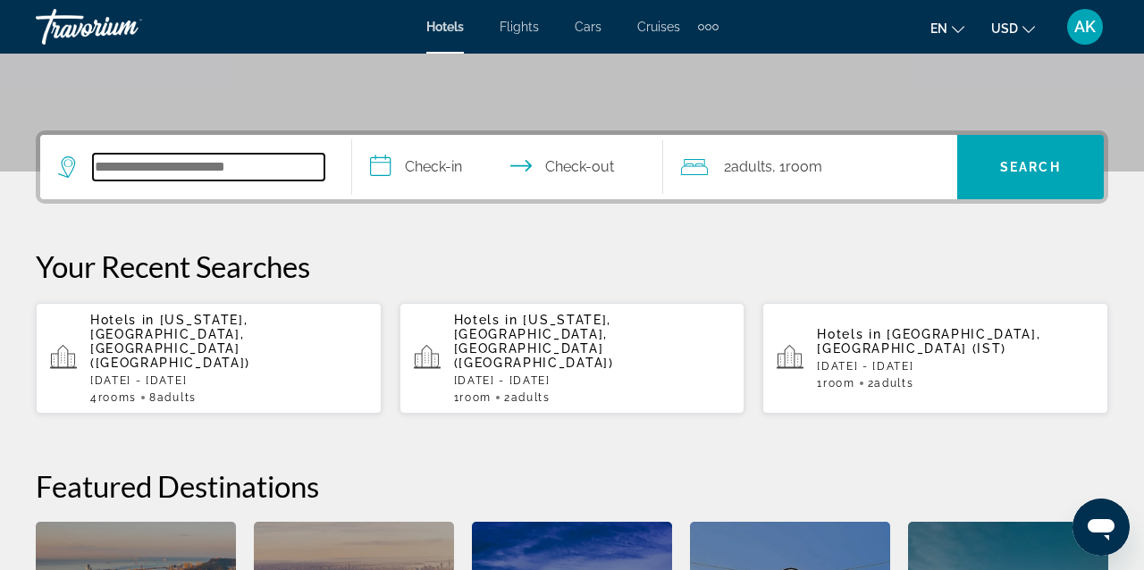
scroll to position [437, 0]
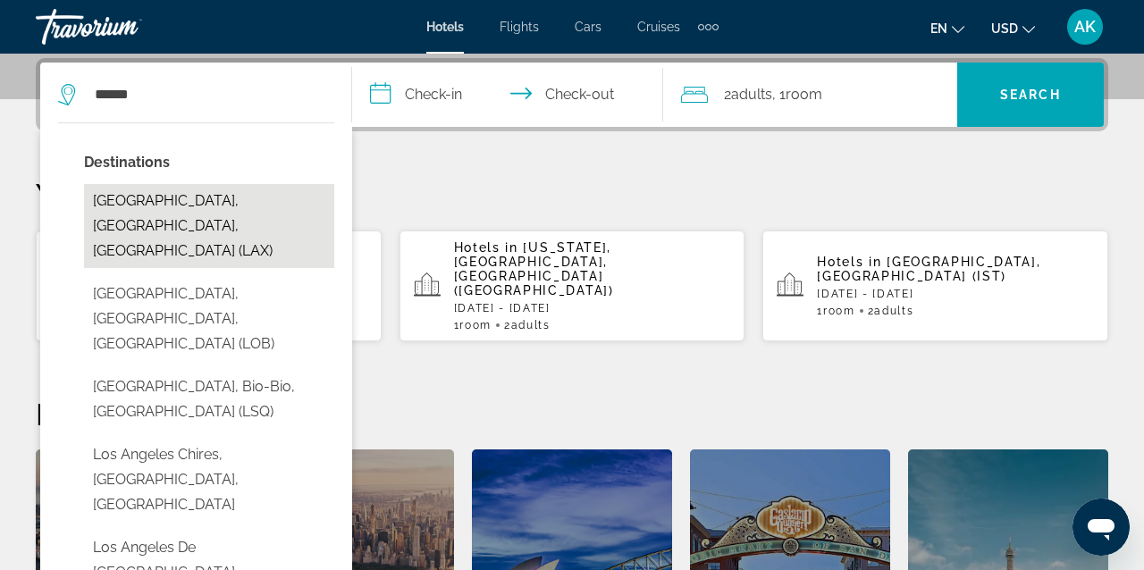
click at [222, 212] on button "[GEOGRAPHIC_DATA], [GEOGRAPHIC_DATA], [GEOGRAPHIC_DATA] (LAX)" at bounding box center [209, 226] width 250 height 84
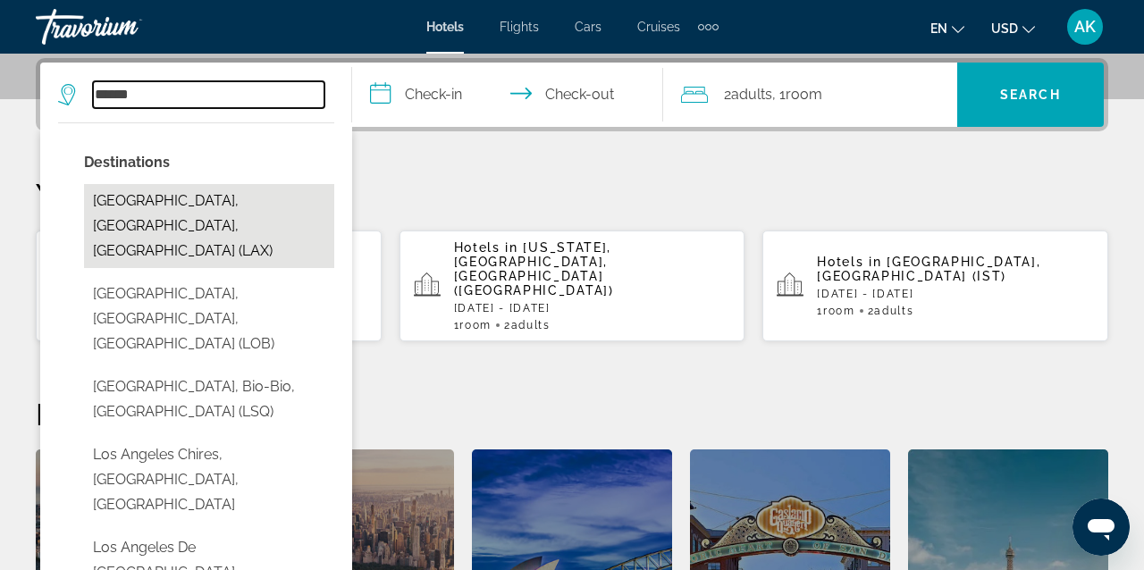
type input "**********"
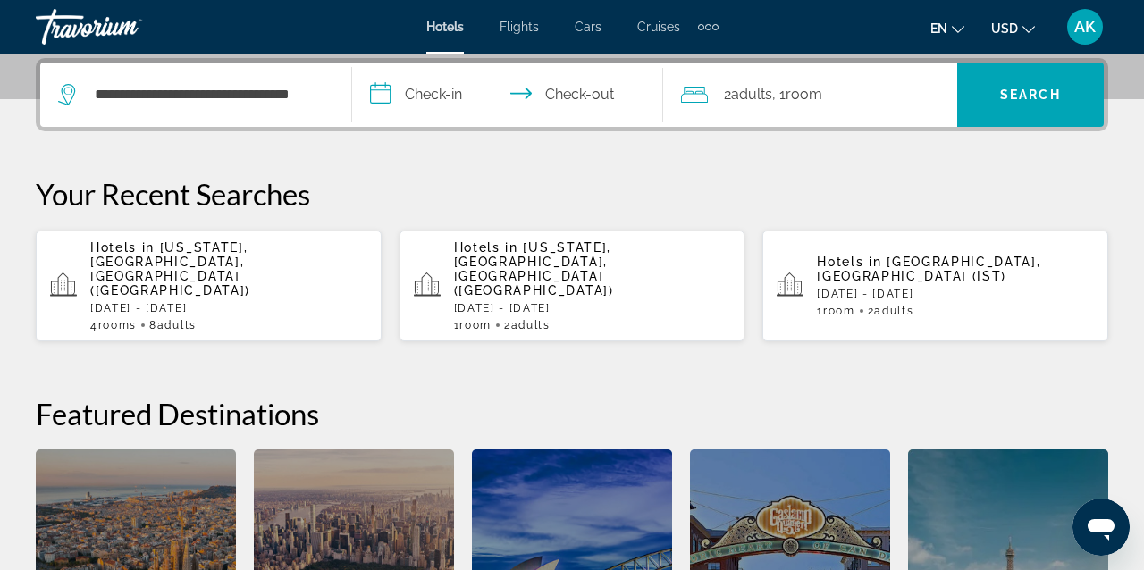
click at [442, 89] on input "**********" at bounding box center [511, 98] width 319 height 70
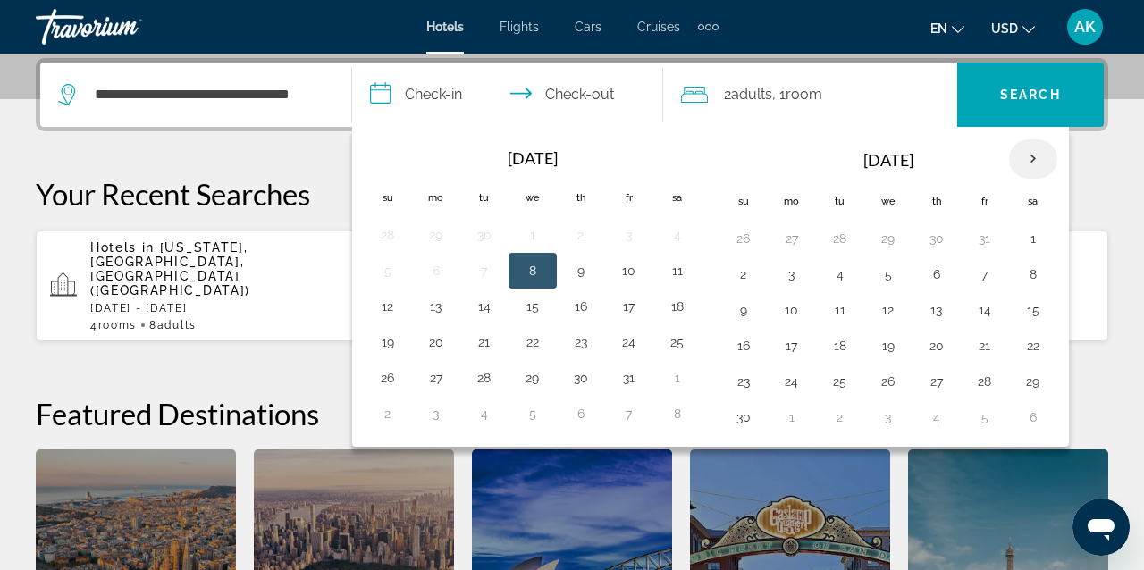
click at [1034, 158] on th "Next month" at bounding box center [1033, 158] width 48 height 39
click at [793, 240] on button "1" at bounding box center [791, 238] width 29 height 25
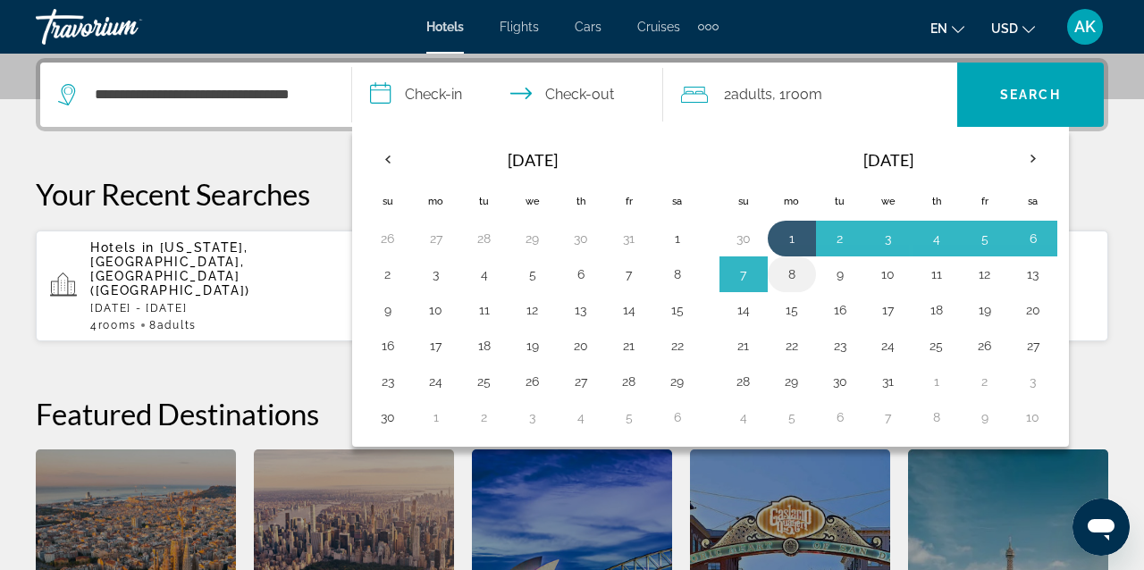
click at [794, 272] on button "8" at bounding box center [791, 274] width 29 height 25
type input "**********"
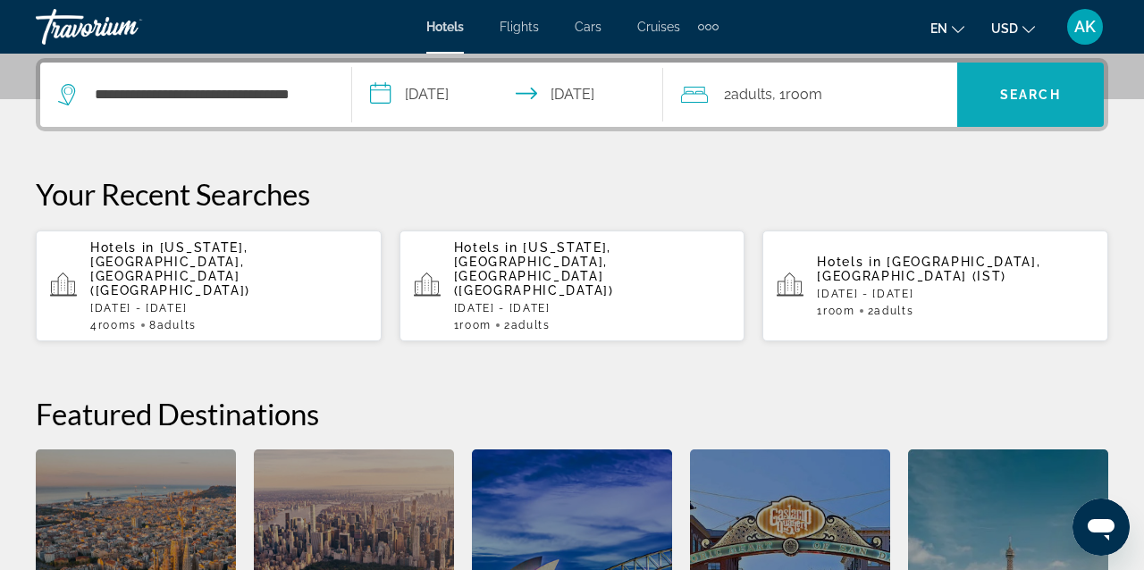
click at [1061, 94] on span "Search" at bounding box center [1030, 94] width 147 height 43
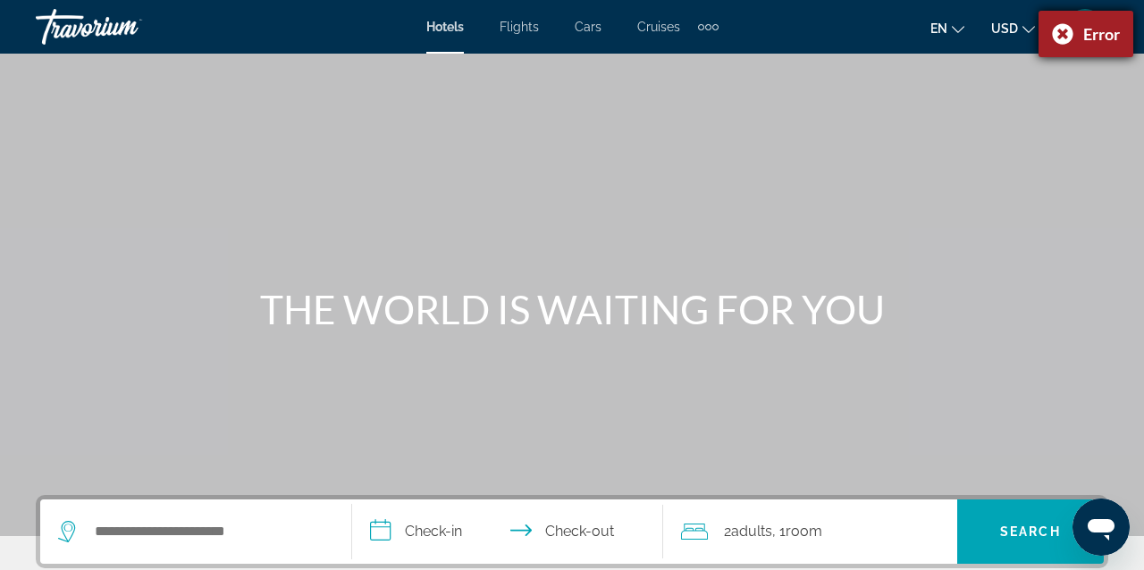
click at [1067, 33] on div "Error" at bounding box center [1085, 34] width 95 height 46
click at [370, 208] on div "Main content" at bounding box center [572, 268] width 1144 height 536
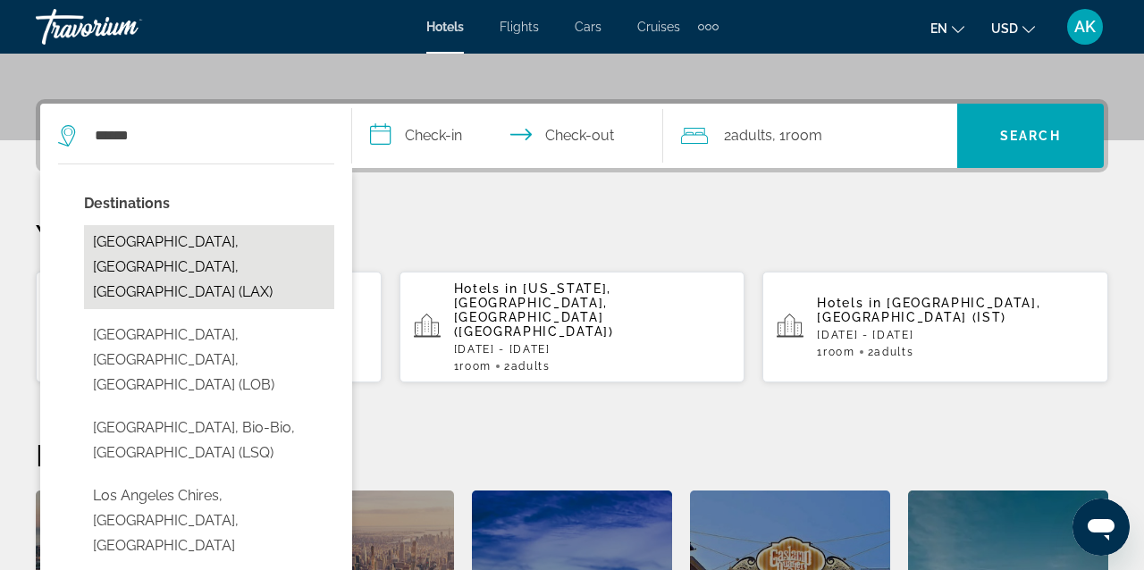
click at [189, 235] on button "[GEOGRAPHIC_DATA], [GEOGRAPHIC_DATA], [GEOGRAPHIC_DATA] (LAX)" at bounding box center [209, 267] width 250 height 84
type input "**********"
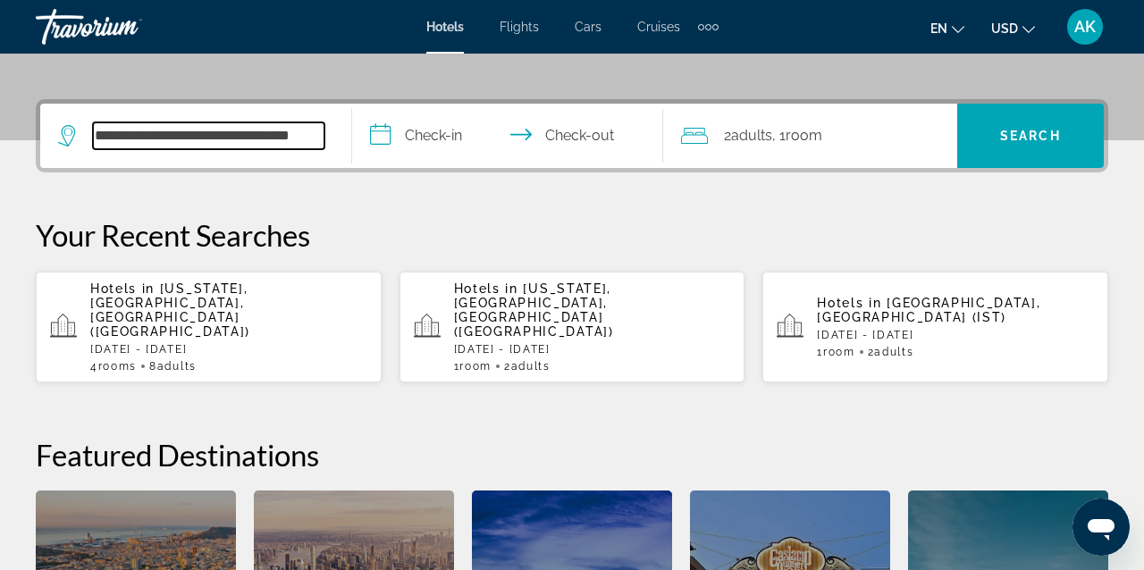
scroll to position [437, 0]
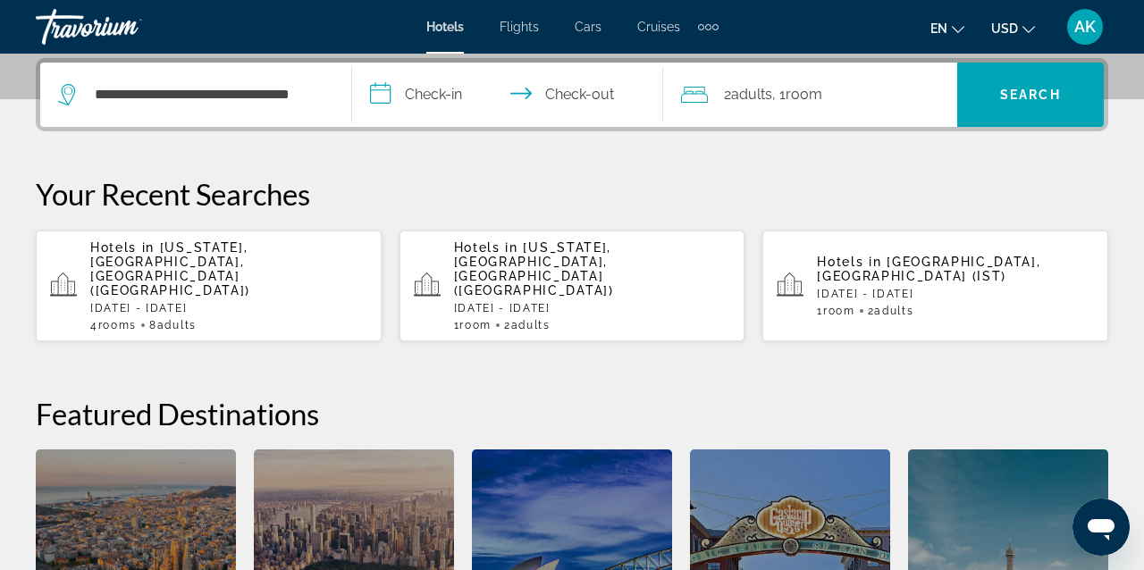
click at [442, 85] on input "**********" at bounding box center [511, 98] width 319 height 70
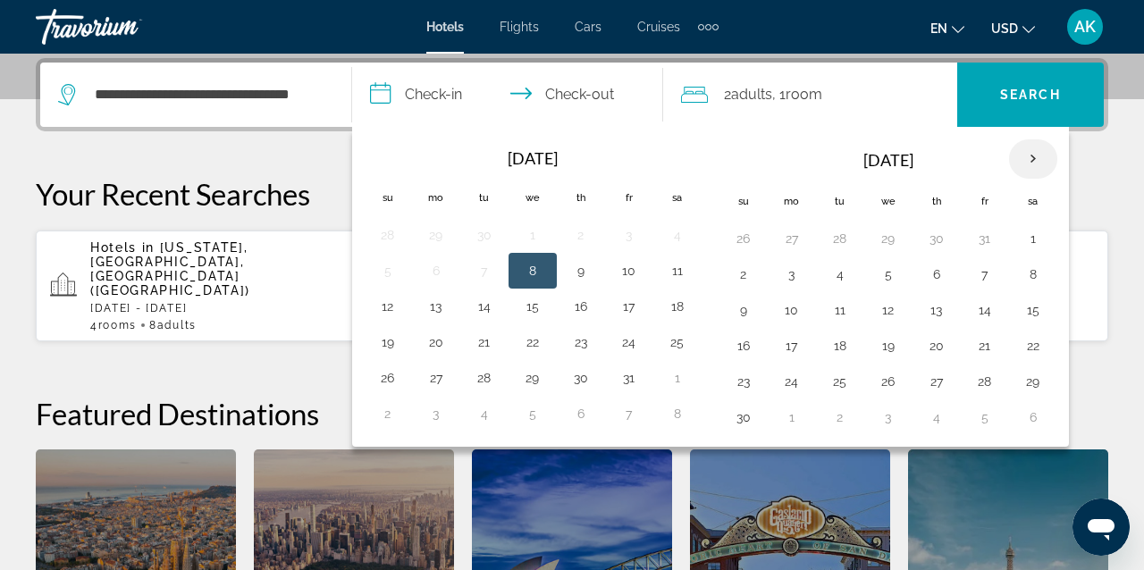
click at [1034, 158] on th "Next month" at bounding box center [1033, 158] width 48 height 39
click at [794, 240] on button "1" at bounding box center [791, 238] width 29 height 25
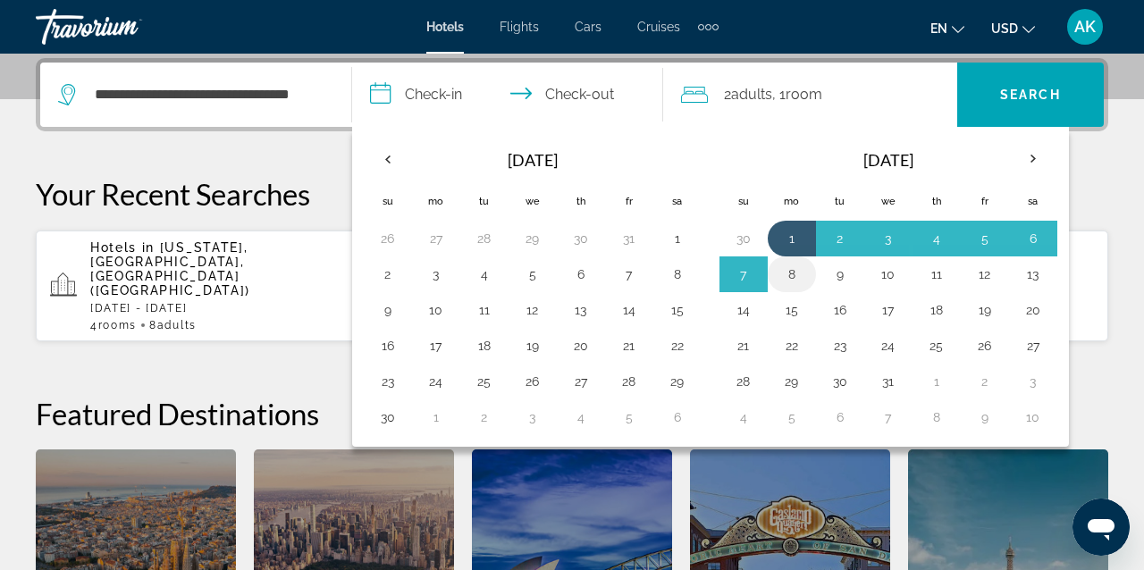
click at [794, 269] on button "8" at bounding box center [791, 274] width 29 height 25
type input "**********"
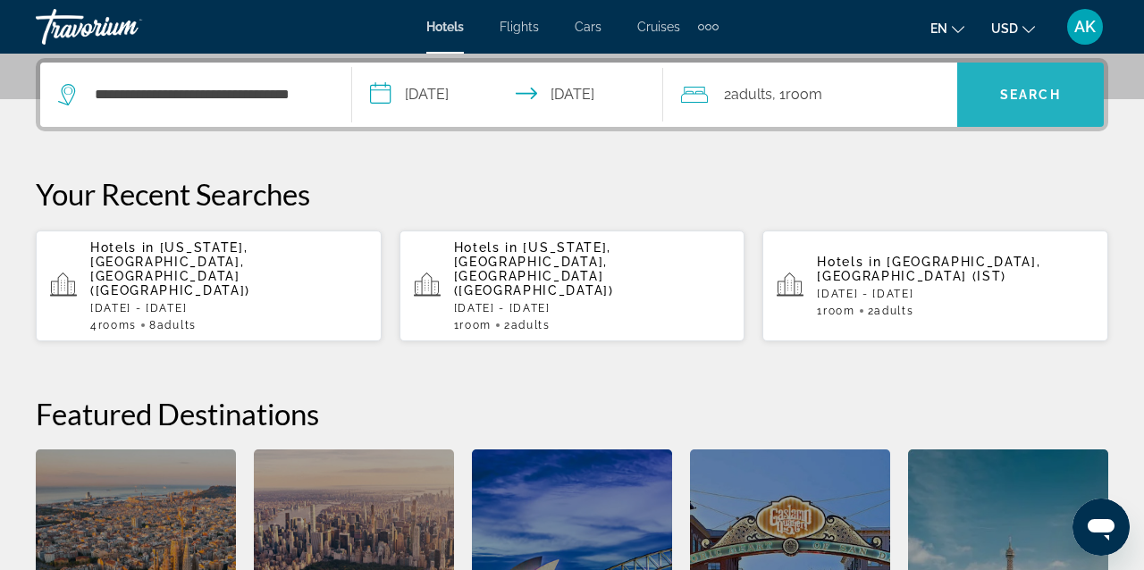
click at [1004, 98] on span "Search" at bounding box center [1030, 95] width 61 height 14
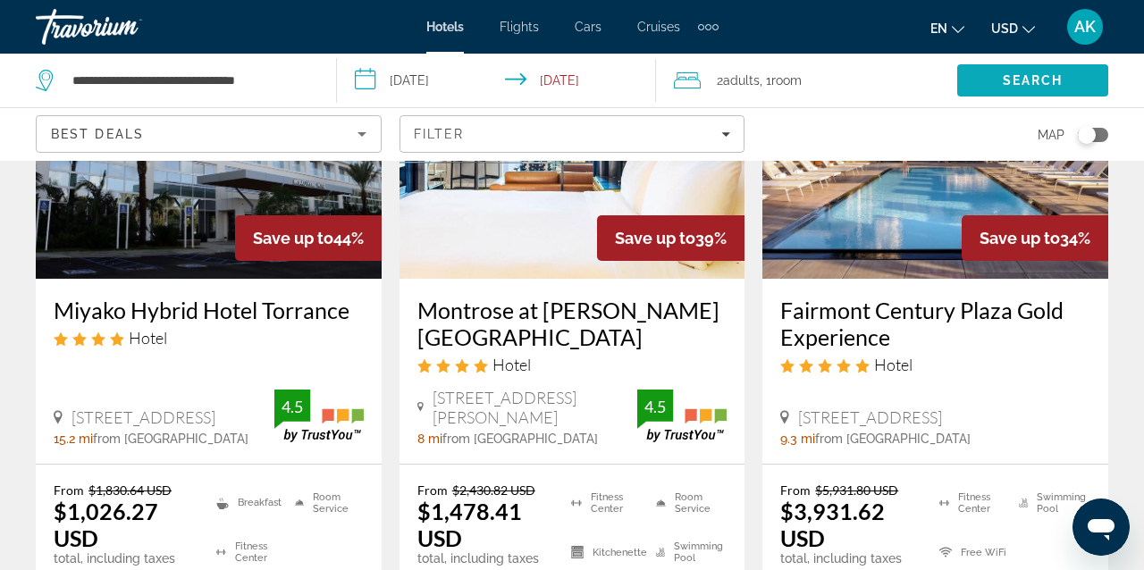
scroll to position [236, 0]
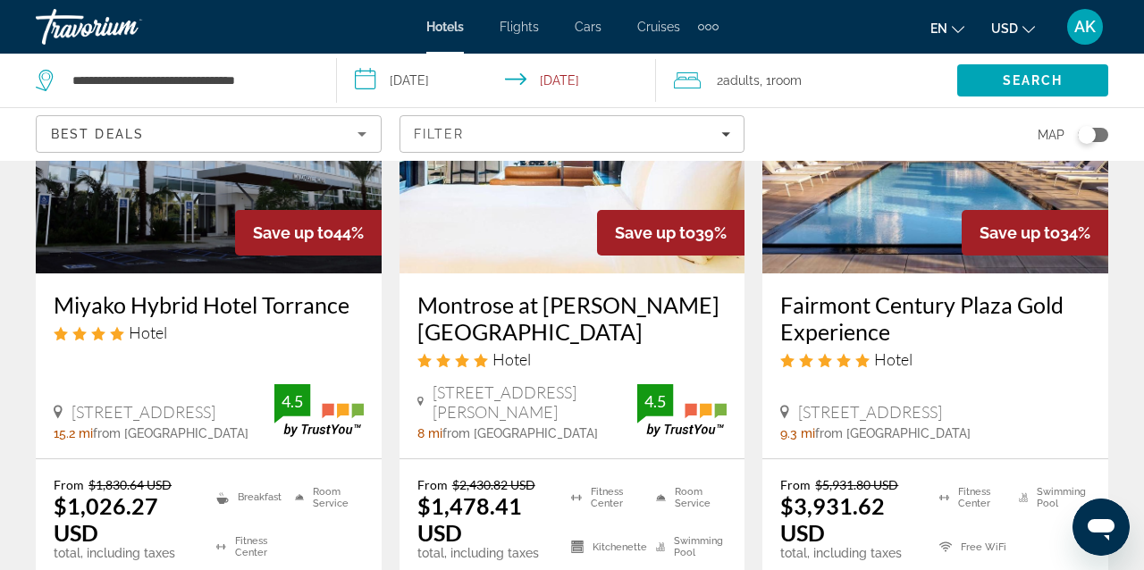
click at [356, 130] on icon "Sort by" at bounding box center [361, 133] width 21 height 21
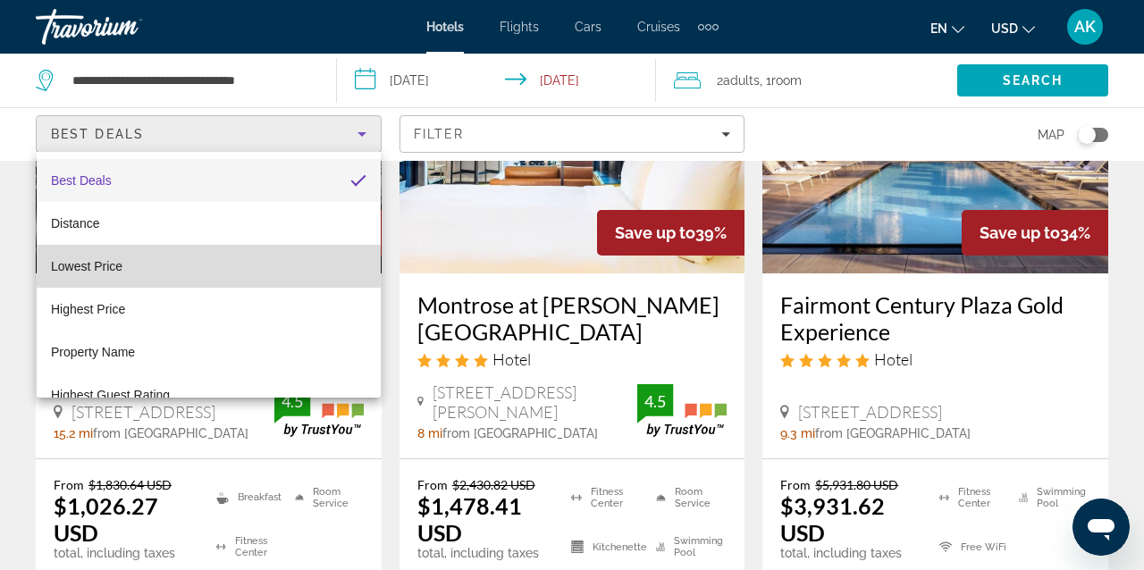
click at [104, 271] on span "Lowest Price" at bounding box center [86, 266] width 71 height 14
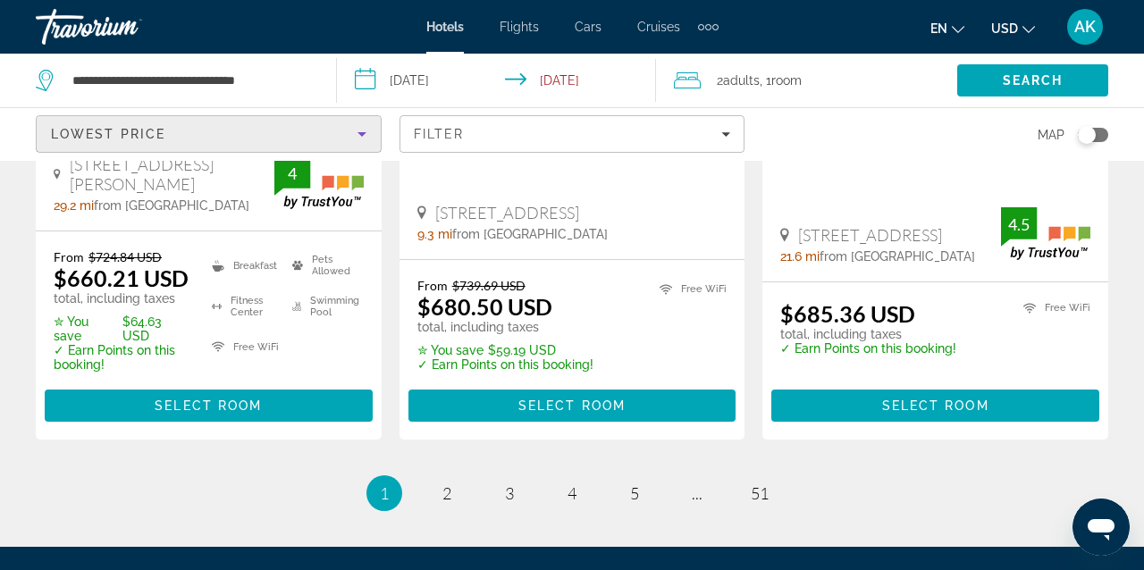
scroll to position [2588, 0]
click at [442, 483] on span "2" at bounding box center [446, 493] width 9 height 20
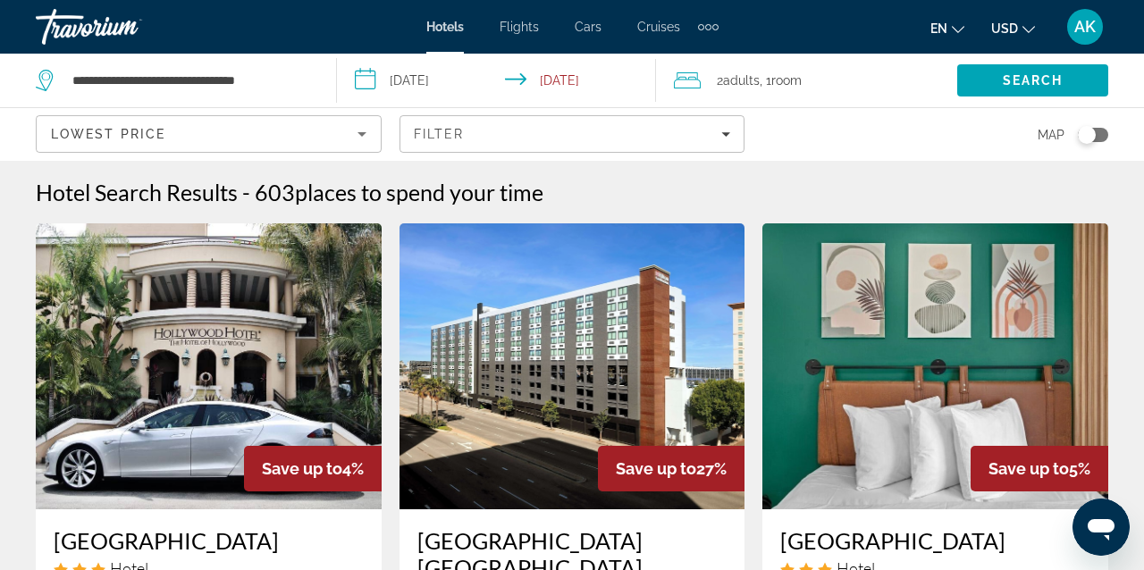
click at [742, 82] on span "Adults" at bounding box center [741, 80] width 37 height 14
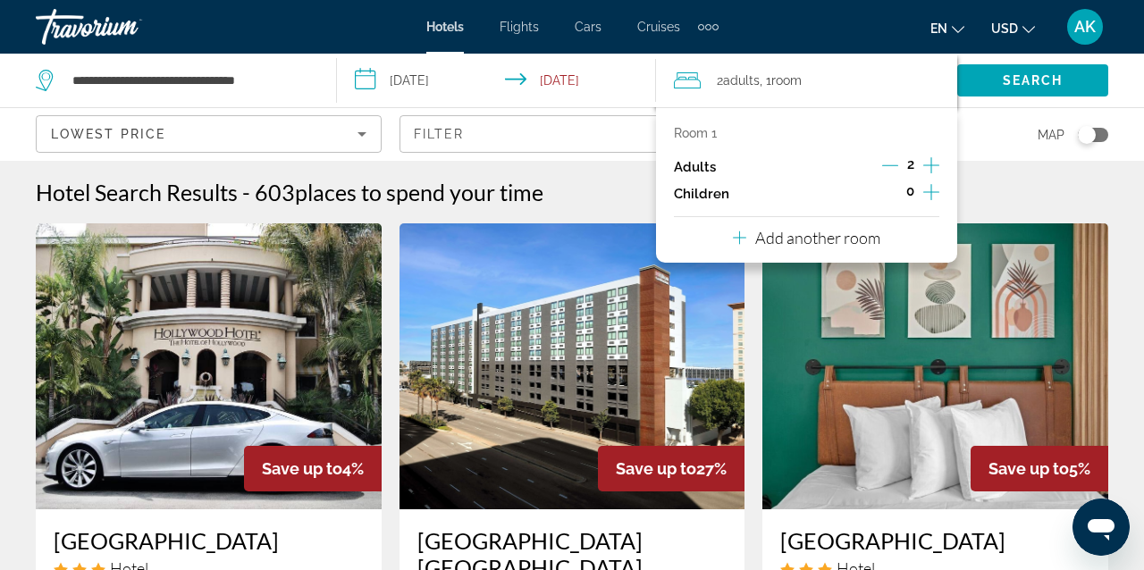
click at [892, 165] on icon "Decrement adults" at bounding box center [890, 165] width 16 height 16
click at [1013, 117] on div "Map" at bounding box center [935, 134] width 346 height 53
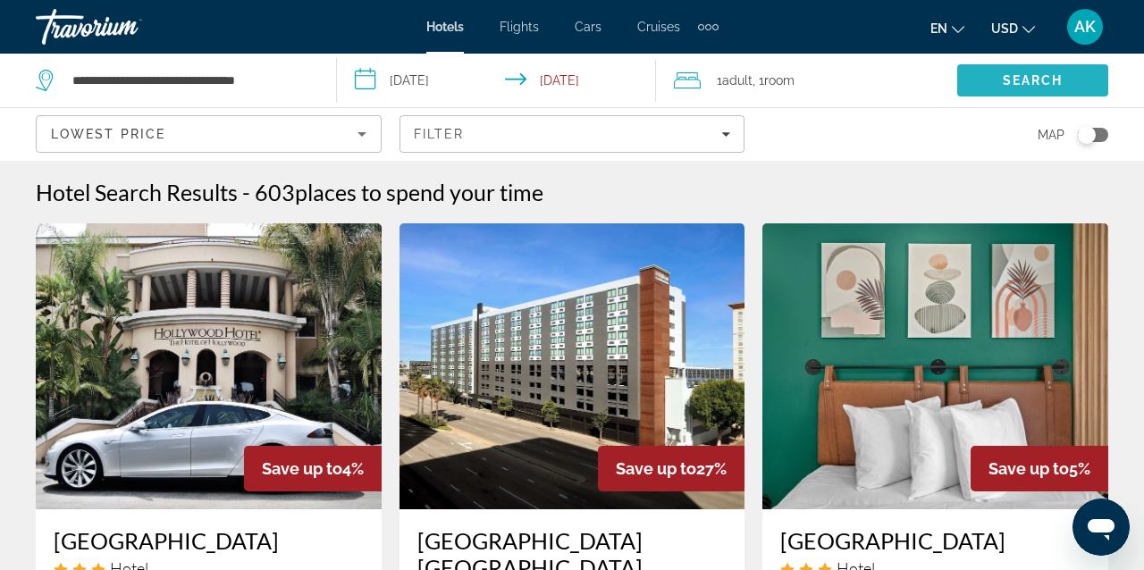
click at [1022, 77] on span "Search" at bounding box center [1033, 80] width 61 height 14
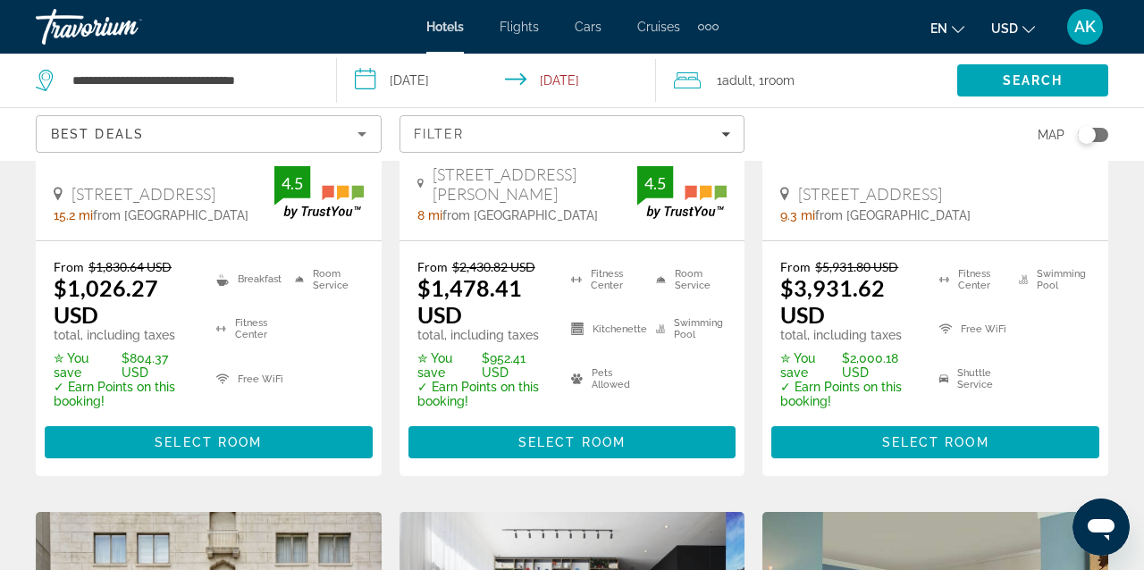
scroll to position [450, 0]
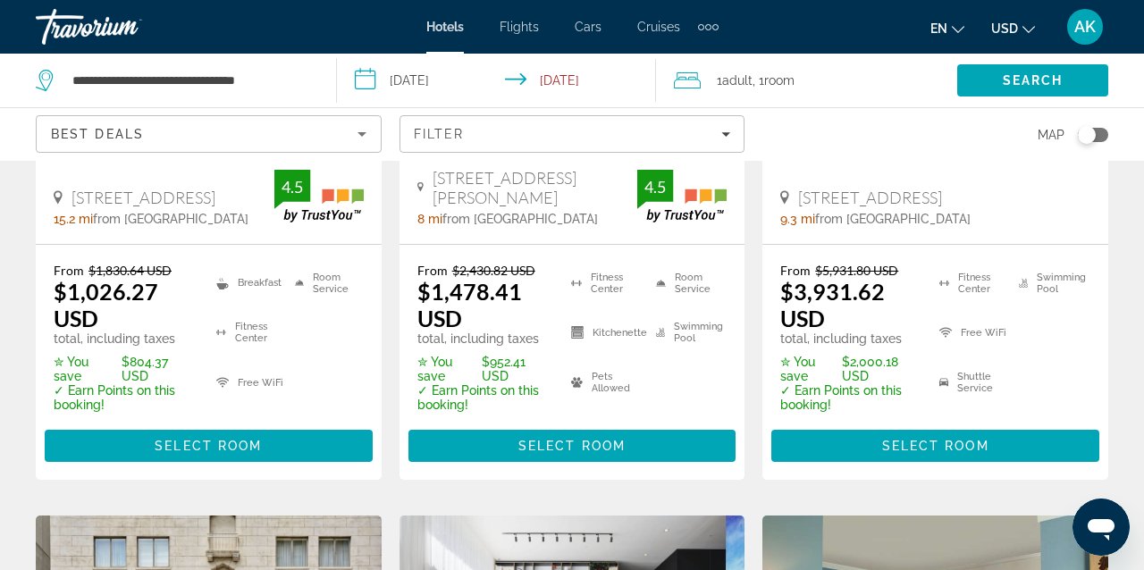
click at [128, 138] on span "Best Deals" at bounding box center [97, 134] width 93 height 14
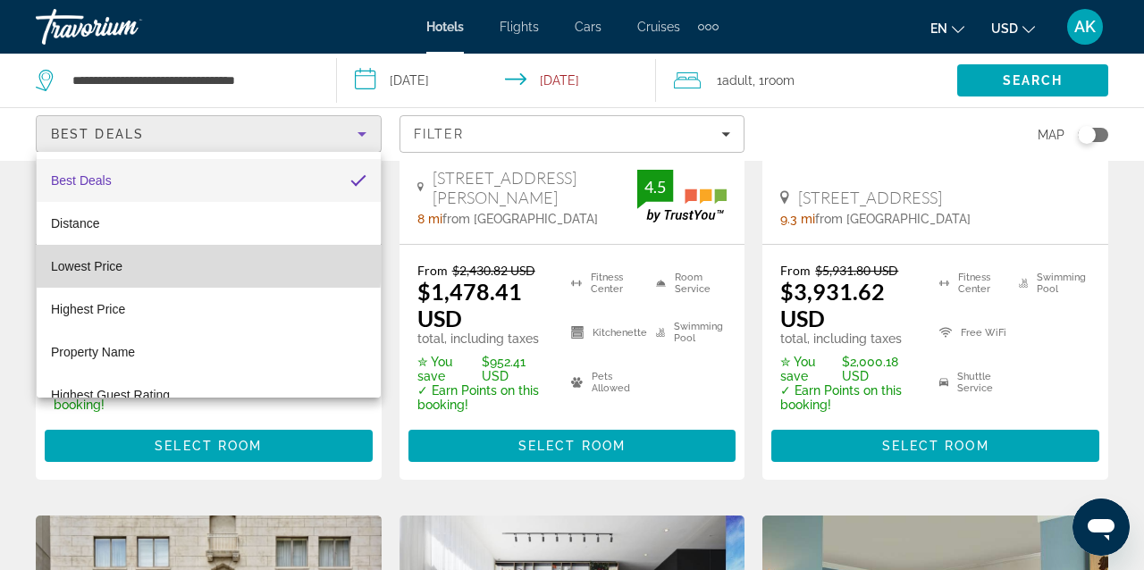
click at [116, 261] on span "Lowest Price" at bounding box center [86, 266] width 71 height 14
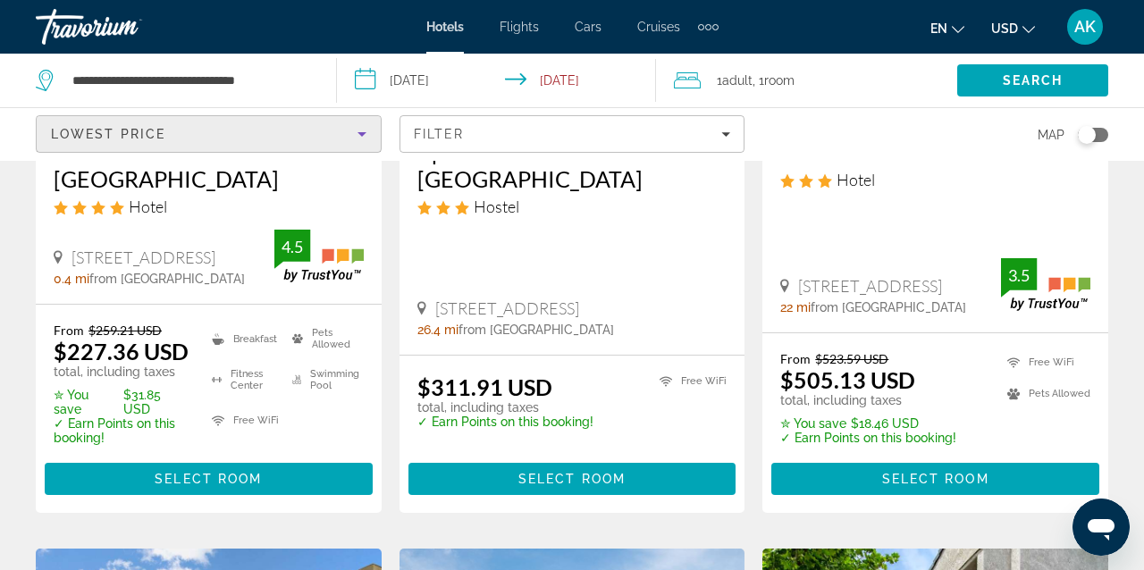
scroll to position [390, 0]
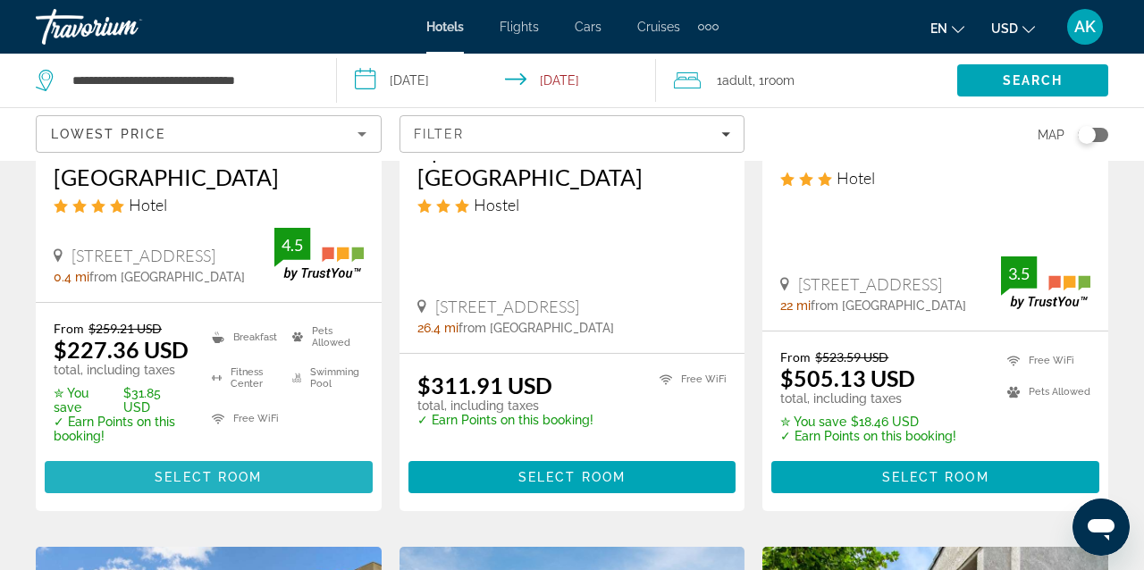
click at [239, 470] on span "Select Room" at bounding box center [208, 477] width 107 height 14
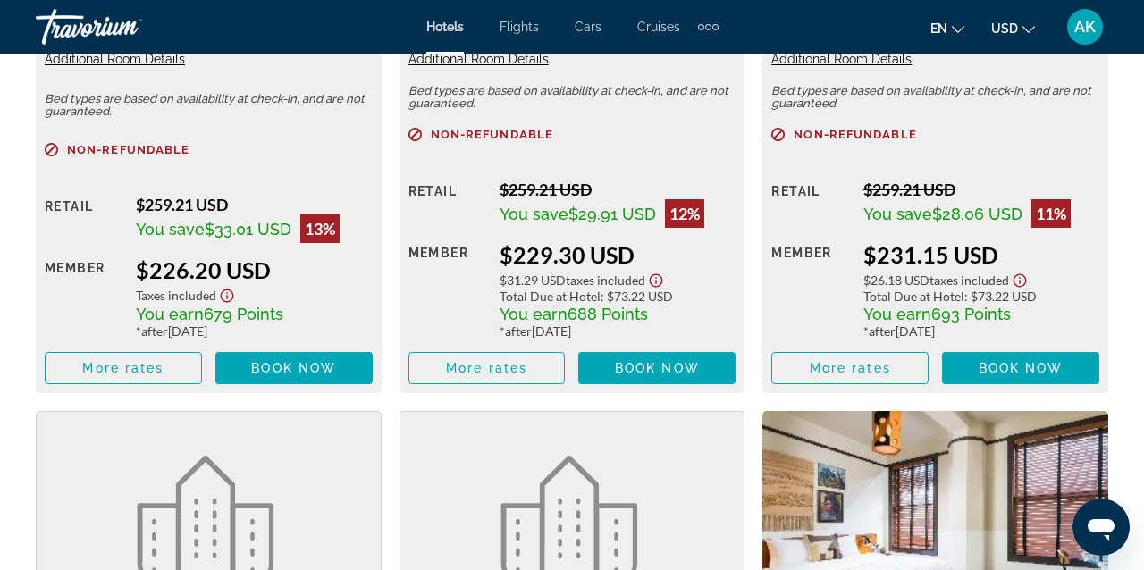
scroll to position [3082, 0]
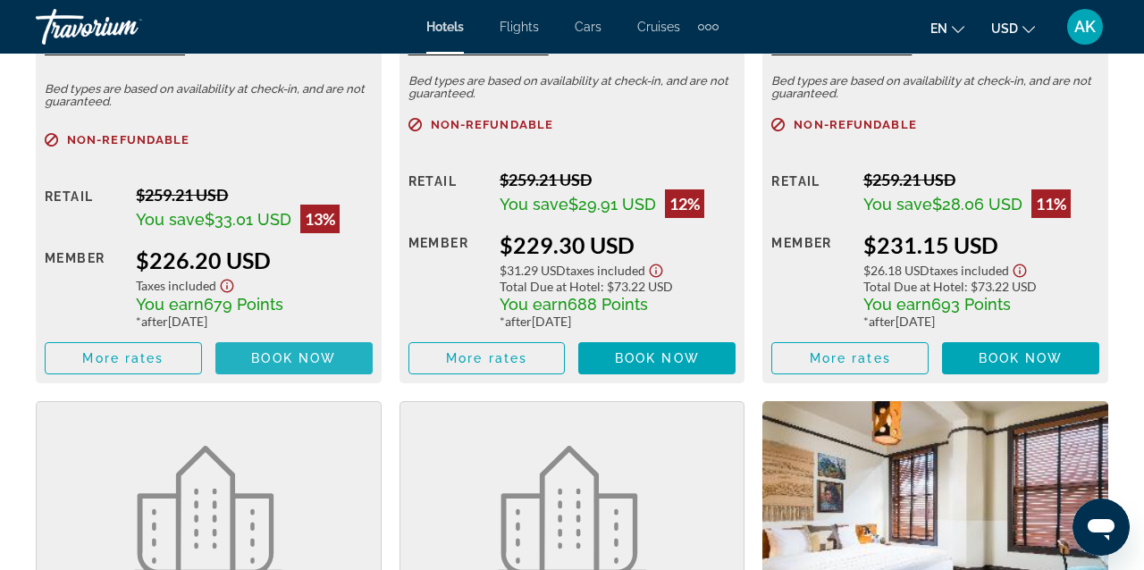
click at [312, 365] on span "Book now" at bounding box center [293, 358] width 85 height 14
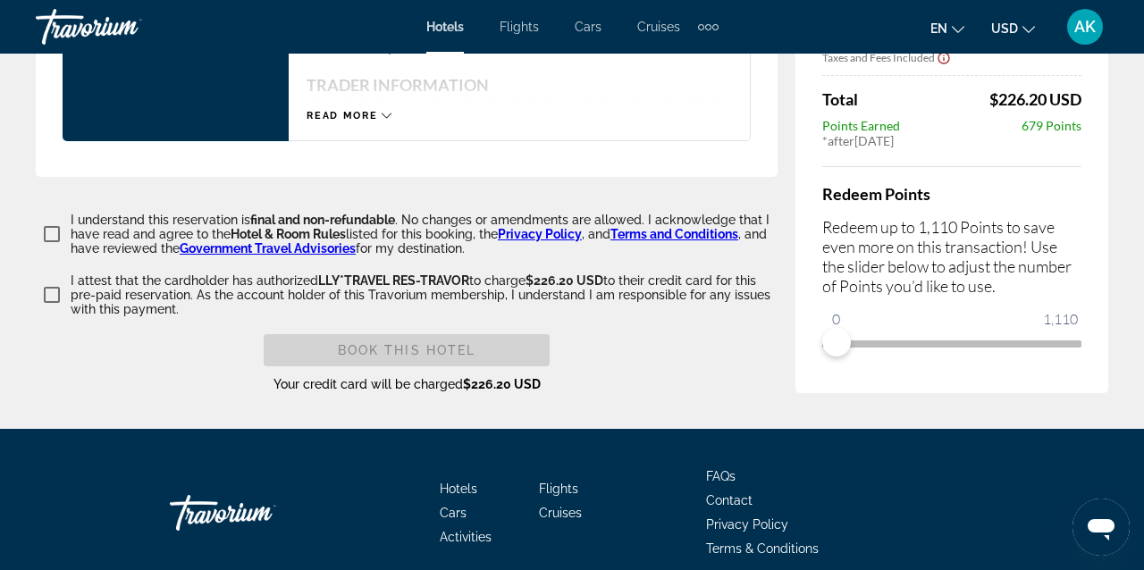
scroll to position [3073, 0]
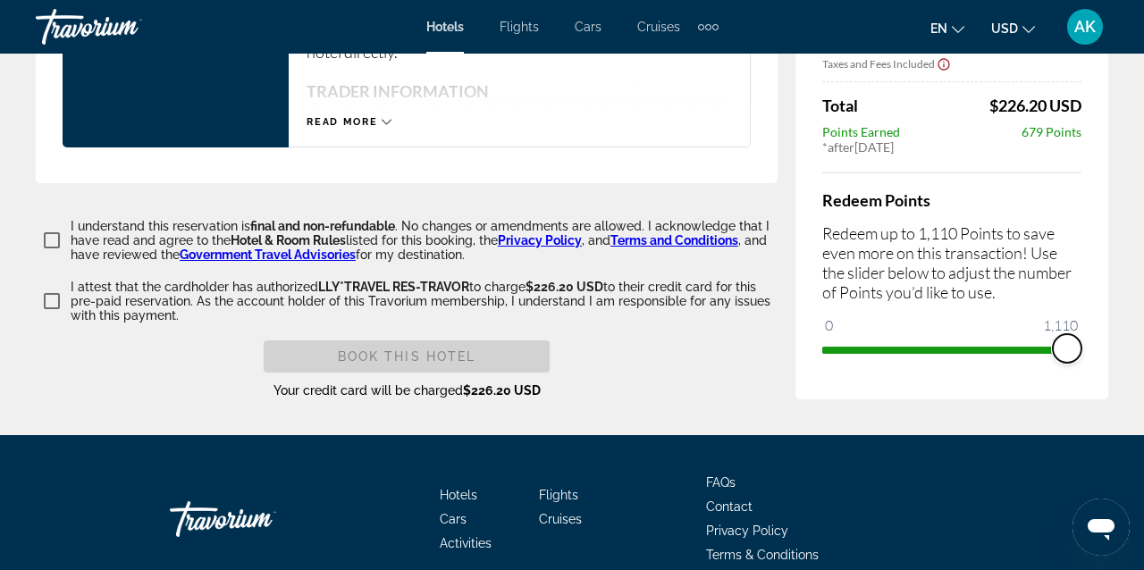
drag, startPoint x: 836, startPoint y: 348, endPoint x: 1111, endPoint y: 350, distance: 274.3
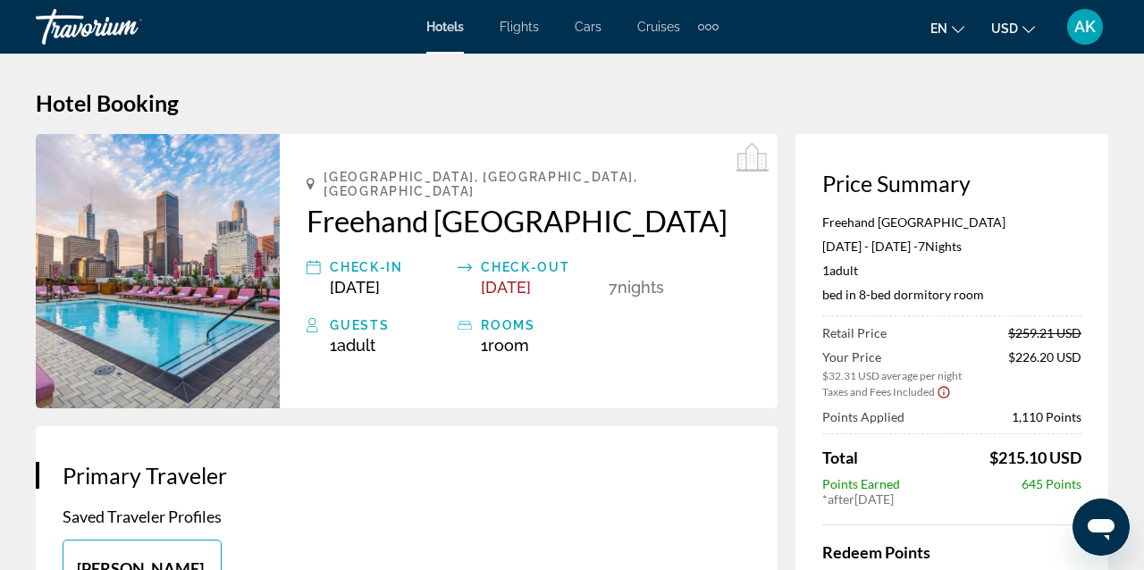
scroll to position [0, 0]
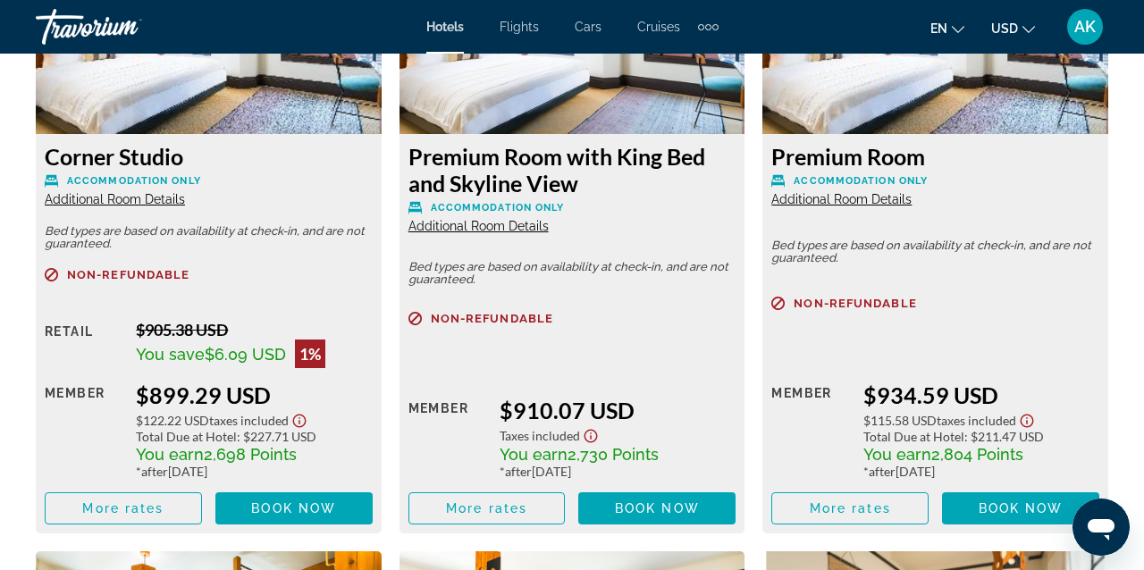
scroll to position [8012, 0]
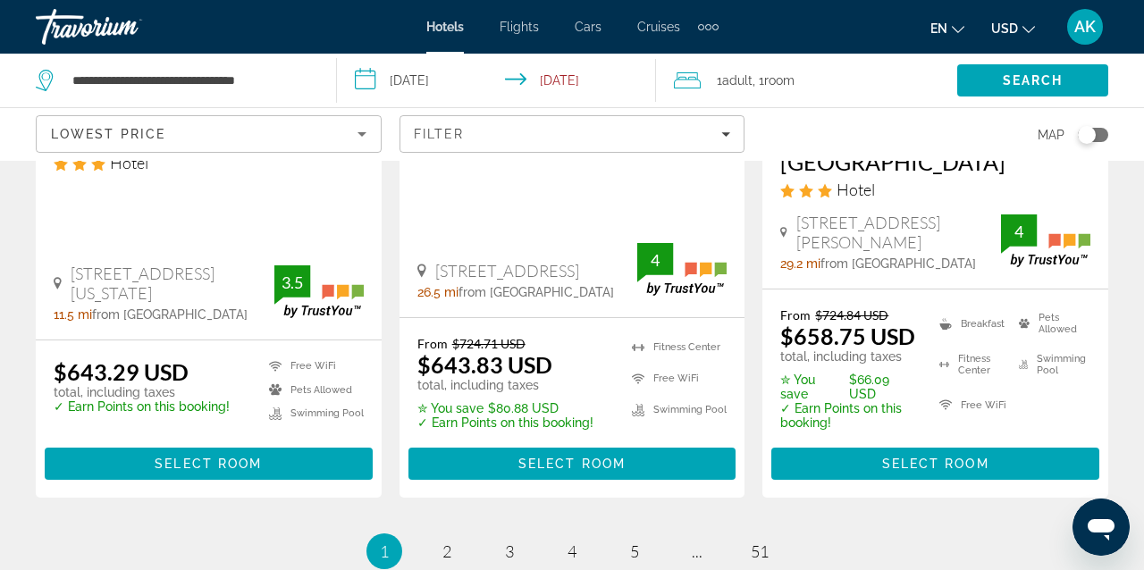
scroll to position [2556, 0]
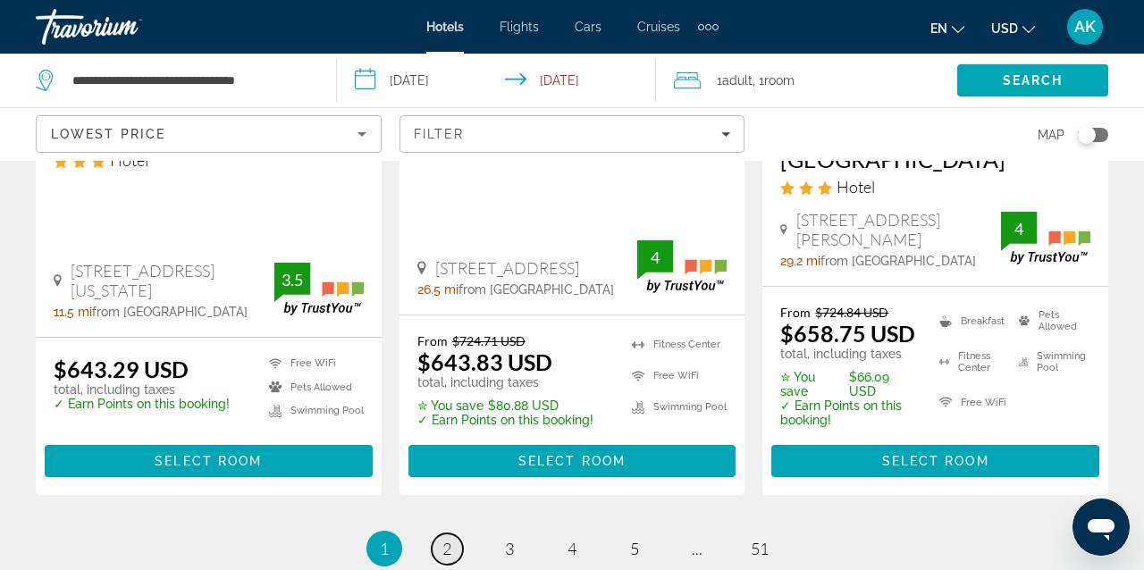
click at [456, 533] on link "page 2" at bounding box center [447, 548] width 31 height 31
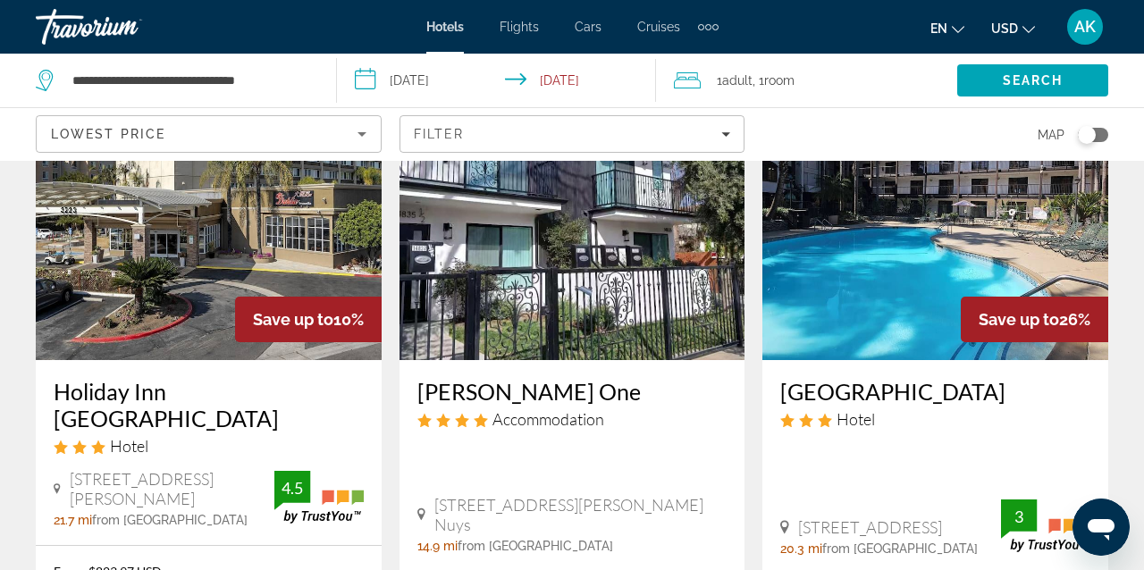
scroll to position [1556, 0]
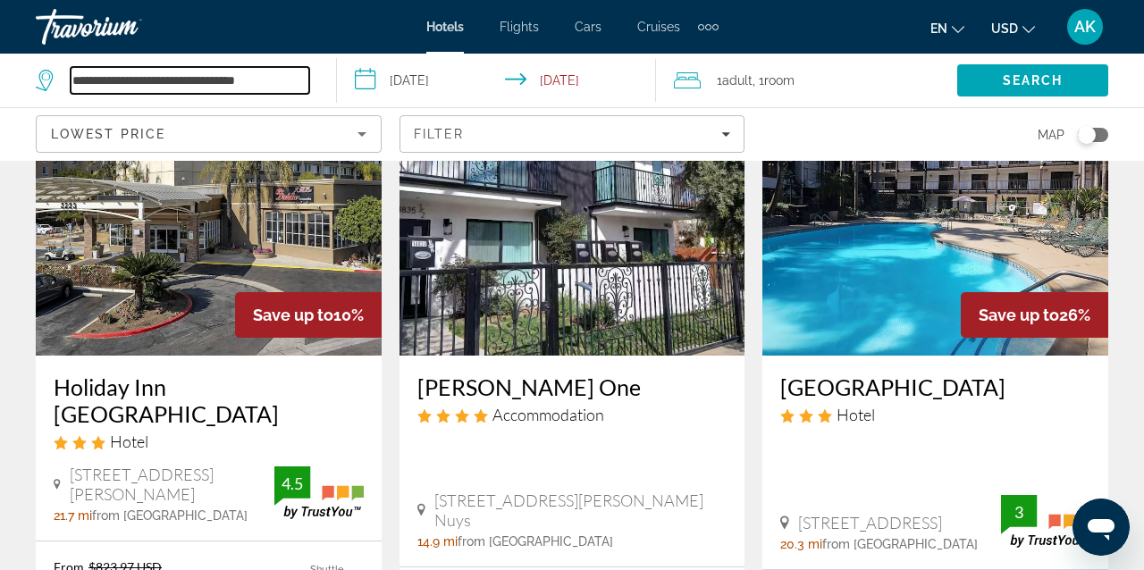
click at [260, 85] on input "**********" at bounding box center [190, 80] width 239 height 27
